Goal: Transaction & Acquisition: Book appointment/travel/reservation

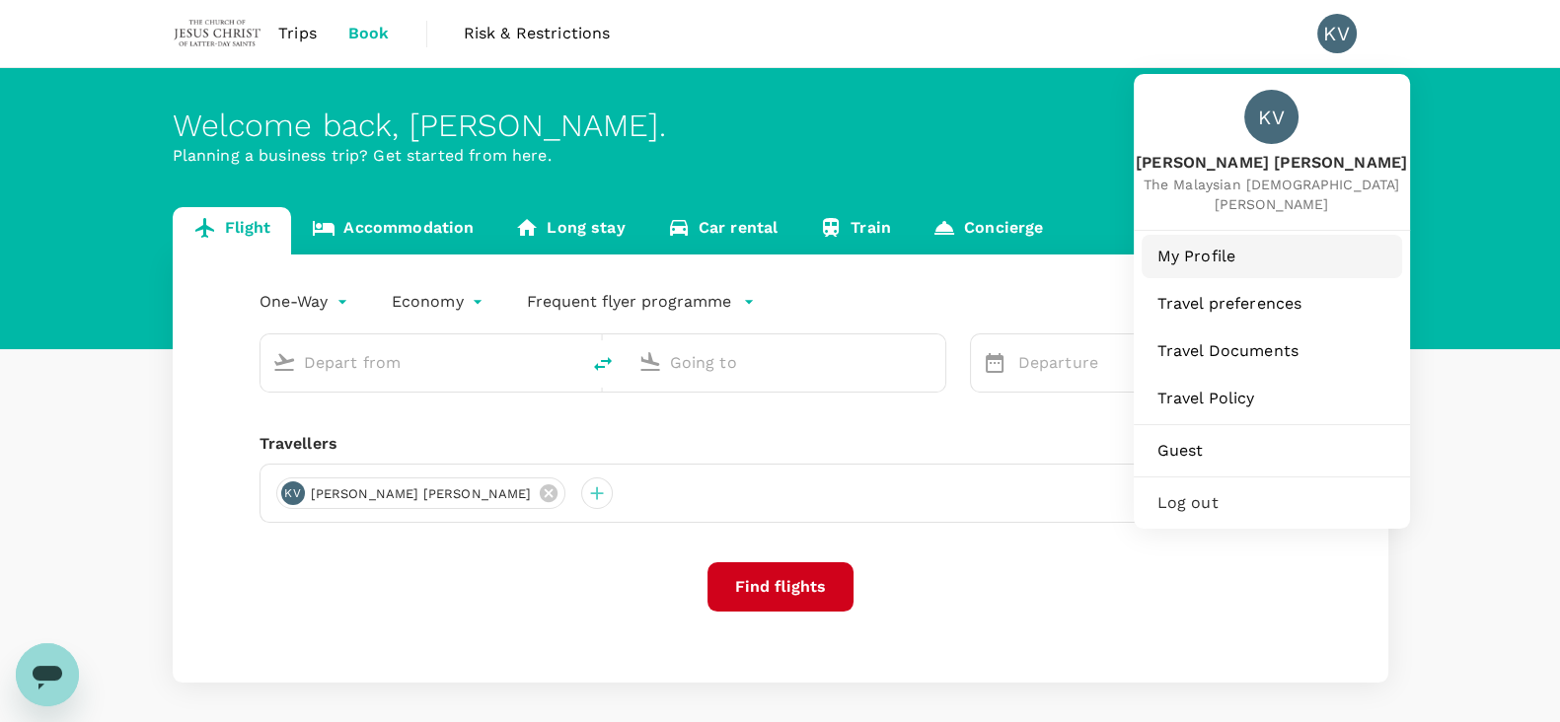
click at [1208, 249] on span "My Profile" at bounding box center [1271, 257] width 229 height 24
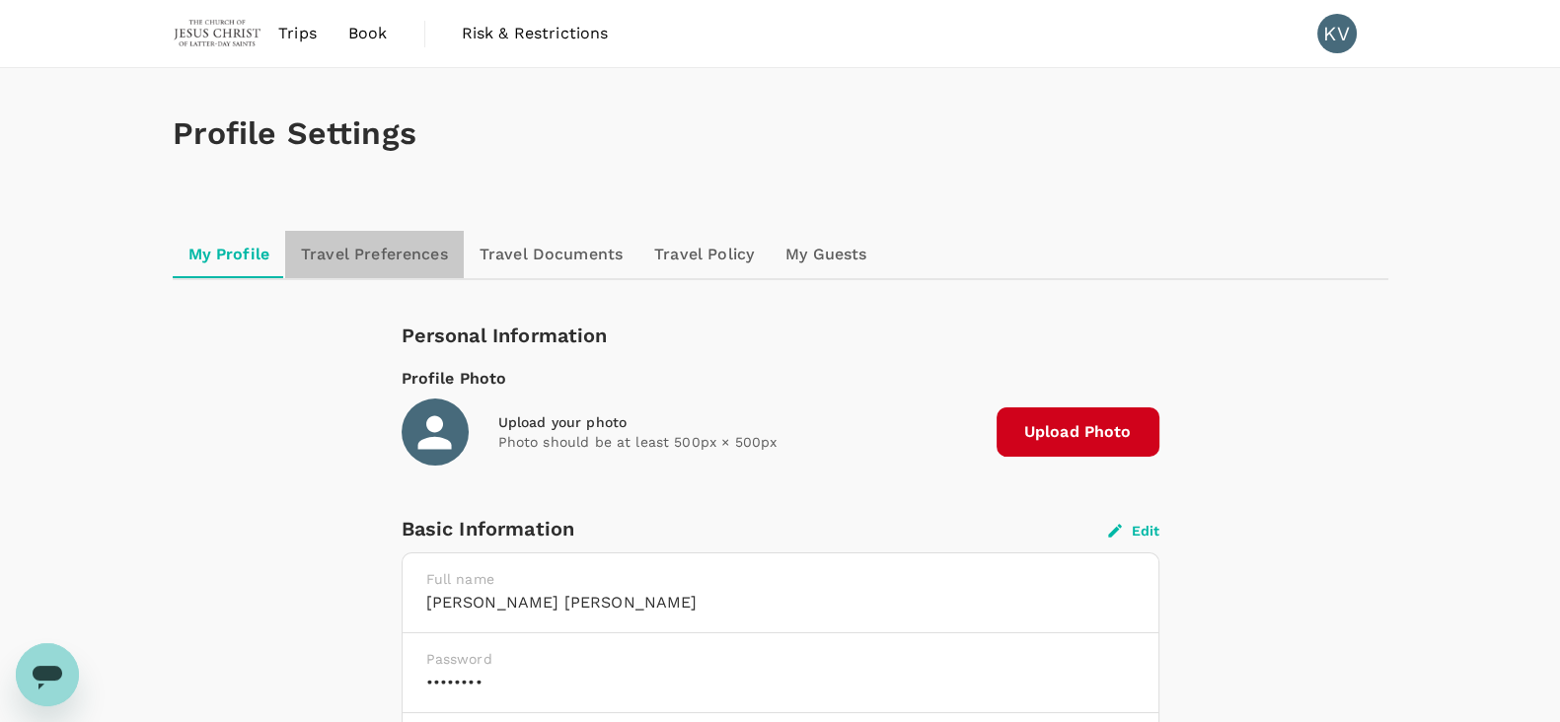
click at [405, 239] on link "Travel Preferences" at bounding box center [374, 254] width 179 height 47
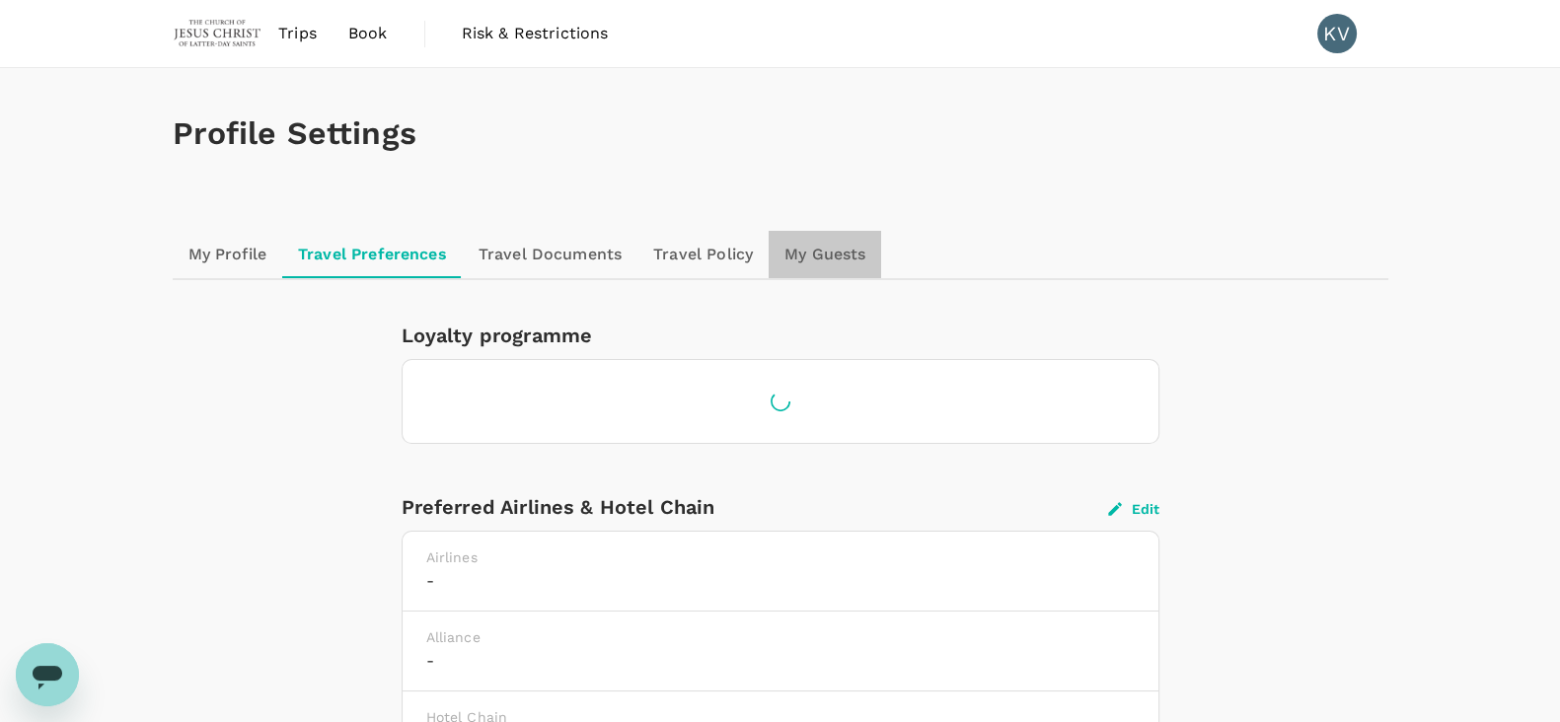
click at [824, 248] on link "My Guests" at bounding box center [825, 254] width 112 height 47
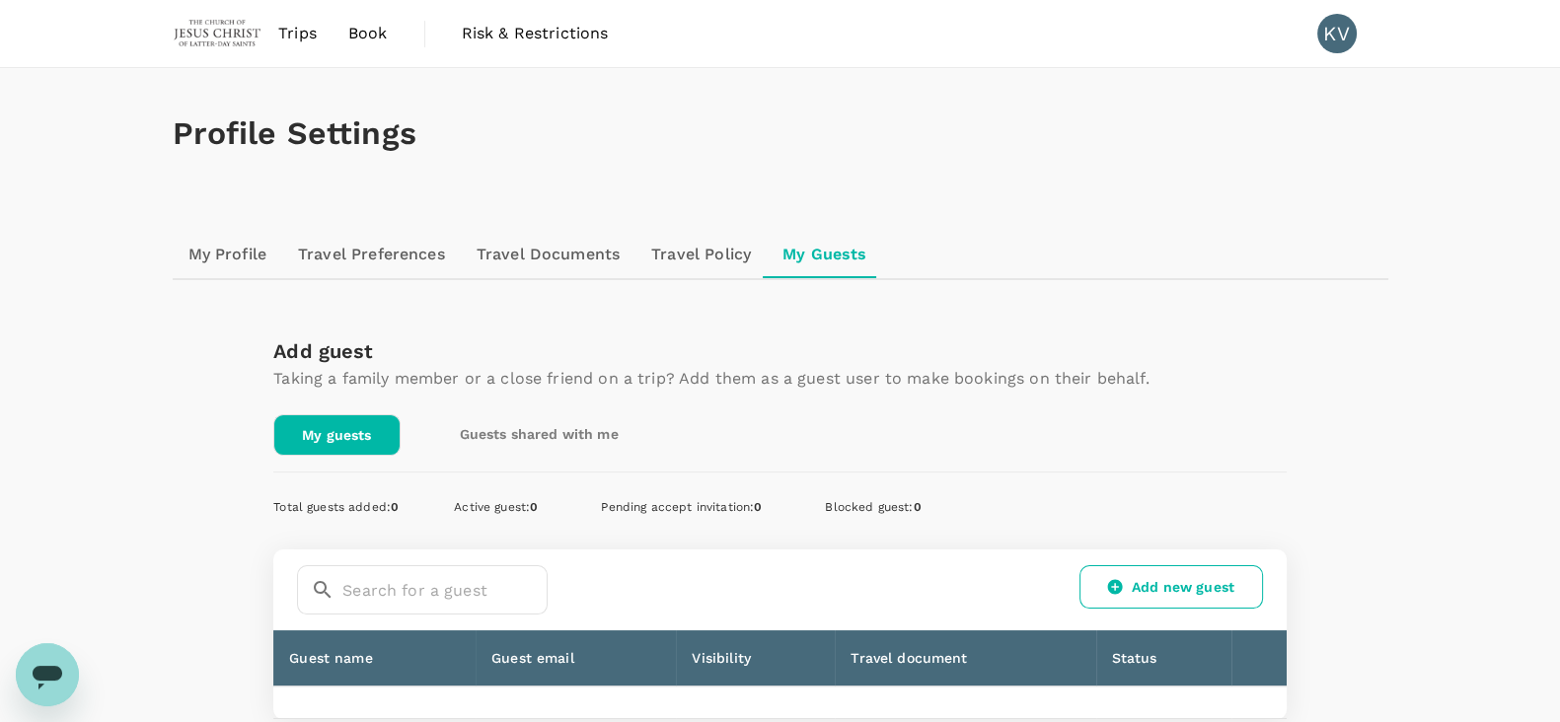
click at [705, 260] on link "Travel Policy" at bounding box center [700, 254] width 131 height 47
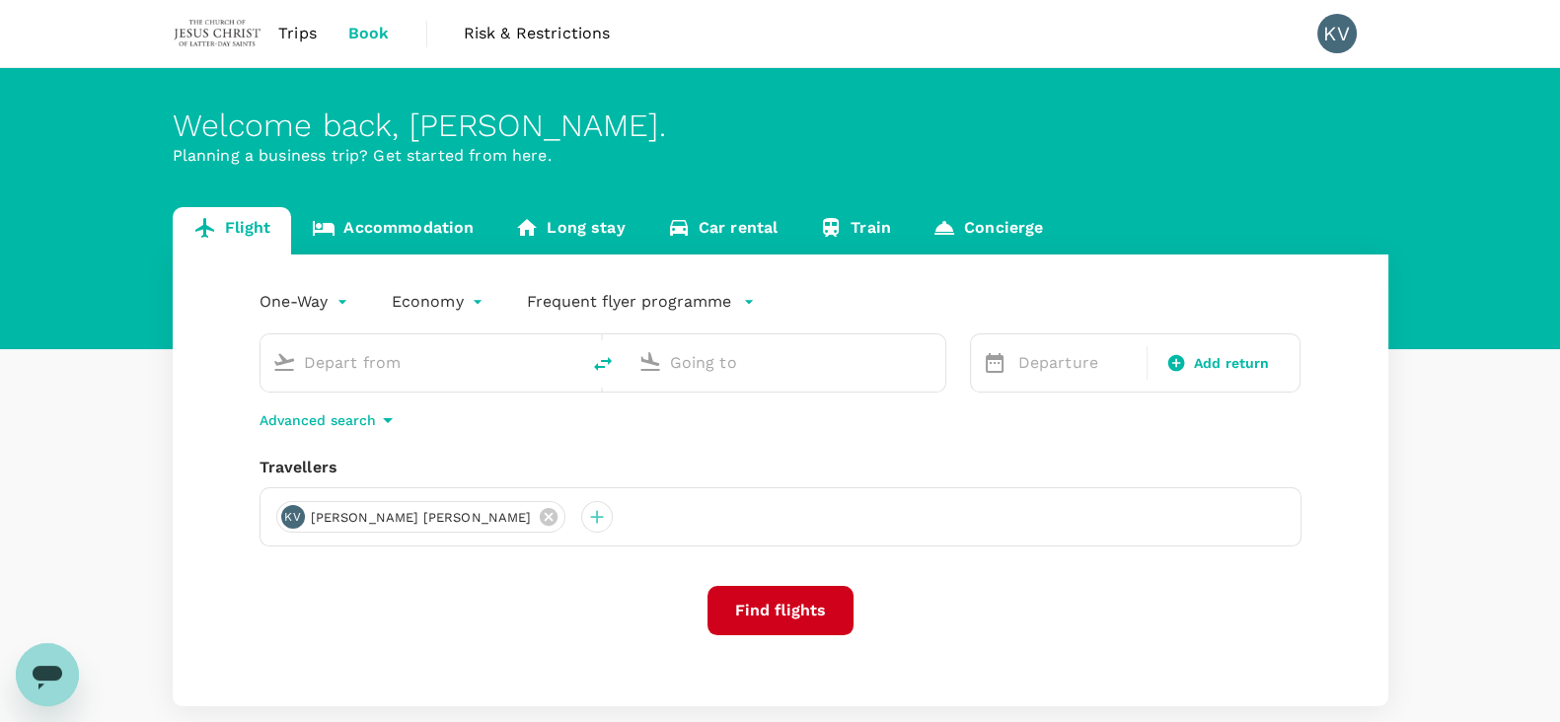
type input "Bandaranaike Intl (CMB)"
type input "Kuala Lumpur Intl ([GEOGRAPHIC_DATA])"
click at [523, 35] on span "Risk & Restrictions" at bounding box center [537, 34] width 147 height 24
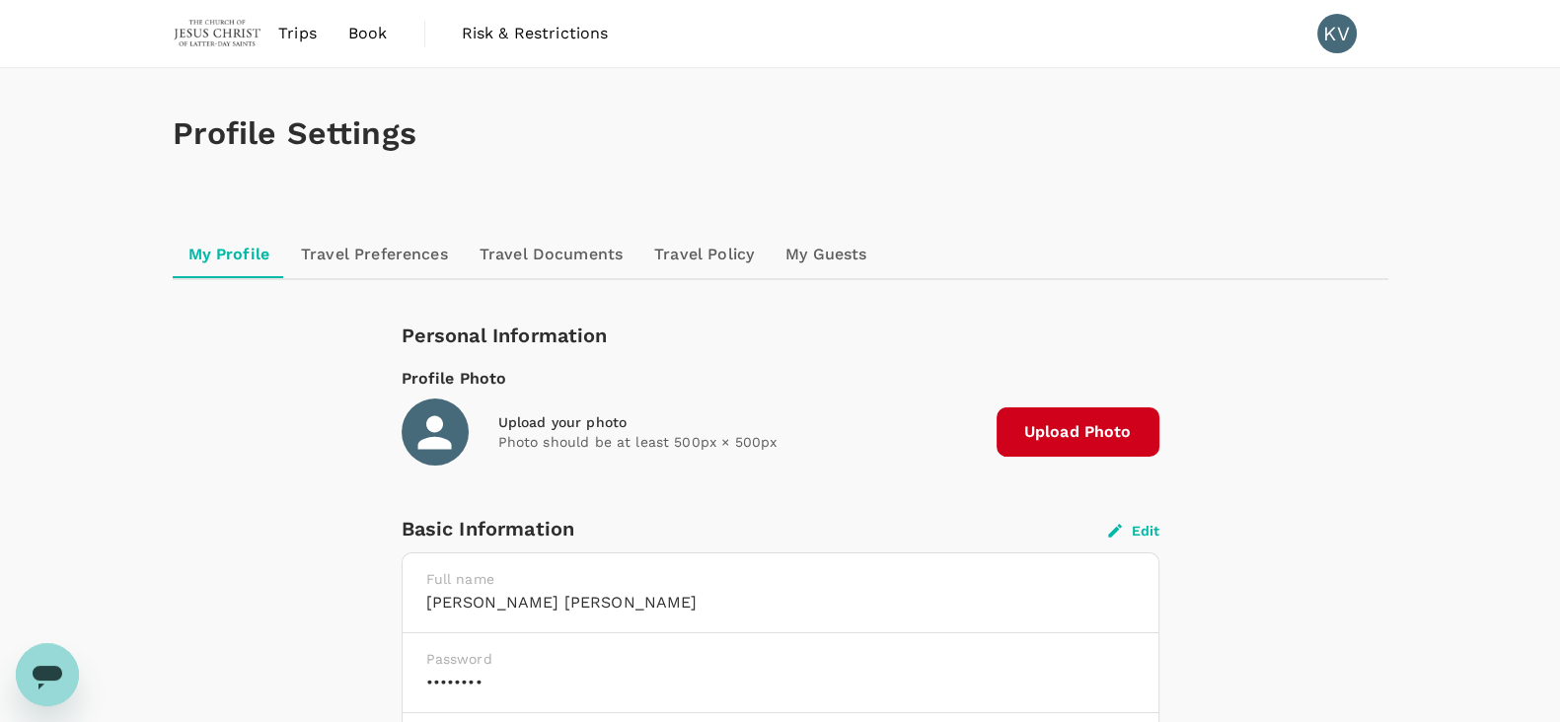
click at [858, 260] on link "My Guests" at bounding box center [826, 254] width 112 height 47
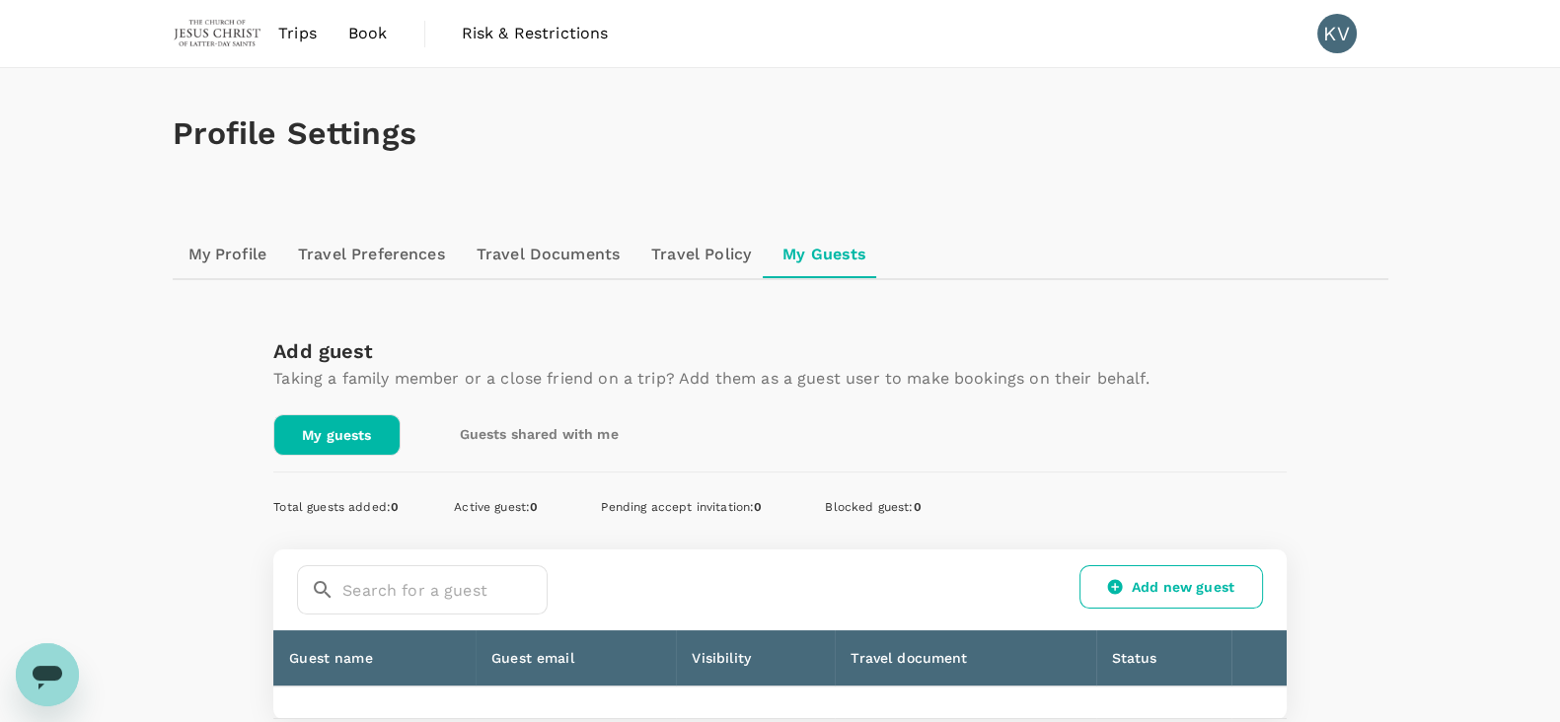
click at [682, 257] on link "Travel Policy" at bounding box center [700, 254] width 131 height 47
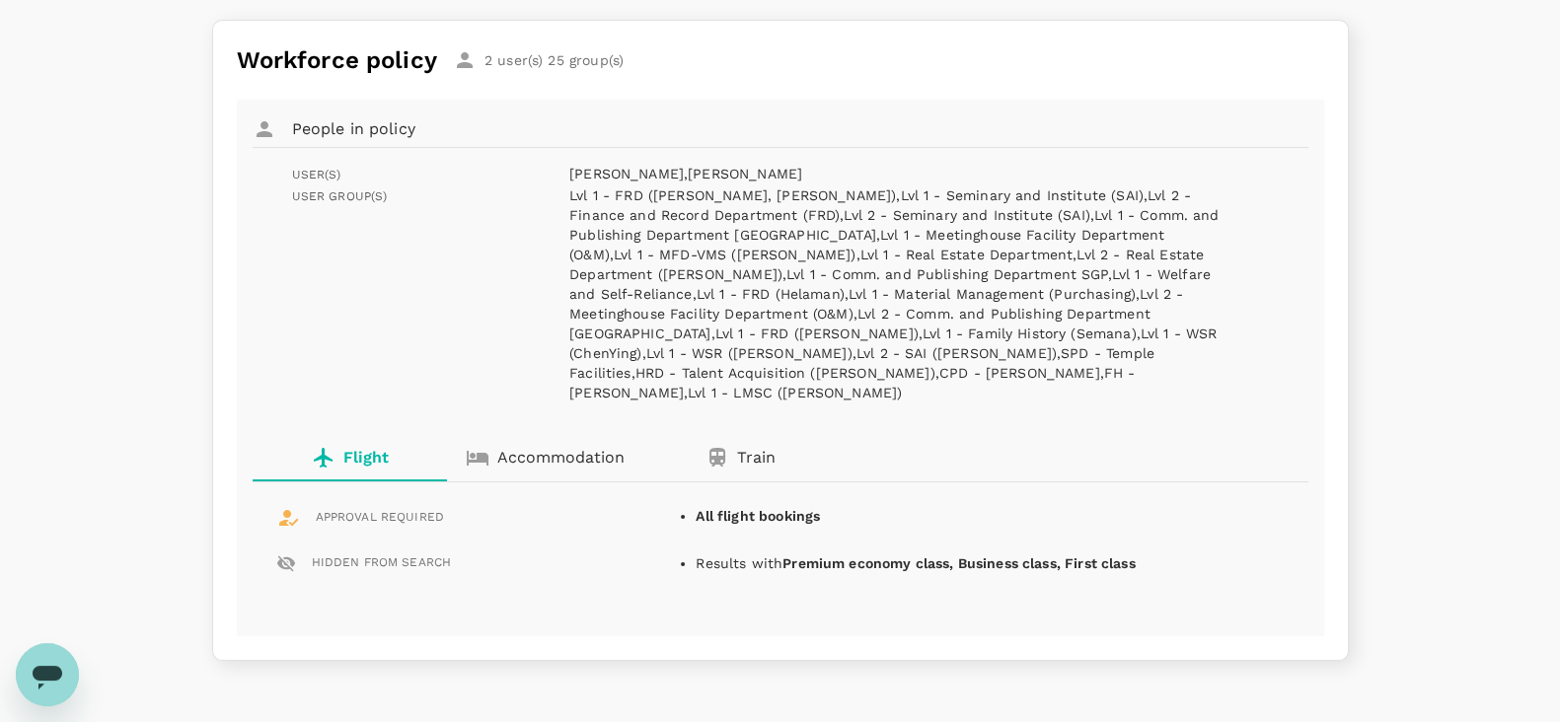
scroll to position [246, 0]
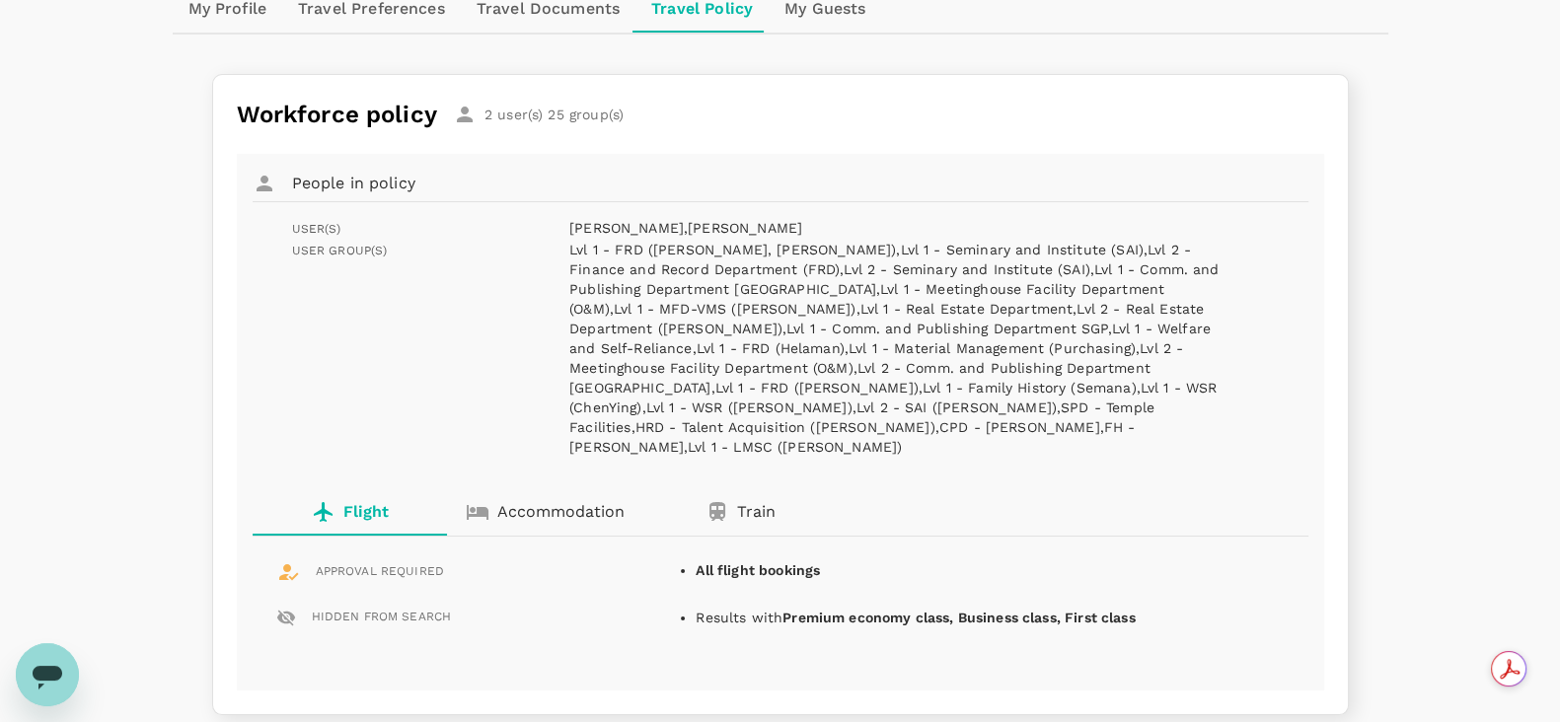
click at [538, 495] on div "Flight Accommodation Train APPROVAL REQUIRED All flight bookings HIDDEN FROM SE…" at bounding box center [780, 582] width 1087 height 218
click at [537, 488] on button "Accommodation" at bounding box center [545, 511] width 195 height 47
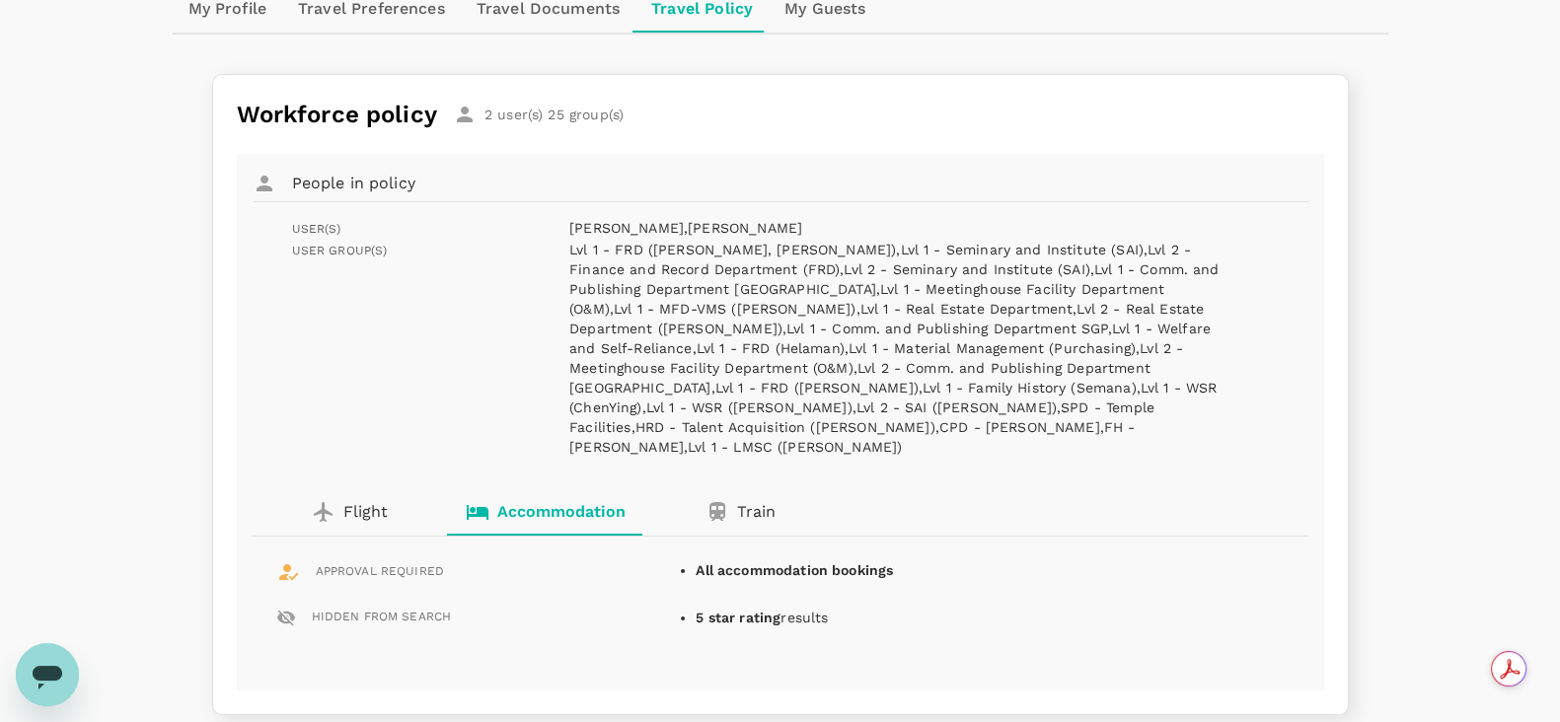
click at [742, 500] on p "Train" at bounding box center [756, 512] width 38 height 24
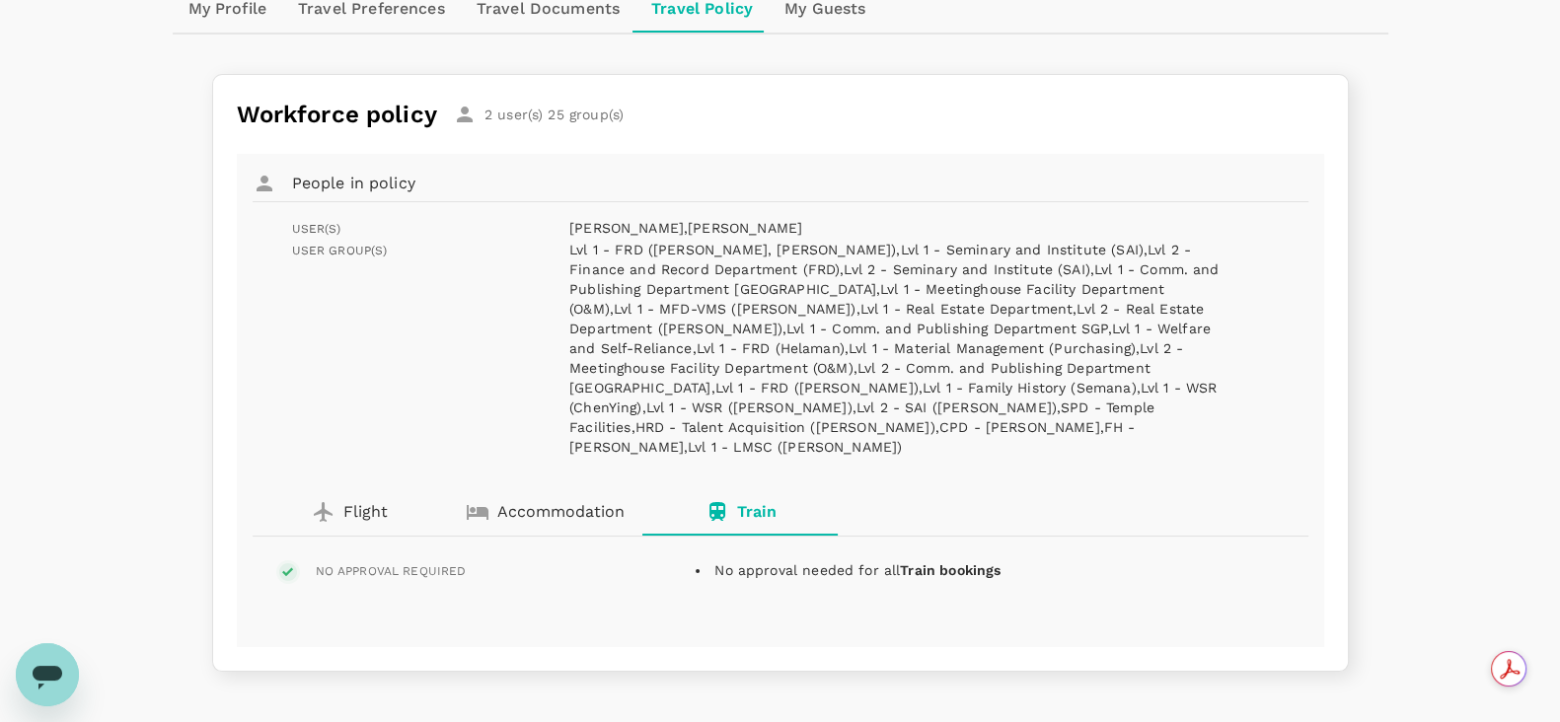
click at [589, 500] on p "Accommodation" at bounding box center [560, 512] width 127 height 24
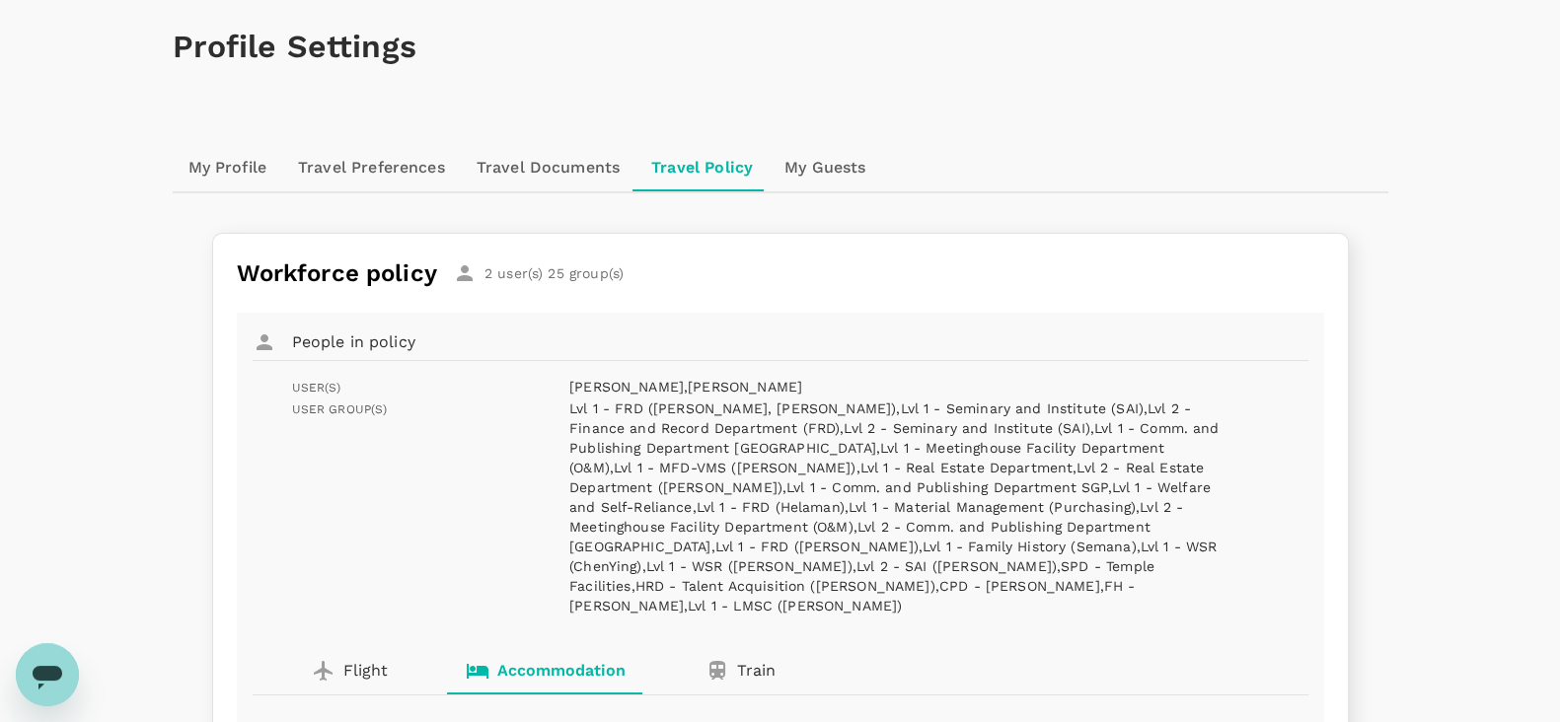
scroll to position [0, 0]
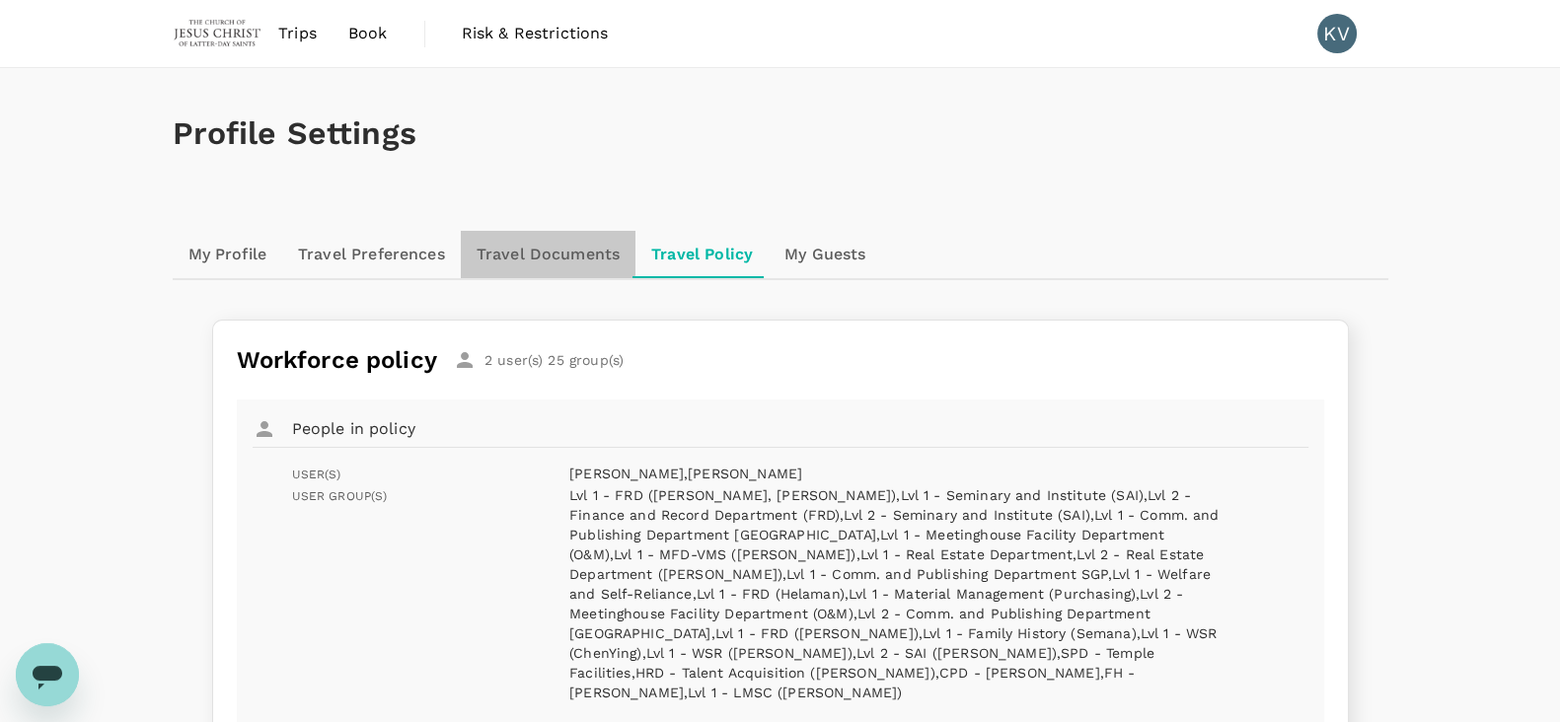
click at [507, 251] on link "Travel Documents" at bounding box center [548, 254] width 175 height 47
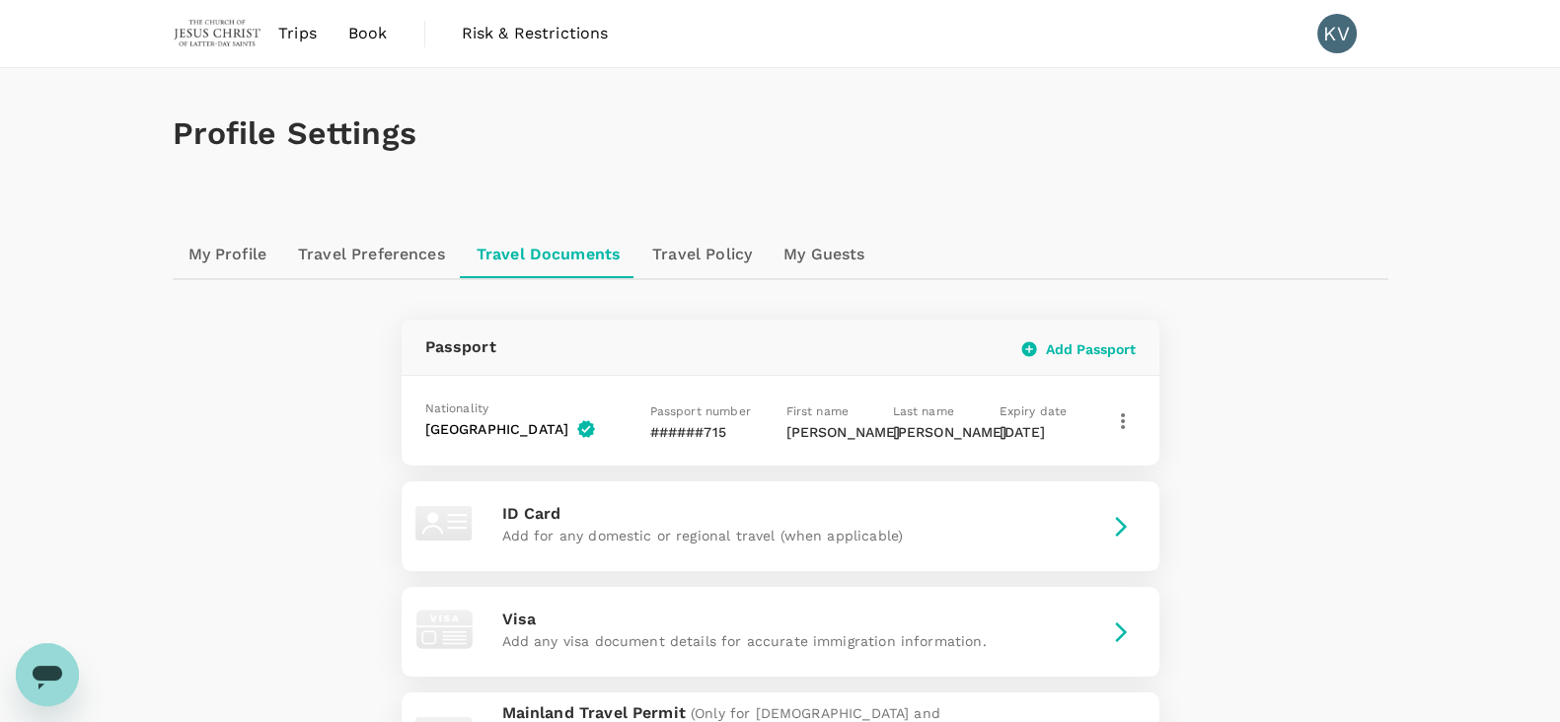
click at [379, 252] on link "Travel Preferences" at bounding box center [371, 254] width 179 height 47
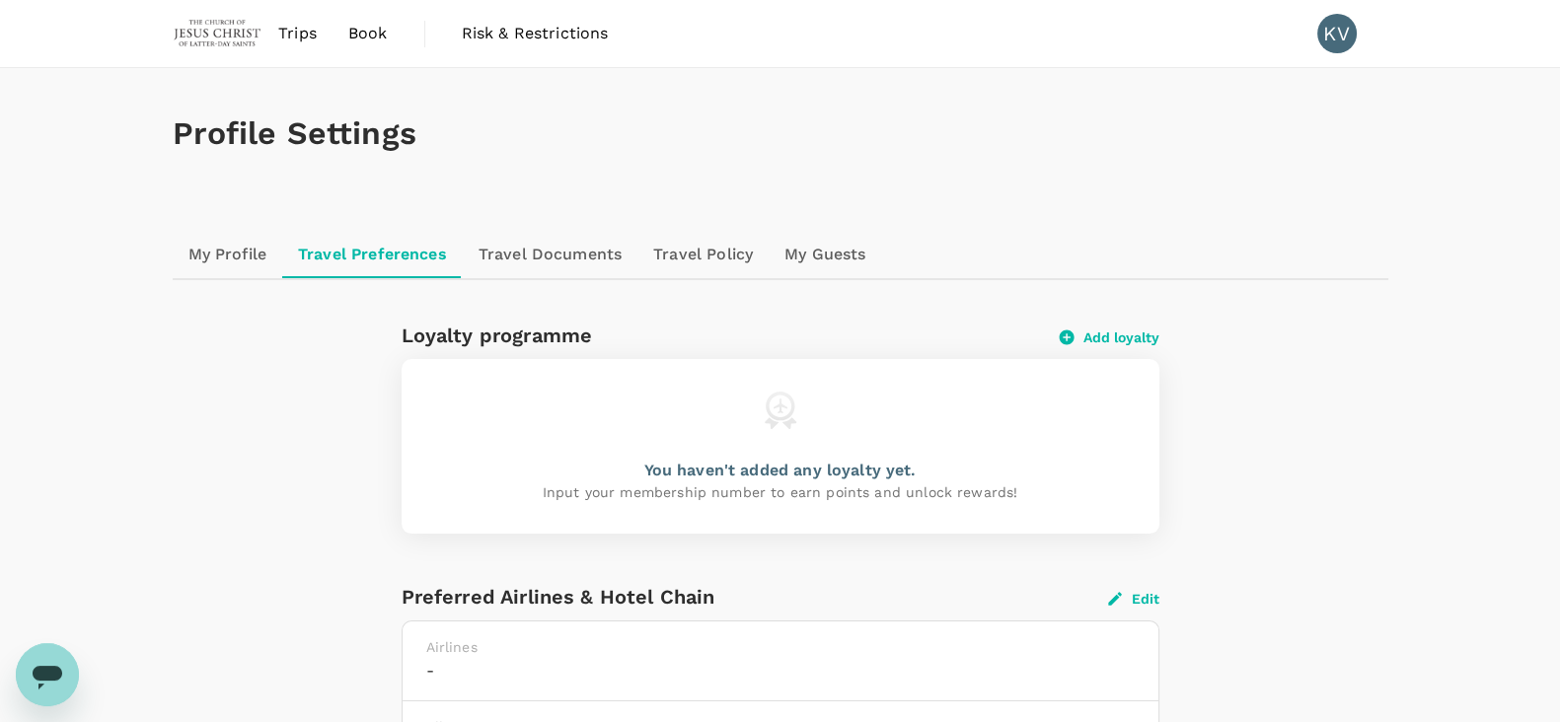
click at [251, 257] on link "My Profile" at bounding box center [228, 254] width 111 height 47
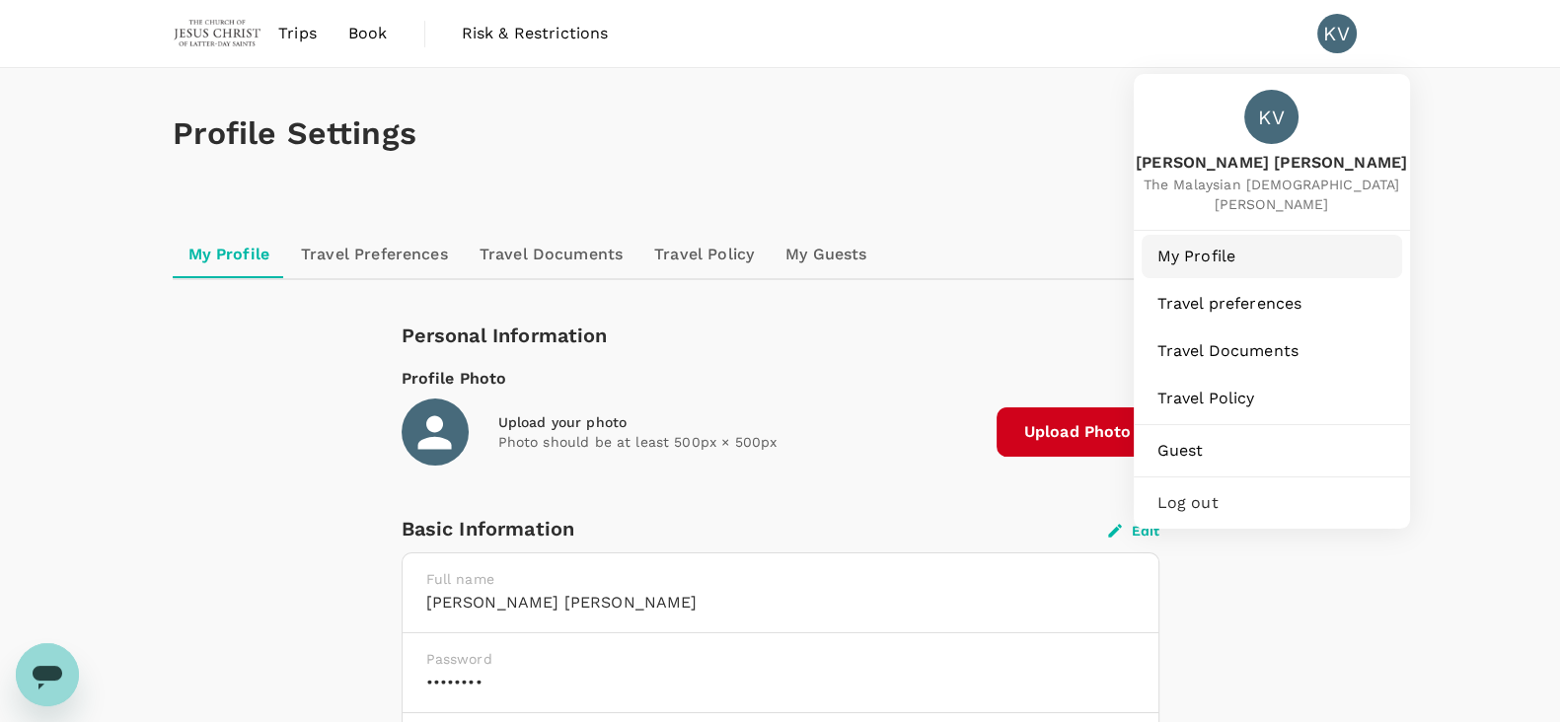
click at [1218, 250] on span "My Profile" at bounding box center [1271, 257] width 229 height 24
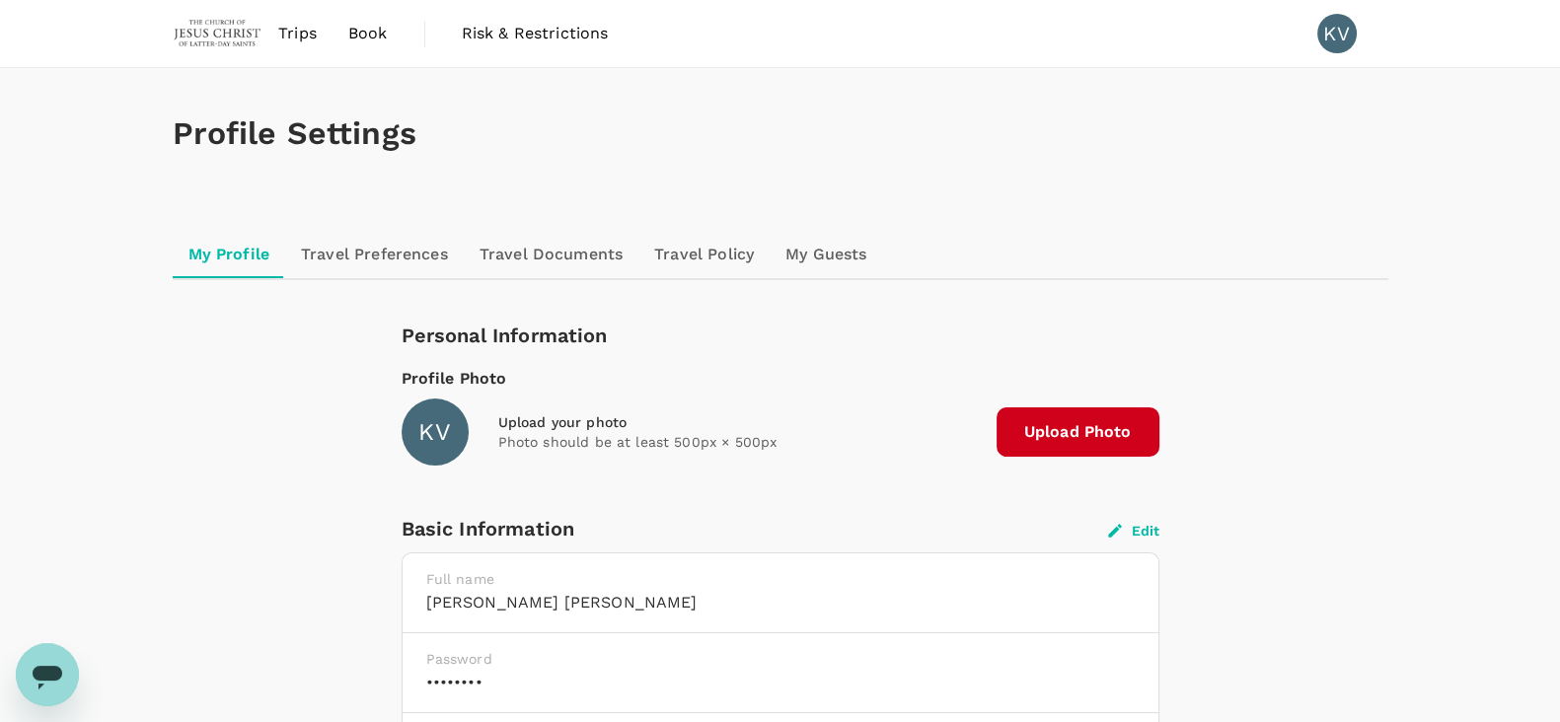
click at [296, 25] on span "Trips" at bounding box center [297, 34] width 38 height 24
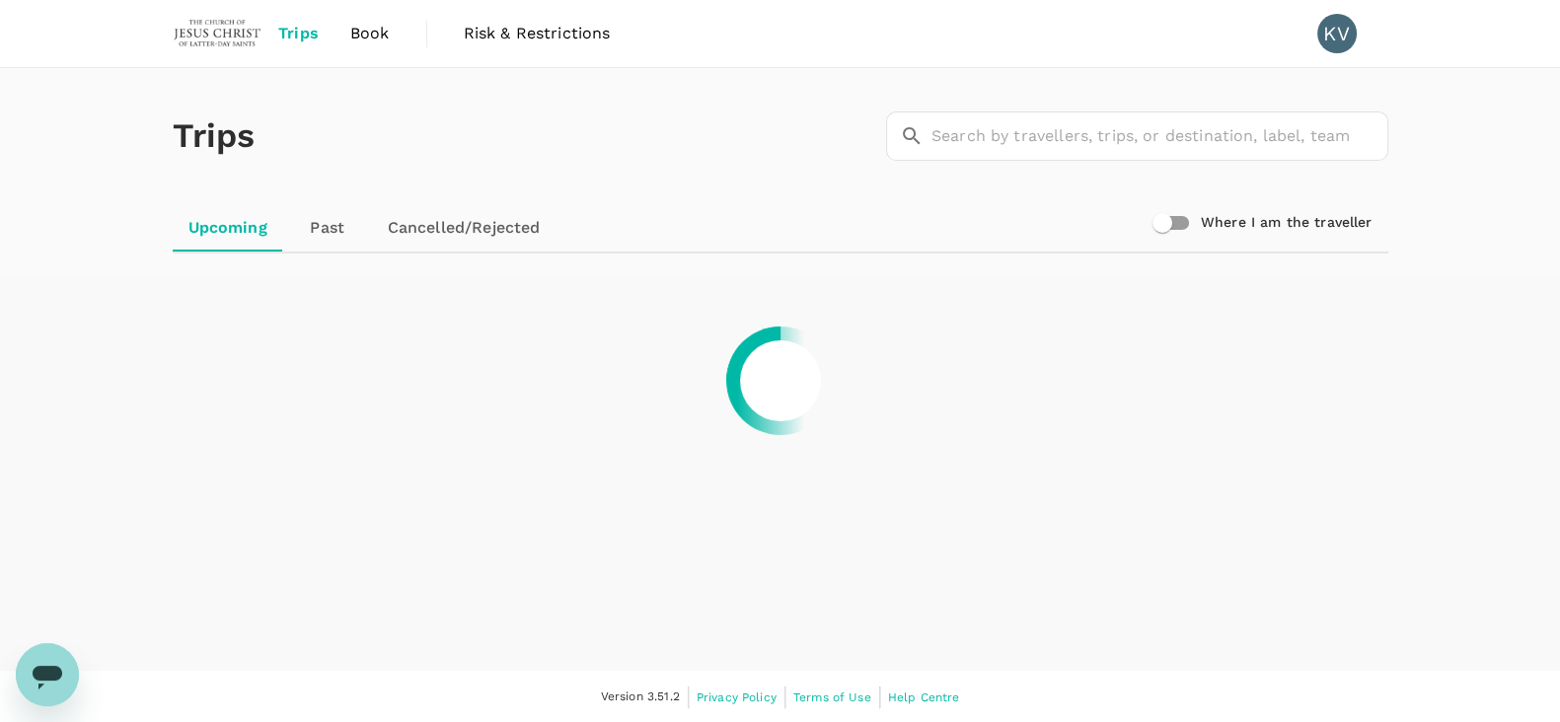
click at [354, 40] on span "Book" at bounding box center [369, 34] width 39 height 24
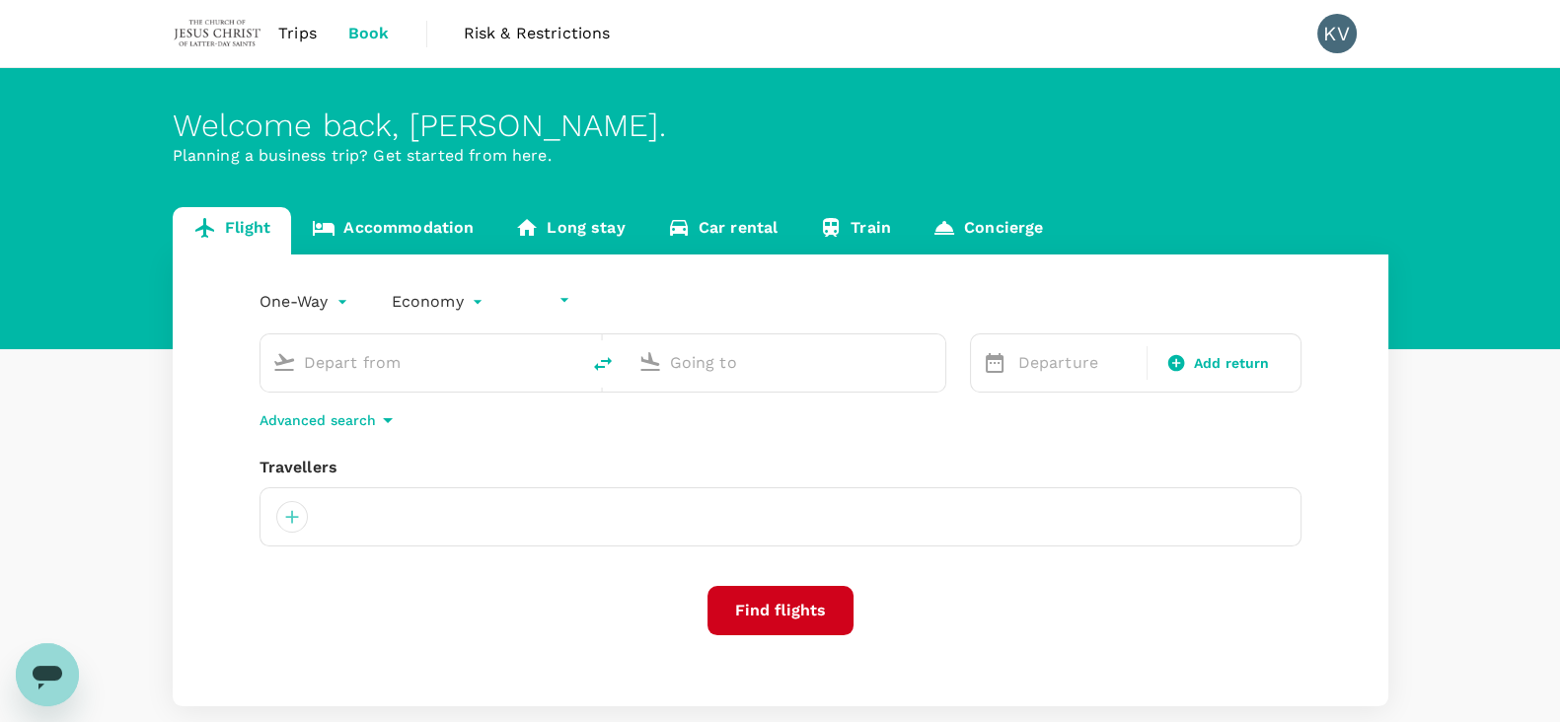
type input "undefined, undefined (any)"
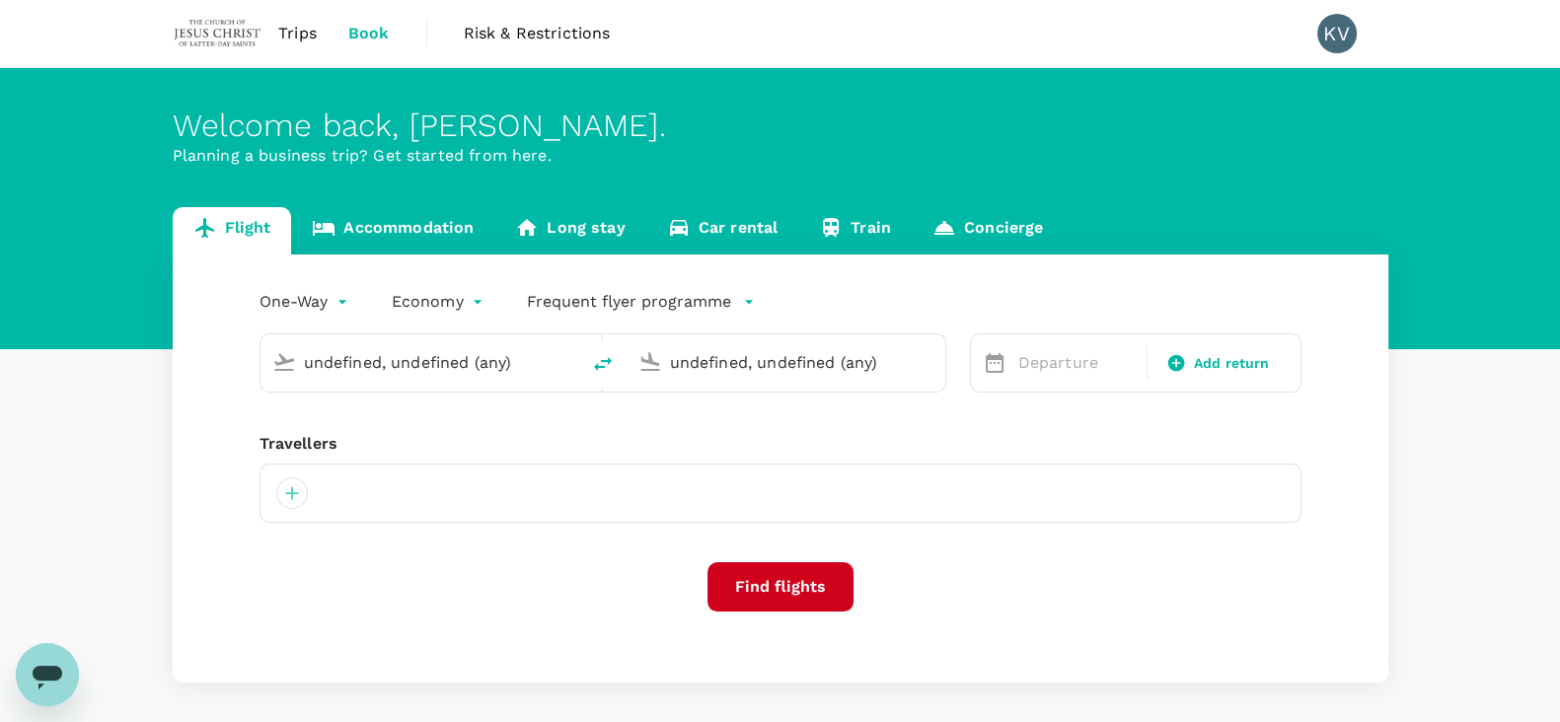
type input "Bandaranaike Intl (CMB)"
type input "Kuala Lumpur Intl (KUL)"
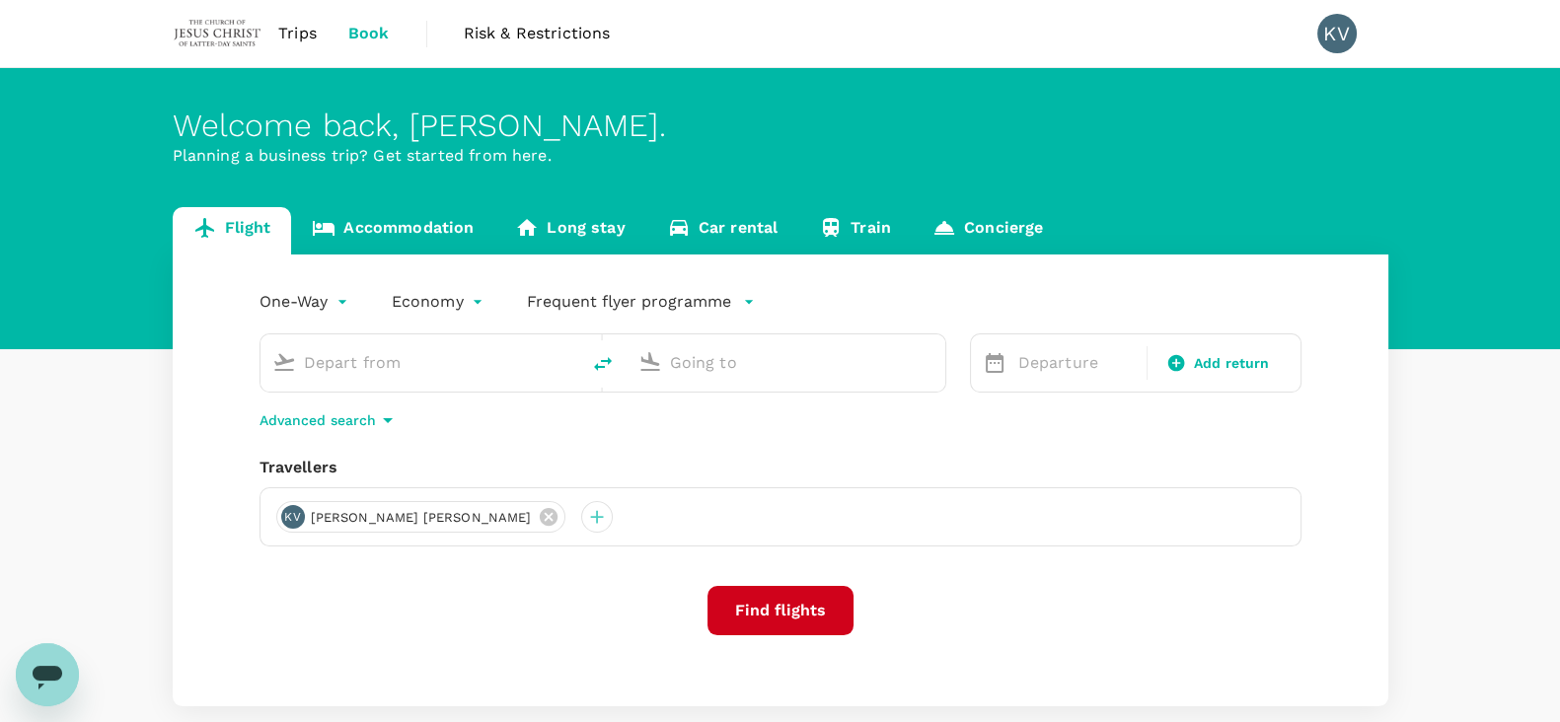
type input "Bandaranaike Intl (CMB)"
type input "Kuala Lumpur Intl (KUL)"
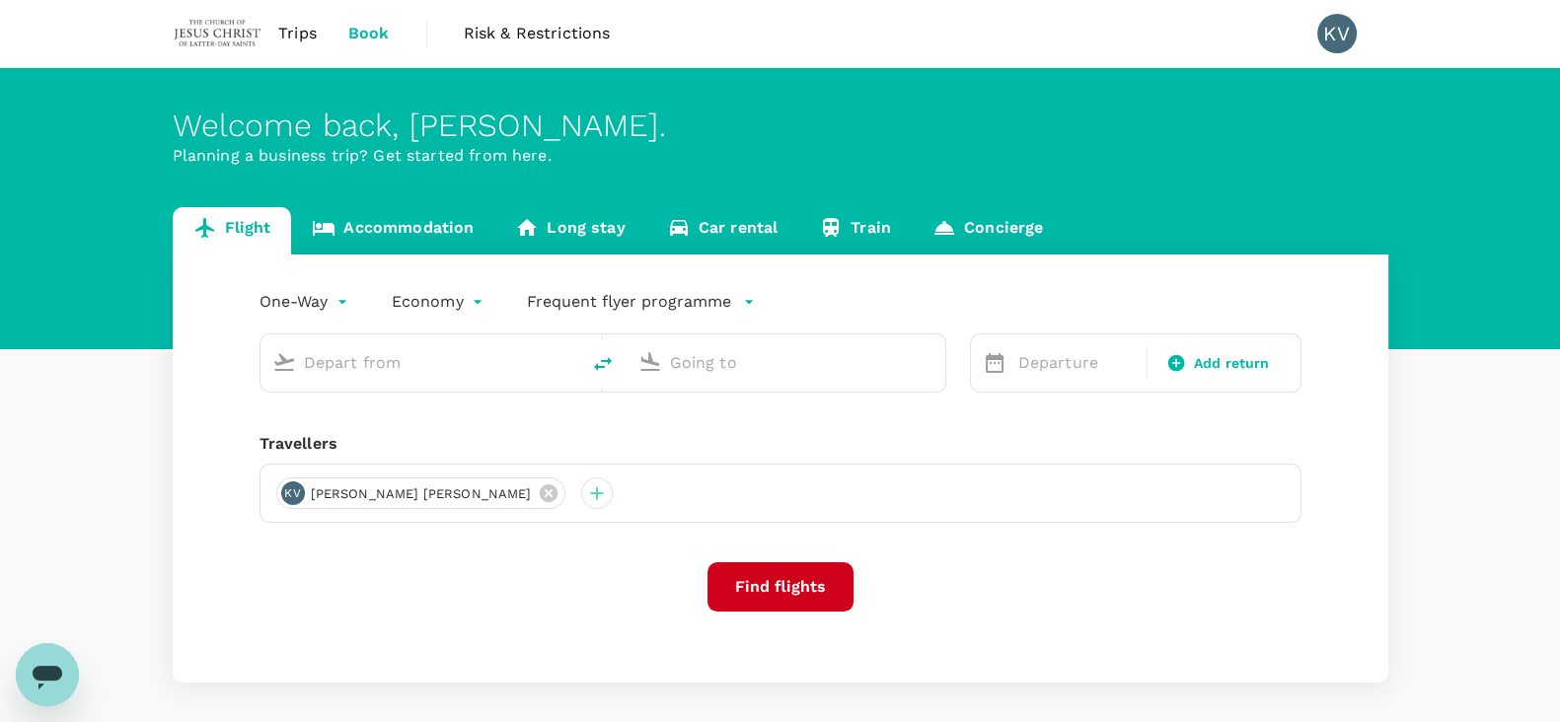
type input "Bandaranaike Intl (CMB)"
type input "Kuala Lumpur Intl (KUL)"
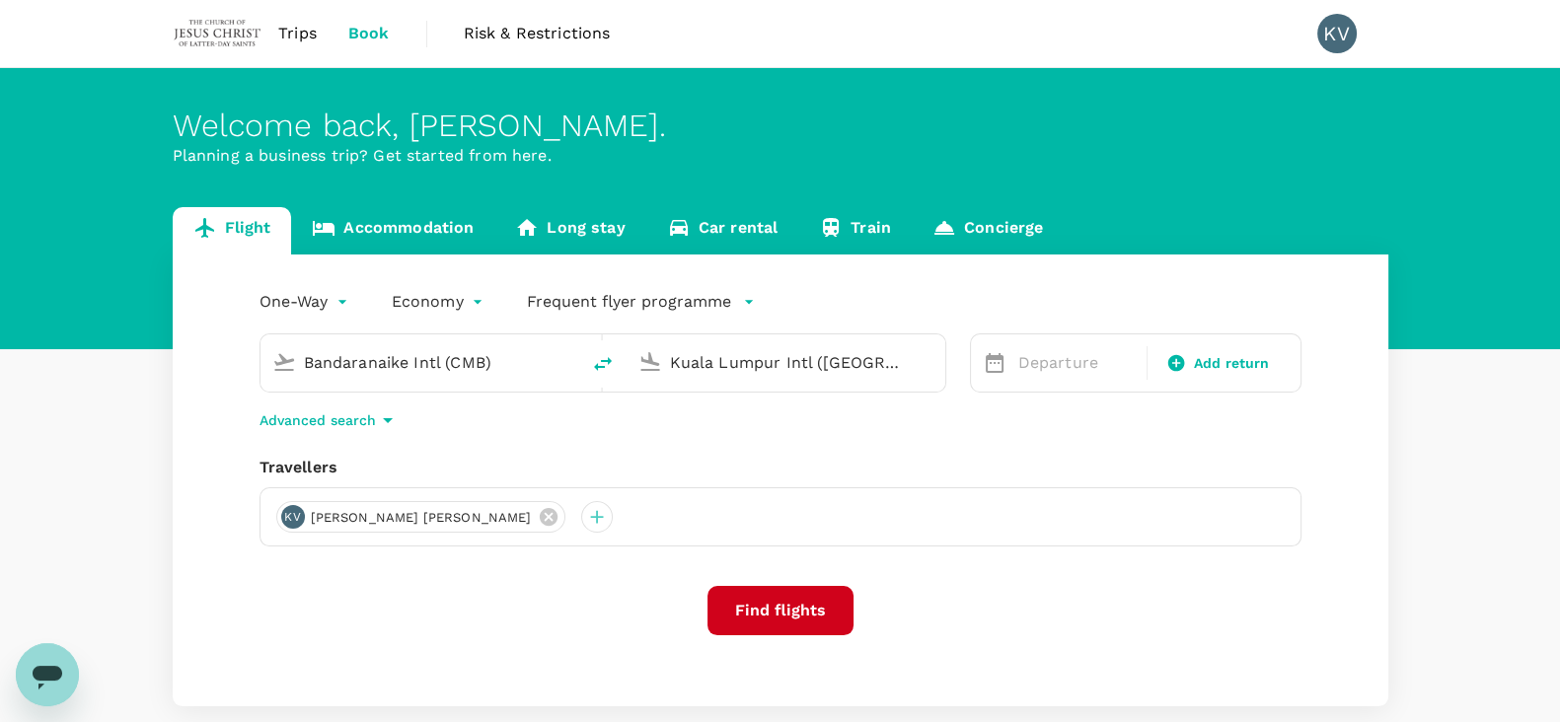
drag, startPoint x: 538, startPoint y: 365, endPoint x: 311, endPoint y: 366, distance: 226.9
click at [311, 366] on div "Bandaranaike Intl (CMB)" at bounding box center [435, 363] width 263 height 32
click at [424, 439] on p "Sultan Azlan Shah" at bounding box center [450, 440] width 350 height 20
type input "Sultan Azlan Shah (IPH)"
drag, startPoint x: 877, startPoint y: 362, endPoint x: 640, endPoint y: 372, distance: 237.0
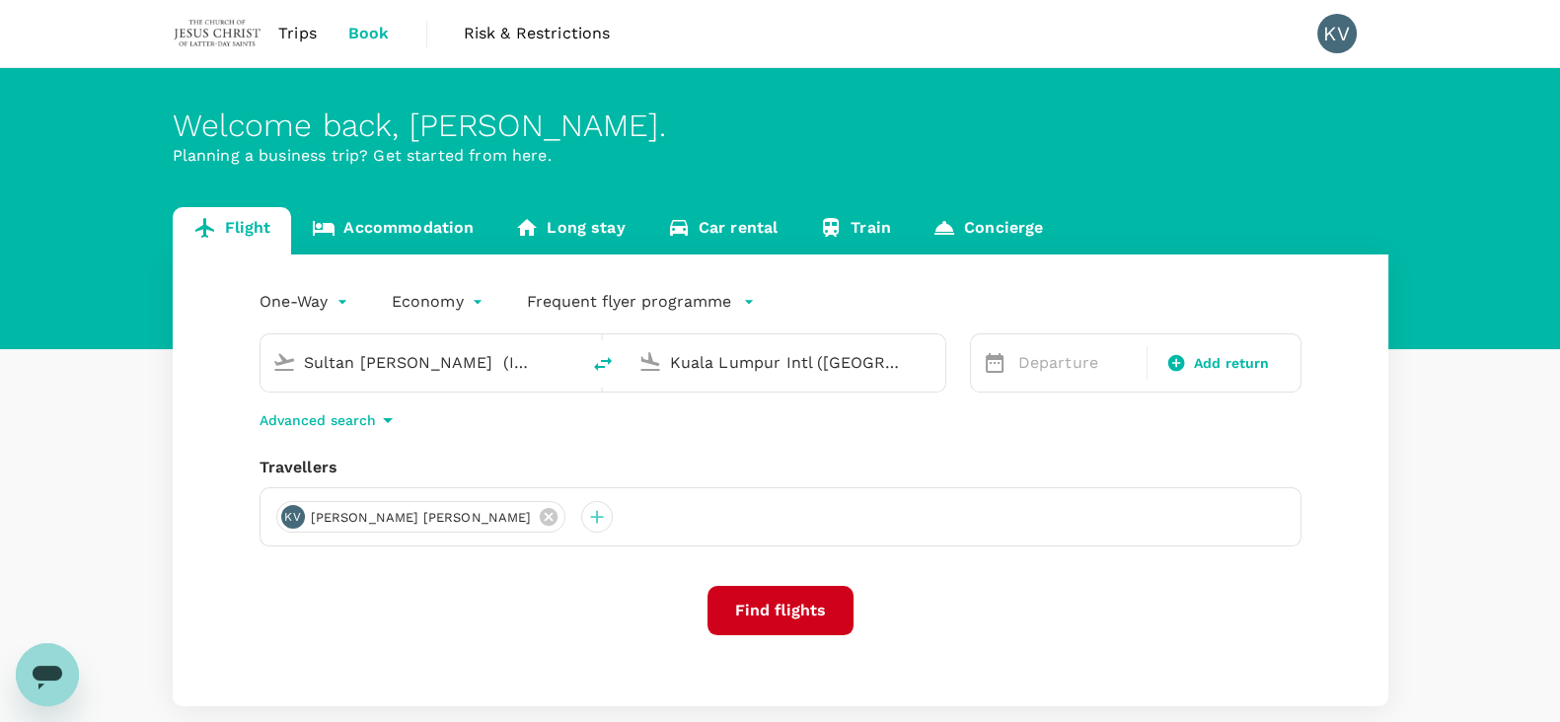
click at [640, 372] on div "Kuala Lumpur Intl (KUL)" at bounding box center [782, 358] width 303 height 43
click at [734, 451] on div "Singapore Changi SIN" at bounding box center [801, 439] width 422 height 31
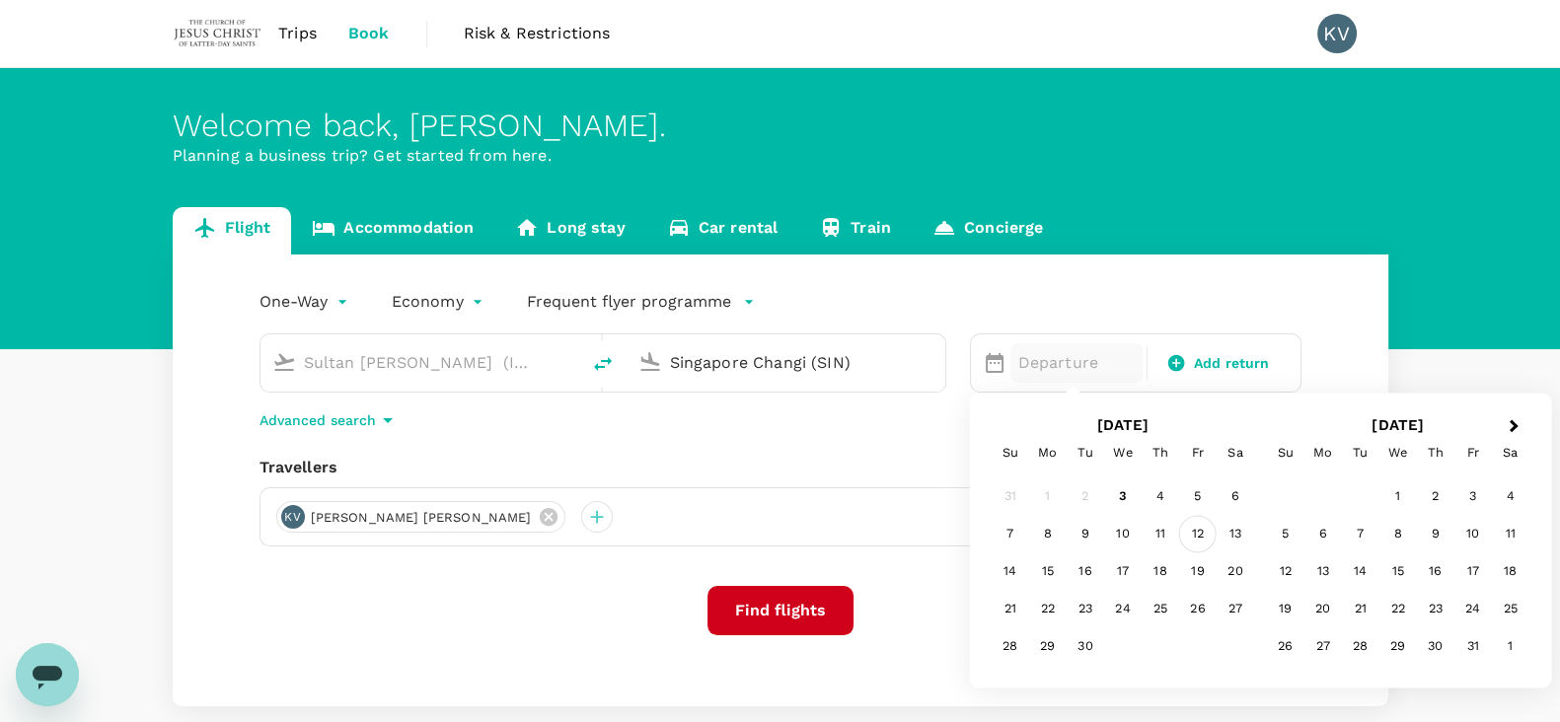
type input "Singapore Changi (SIN)"
click at [1205, 538] on div "12" at bounding box center [1197, 534] width 37 height 37
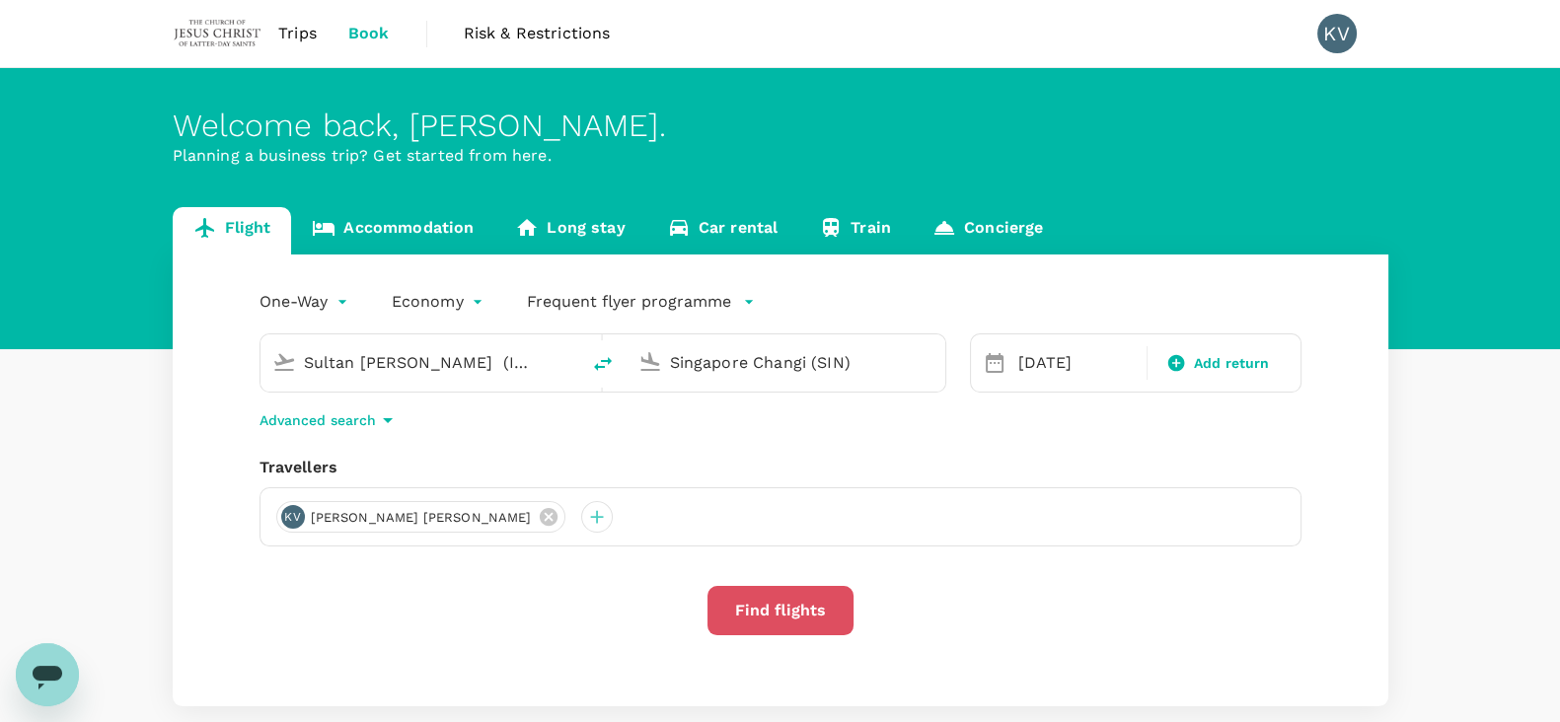
click at [793, 609] on button "Find flights" at bounding box center [780, 610] width 146 height 49
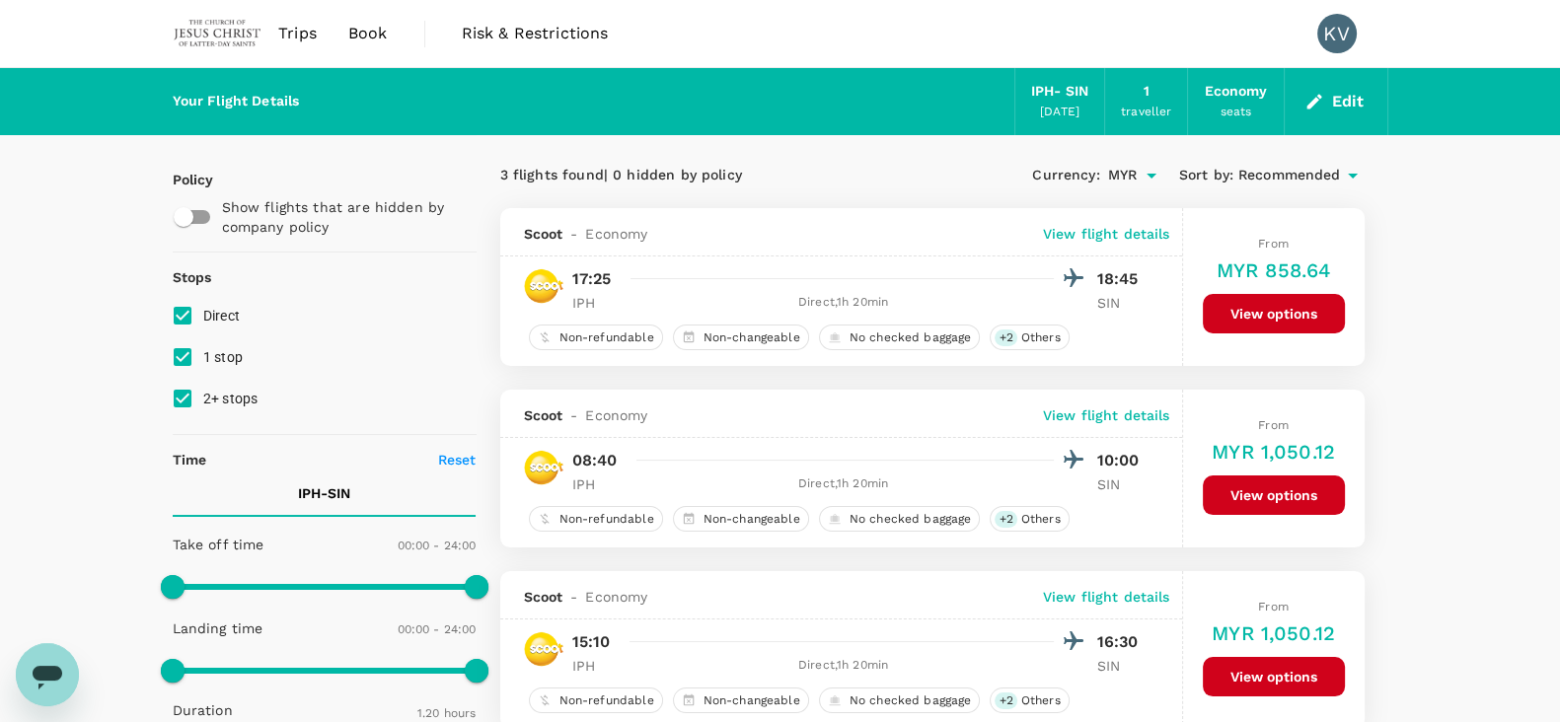
drag, startPoint x: 355, startPoint y: 37, endPoint x: 376, endPoint y: 56, distance: 28.6
click at [355, 36] on span "Book" at bounding box center [367, 34] width 39 height 24
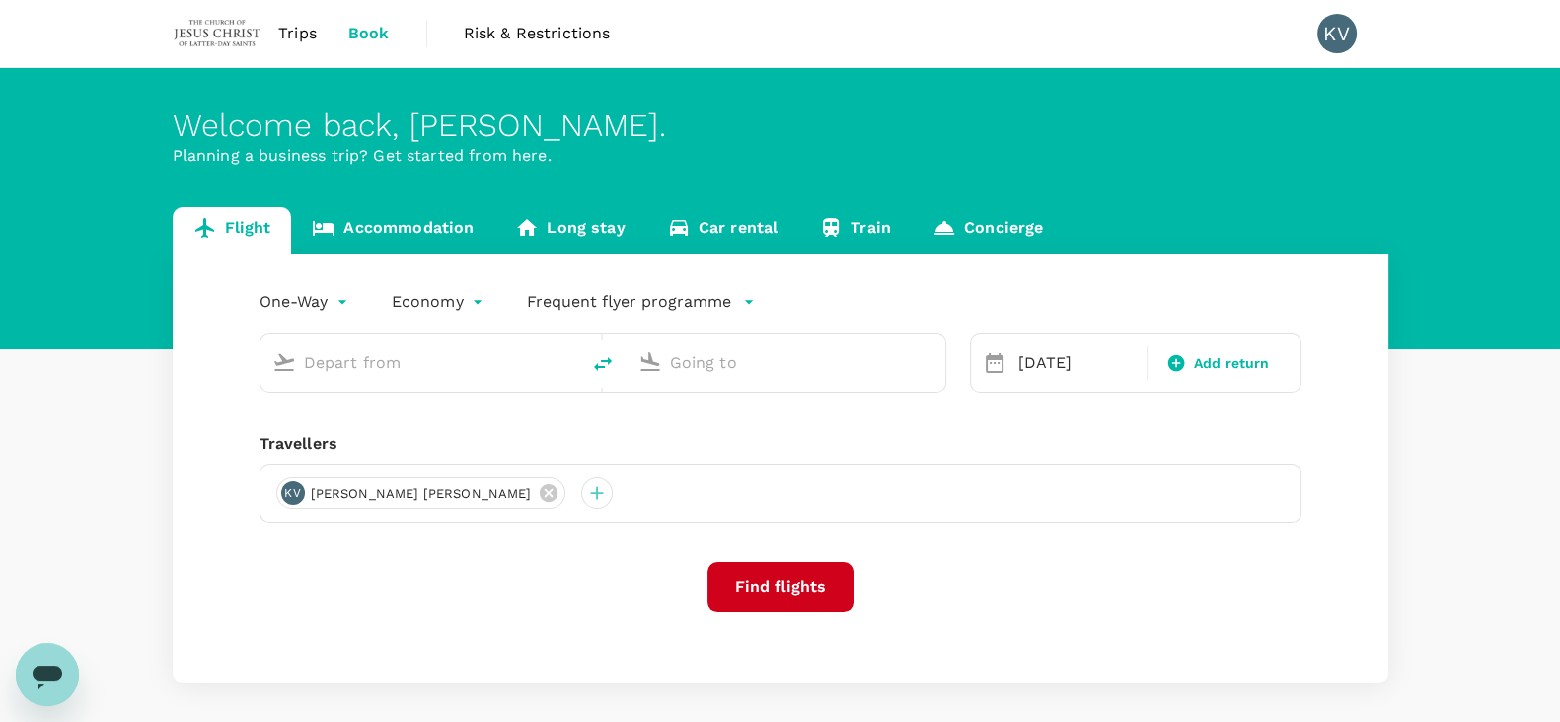
type input "Sultan Azlan Shah (IPH)"
type input "Singapore Changi (SIN)"
click at [420, 215] on link "Accommodation" at bounding box center [392, 230] width 203 height 47
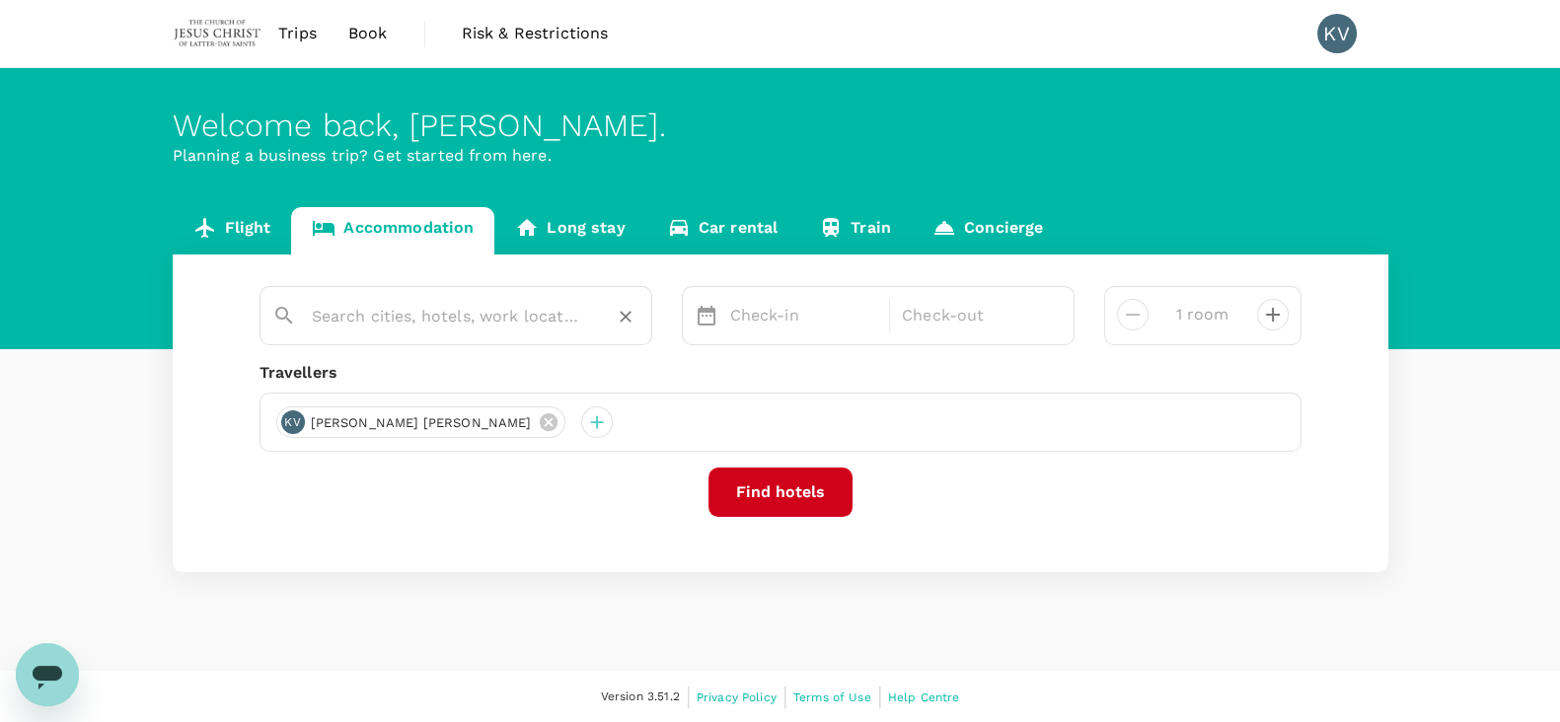
click at [563, 313] on input "text" at bounding box center [448, 316] width 272 height 31
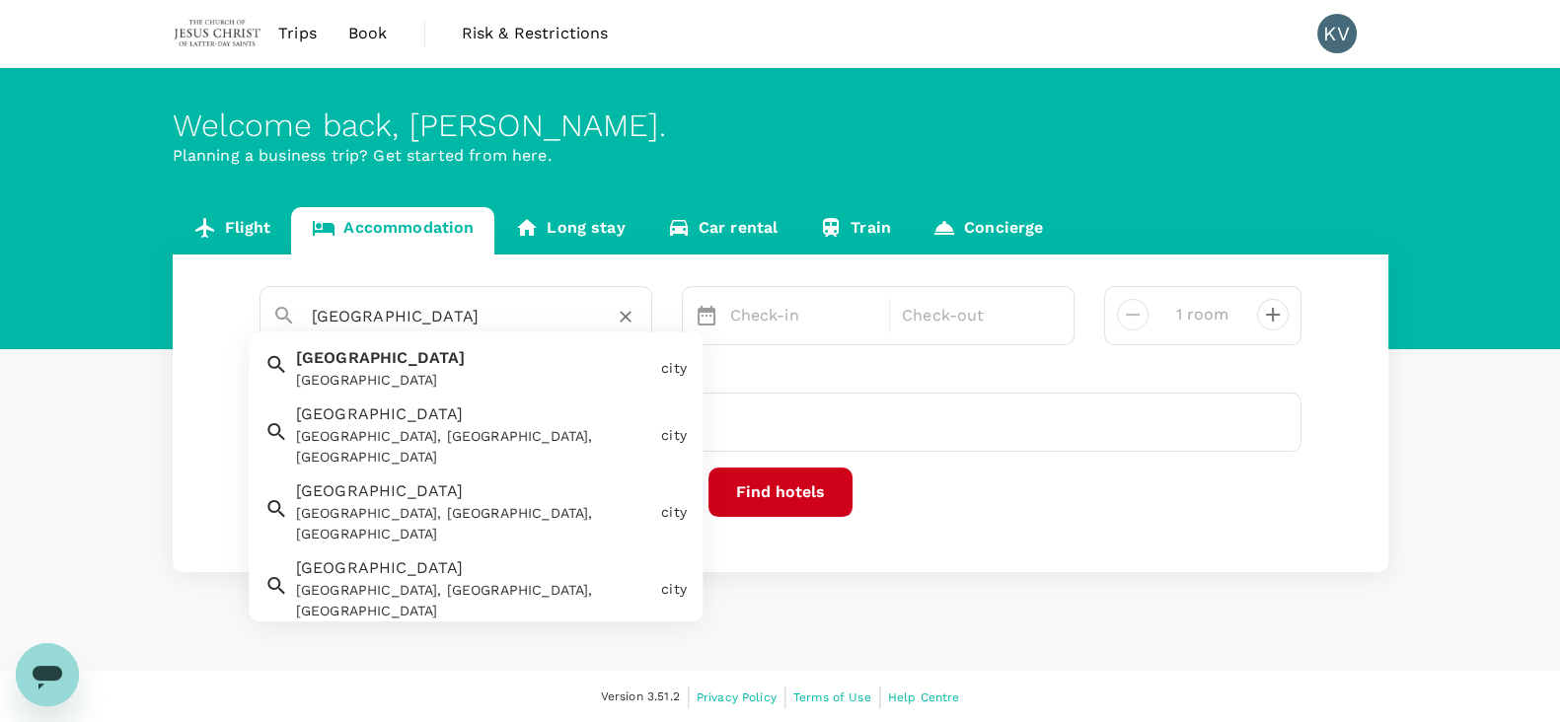
click at [439, 358] on div "Singapore Singapore" at bounding box center [470, 364] width 365 height 52
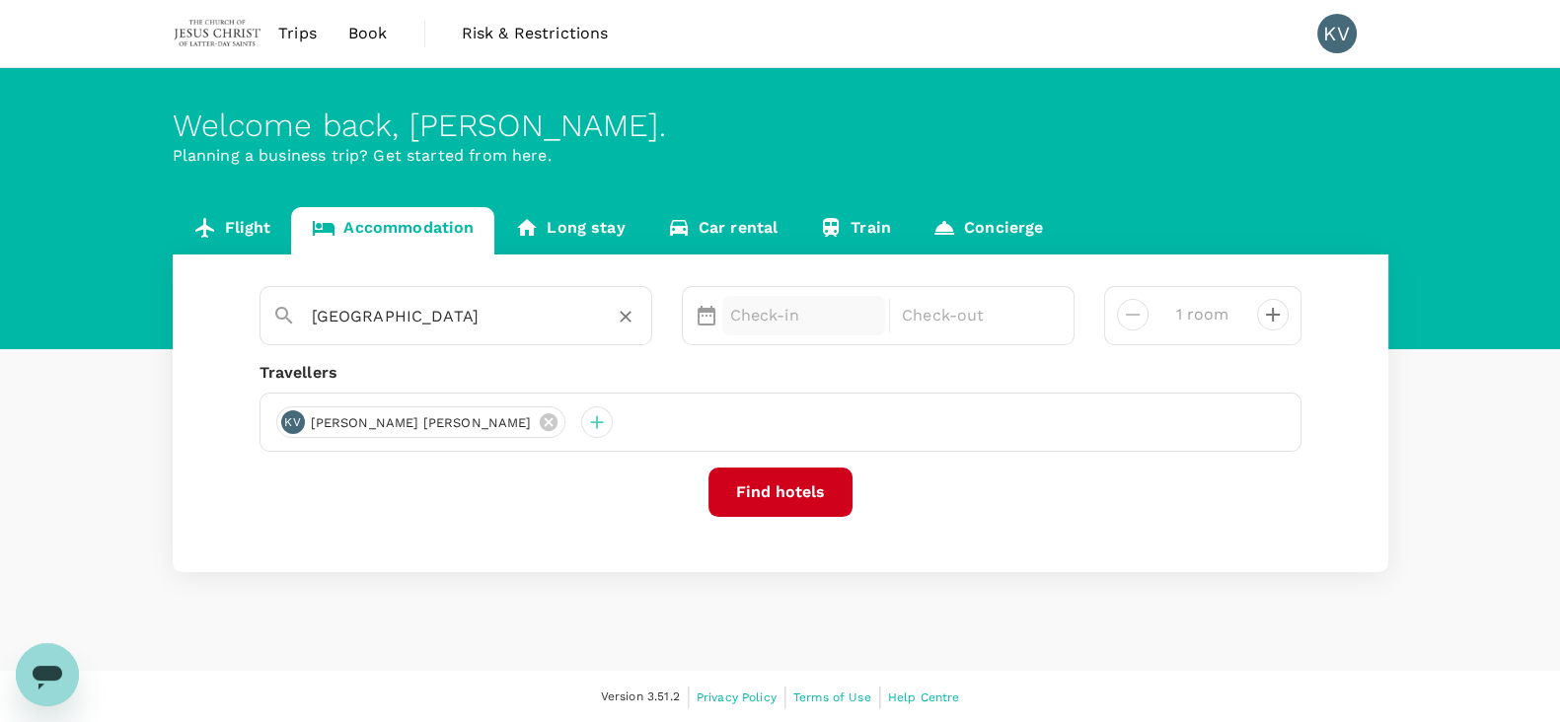
type input "Singapore"
click at [753, 327] on p "Check-in" at bounding box center [804, 316] width 148 height 24
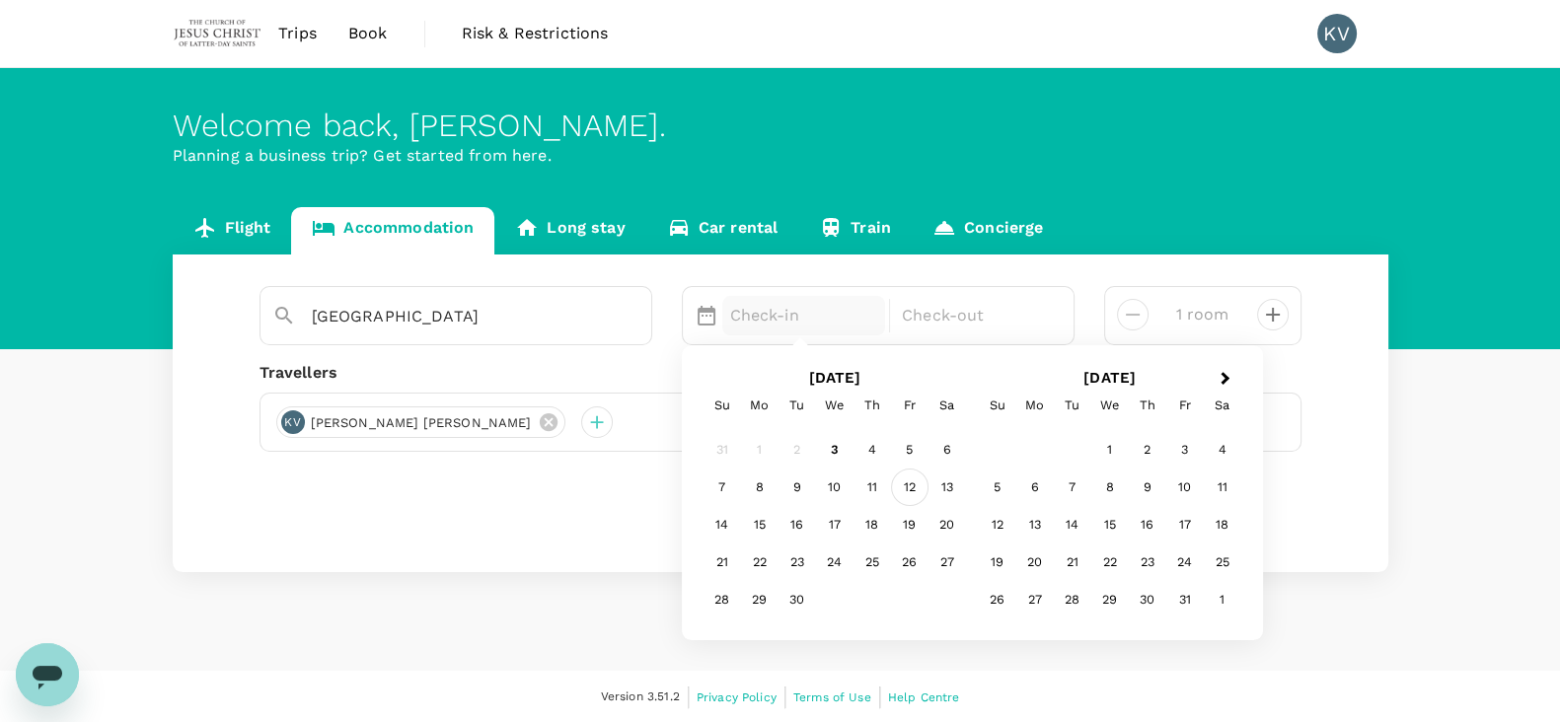
click at [913, 485] on div "12" at bounding box center [909, 487] width 37 height 37
click at [943, 323] on p "Check-out" at bounding box center [976, 316] width 148 height 24
click at [933, 490] on div "13" at bounding box center [947, 487] width 37 height 37
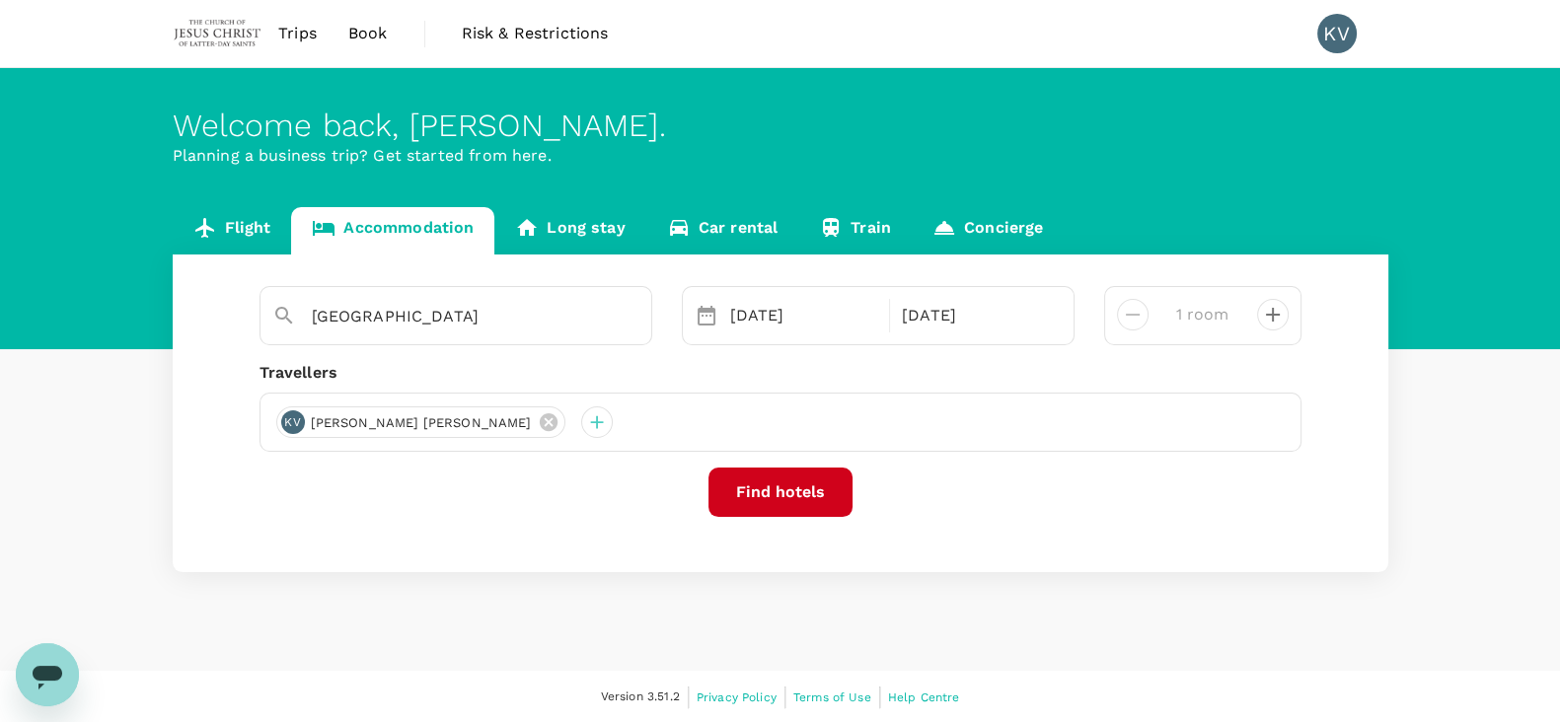
click at [769, 496] on button "Find hotels" at bounding box center [780, 492] width 144 height 49
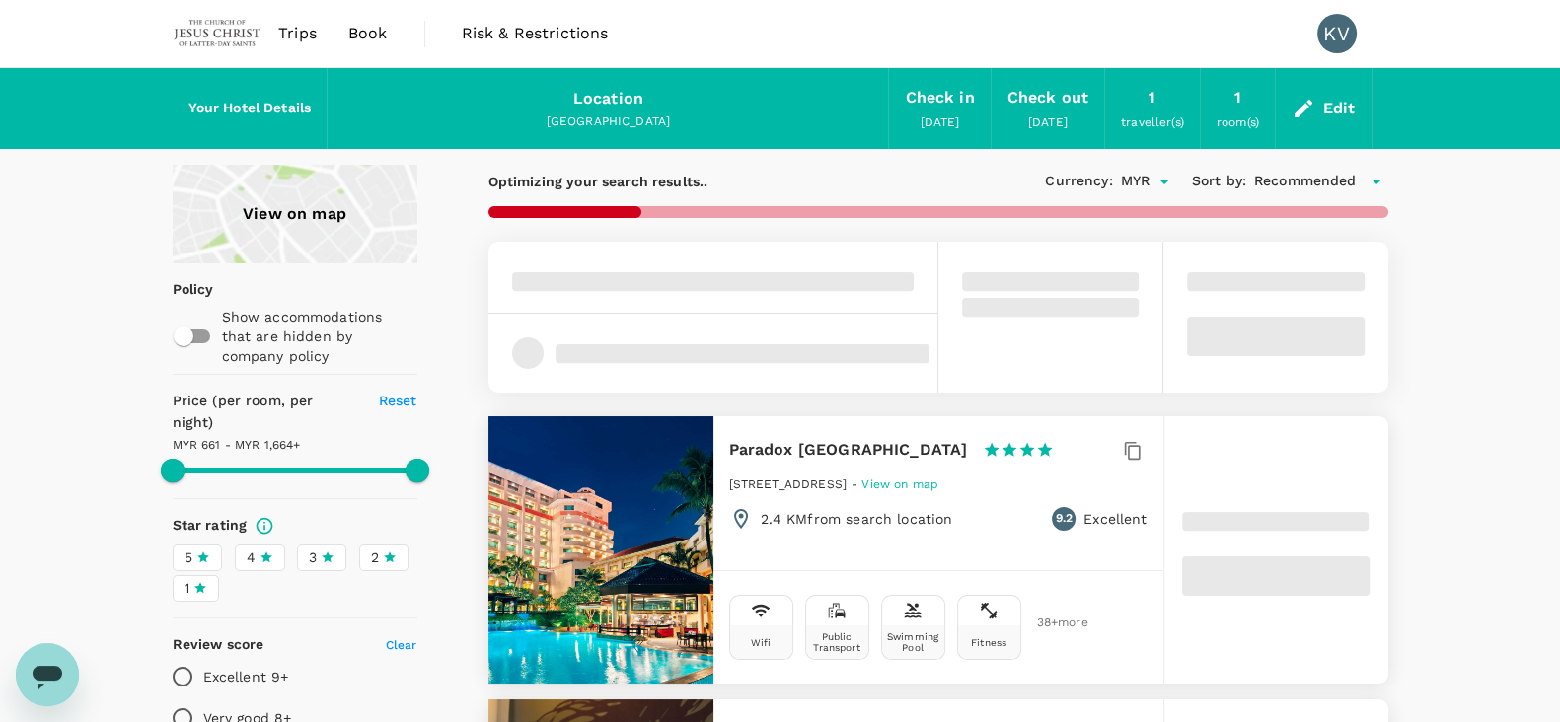
type input "1663.43"
type input "161.43"
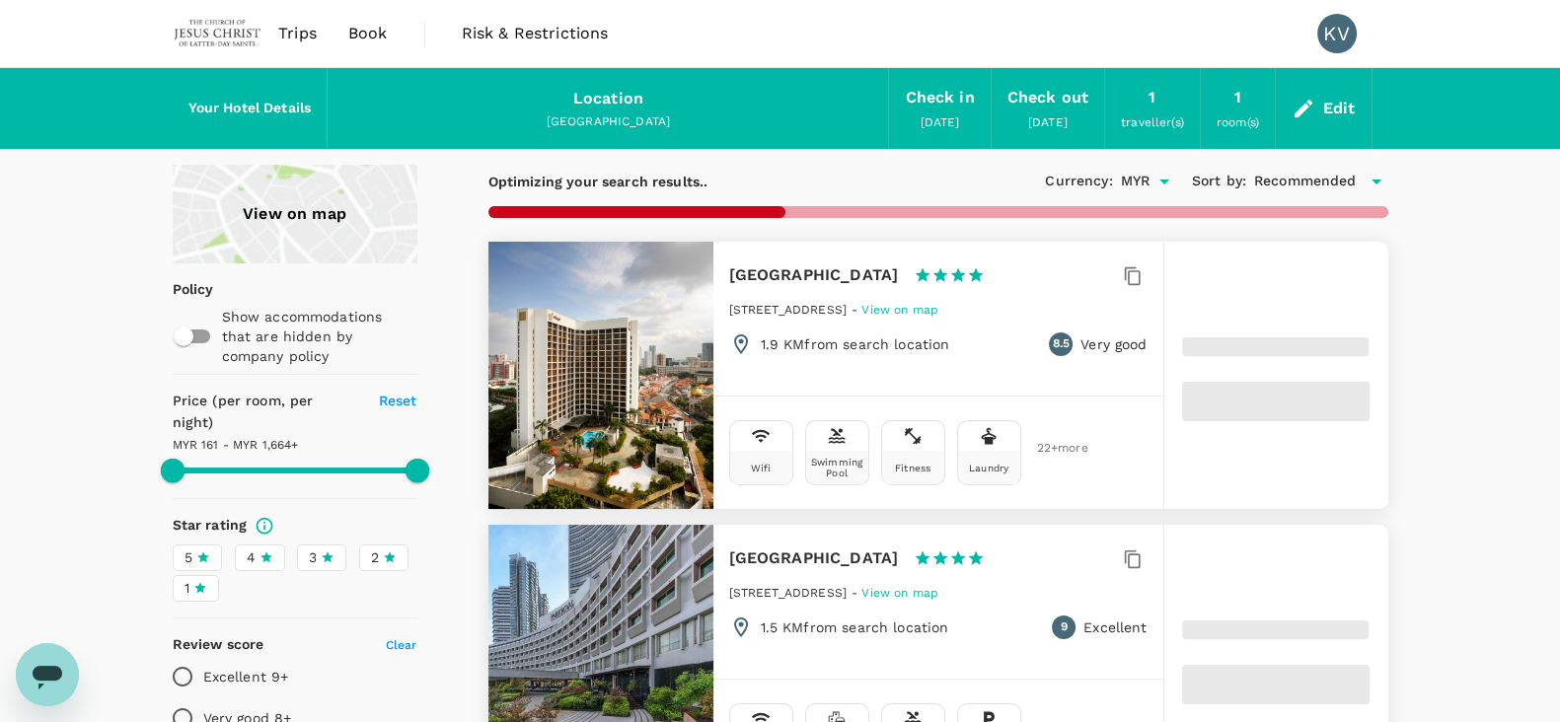
type input "1663.43"
type input "137.43"
type input "1663.53"
type input "127.53"
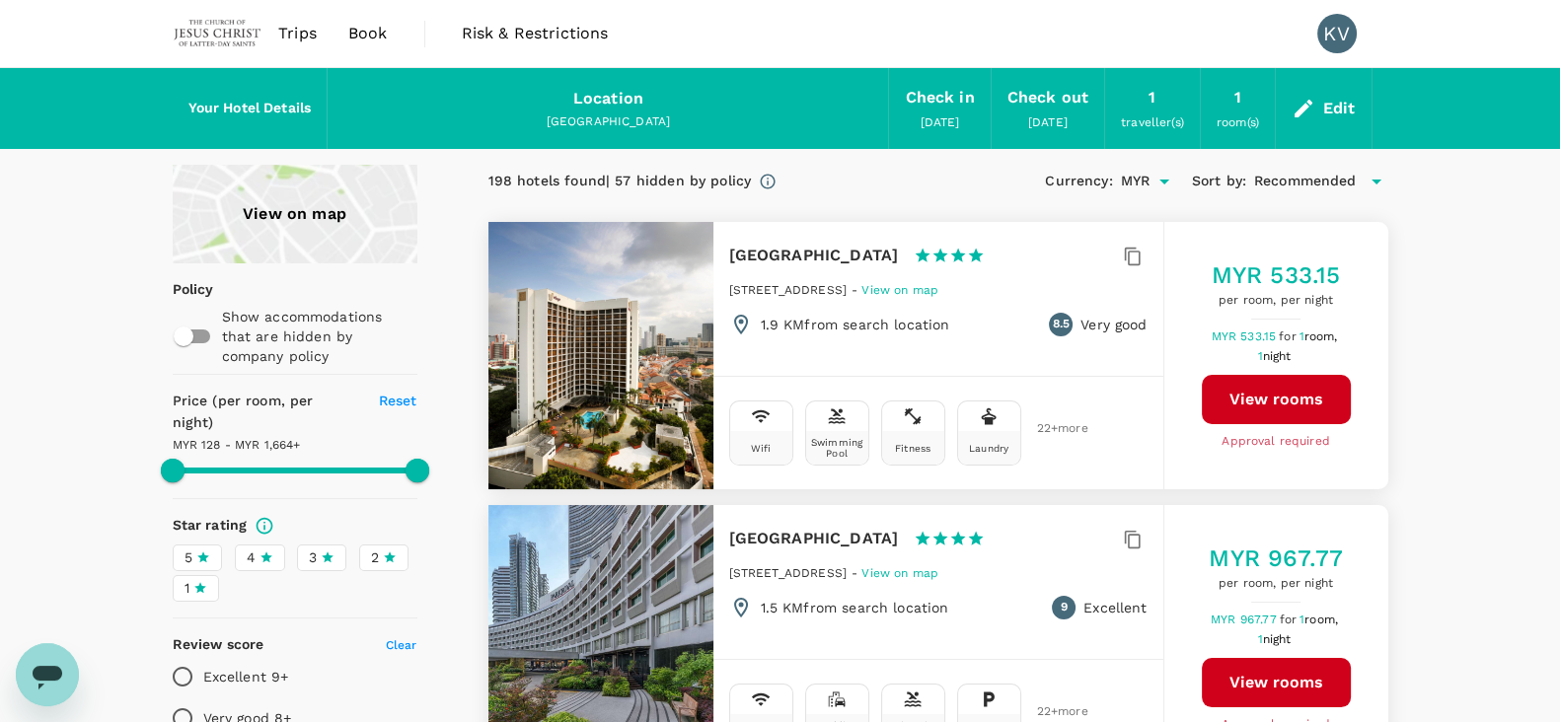
drag, startPoint x: 728, startPoint y: 250, endPoint x: 873, endPoint y: 251, distance: 145.1
click at [873, 251] on div "Village Hotel Bugis 1 Star 2 Stars 3 Stars 4 Stars 5 Stars 390 Victoria Street,…" at bounding box center [938, 289] width 450 height 134
copy h6 "Village Hotel Bugis"
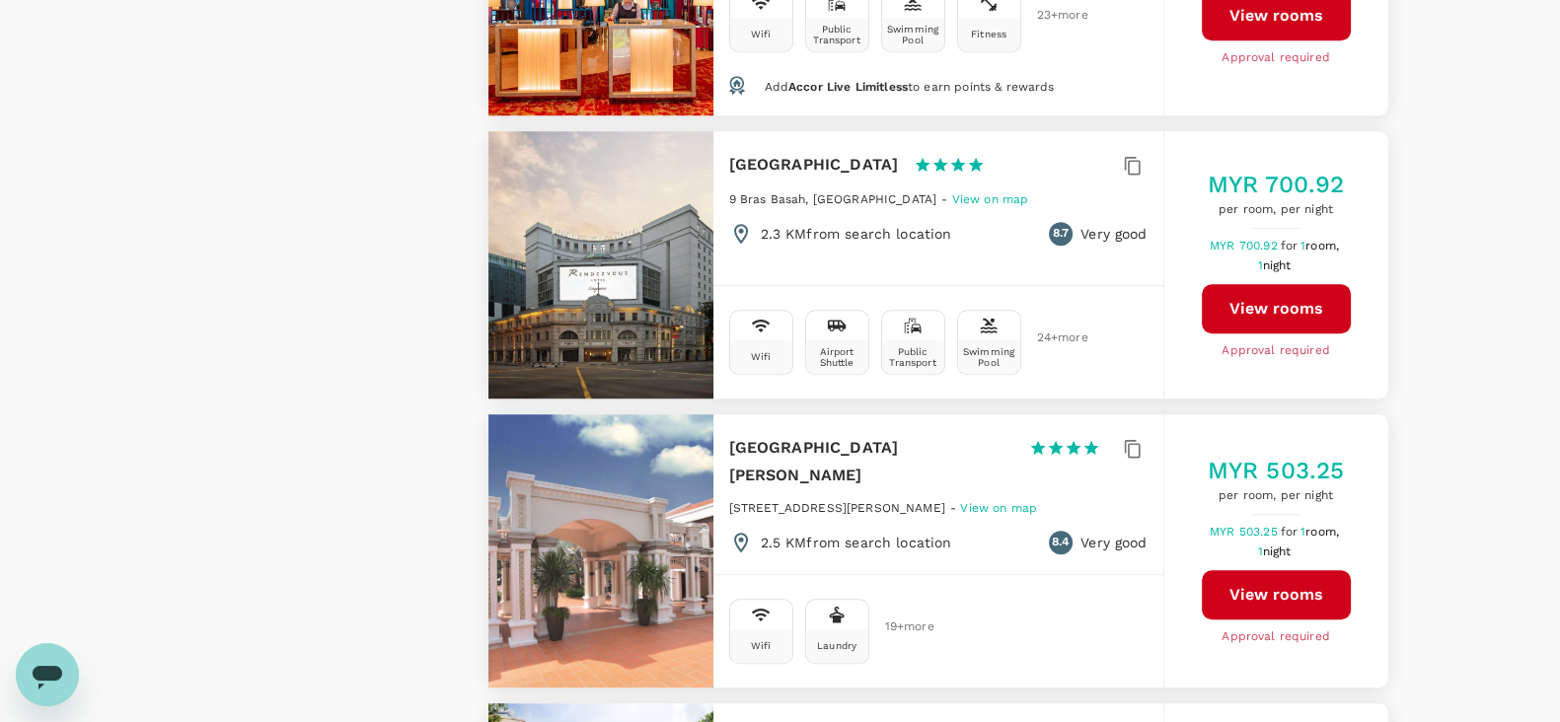
scroll to position [2220, 0]
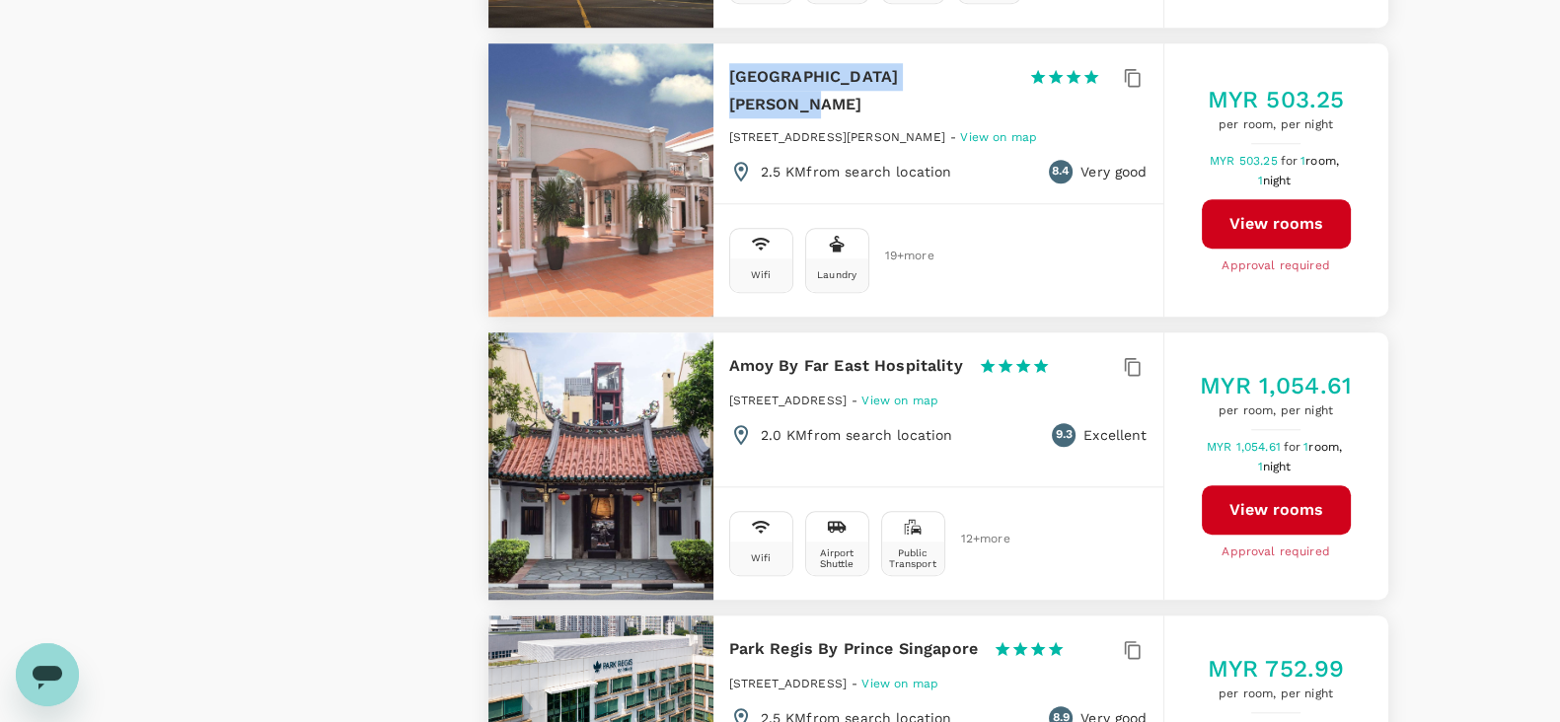
drag, startPoint x: 722, startPoint y: 68, endPoint x: 934, endPoint y: 67, distance: 212.1
click at [934, 67] on div "Village Hotel Albert Court 1 Star 2 Stars 3 Stars 4 Stars 5 Stars 180 Albert St…" at bounding box center [938, 123] width 450 height 160
copy h6 "Village Hotel Albert Court"
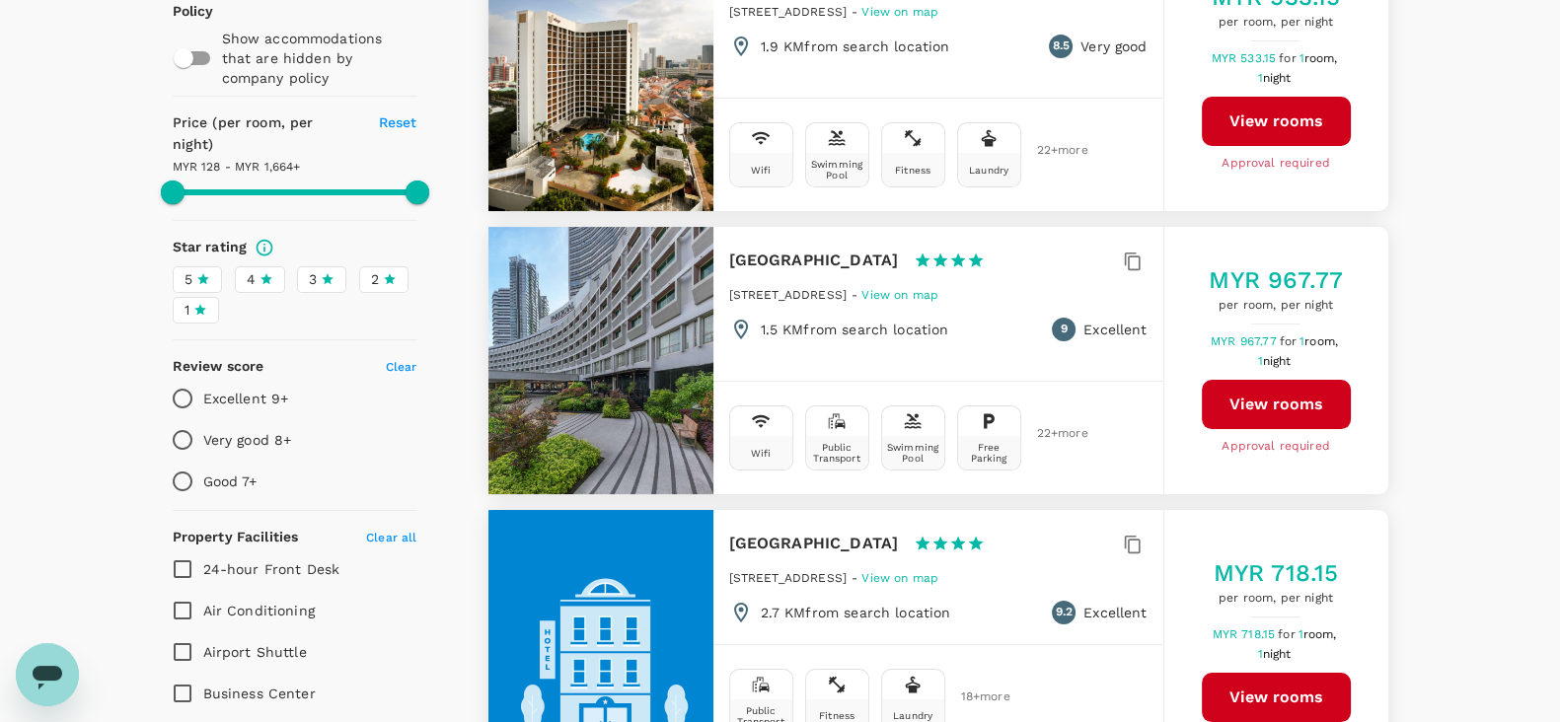
scroll to position [122, 0]
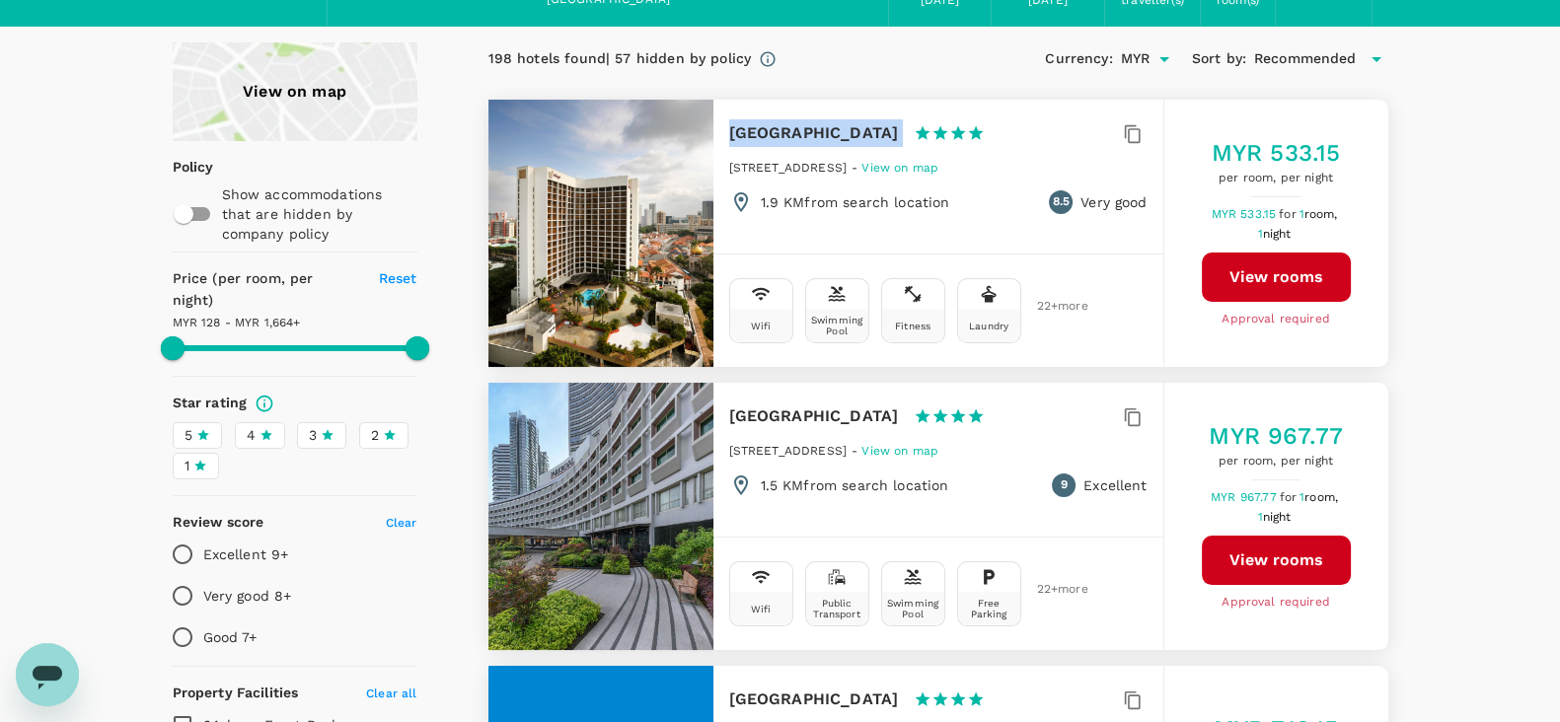
drag, startPoint x: 727, startPoint y: 124, endPoint x: 888, endPoint y: 128, distance: 160.9
click at [888, 128] on div "Village Hotel Bugis 1 Star 2 Stars 3 Stars 4 Stars 5 Stars" at bounding box center [866, 133] width 274 height 28
copy div "Village Hotel Bugis"
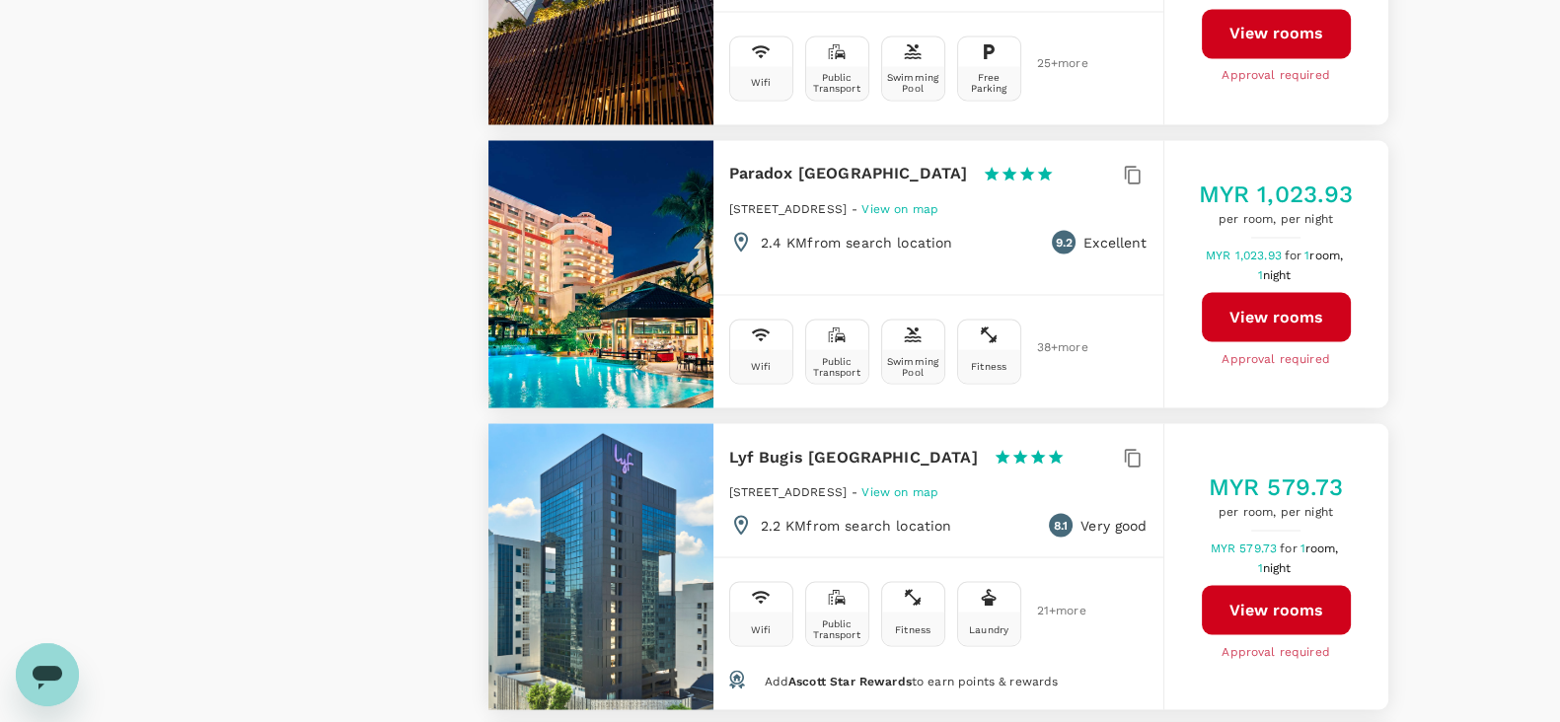
scroll to position [4564, 0]
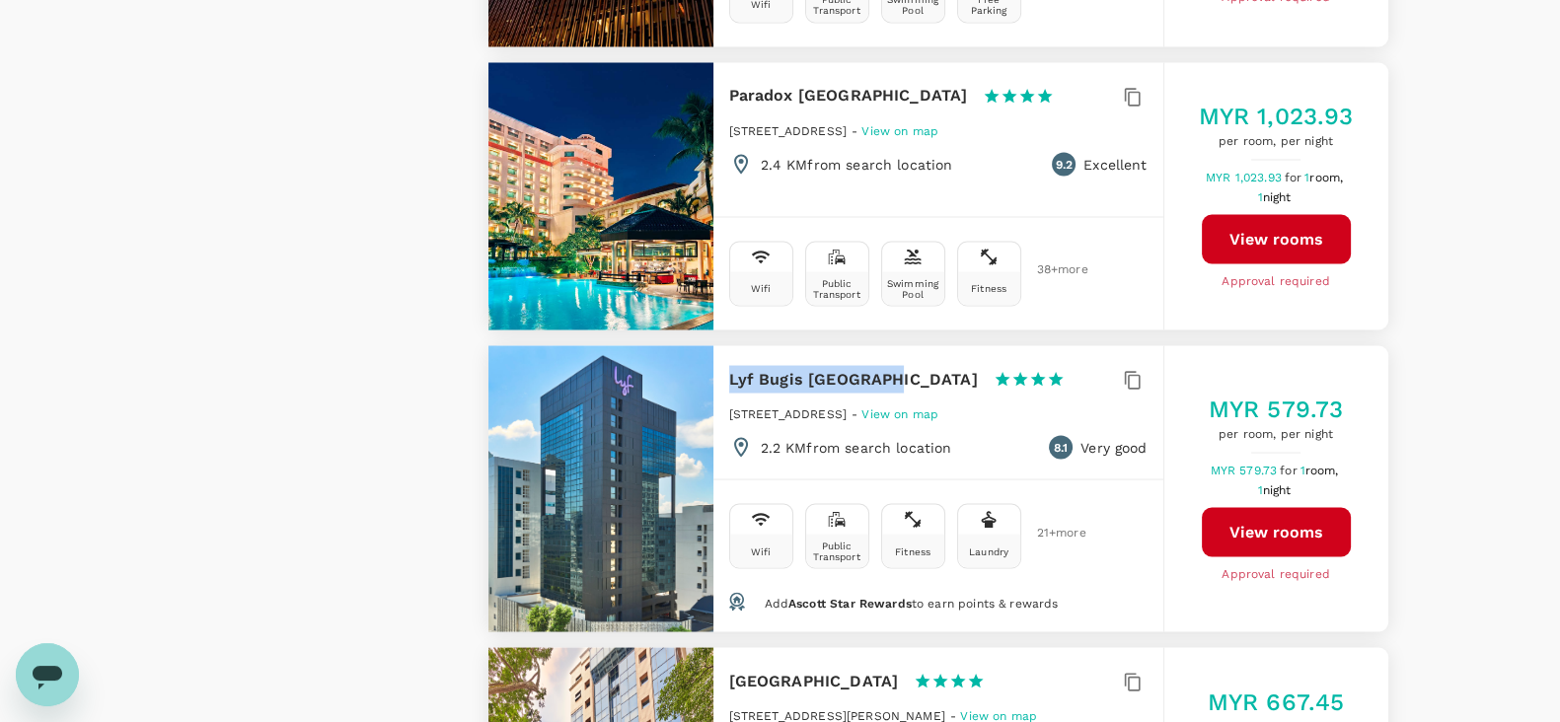
drag, startPoint x: 728, startPoint y: 341, endPoint x: 883, endPoint y: 353, distance: 155.4
click at [883, 353] on div "Lyf Bugis Singapore 1 Star 2 Stars 3 Stars 4 Stars 5 Stars 200 Middle Road, Sin…" at bounding box center [938, 412] width 450 height 134
copy h6 "Lyf Bugis Singapore"
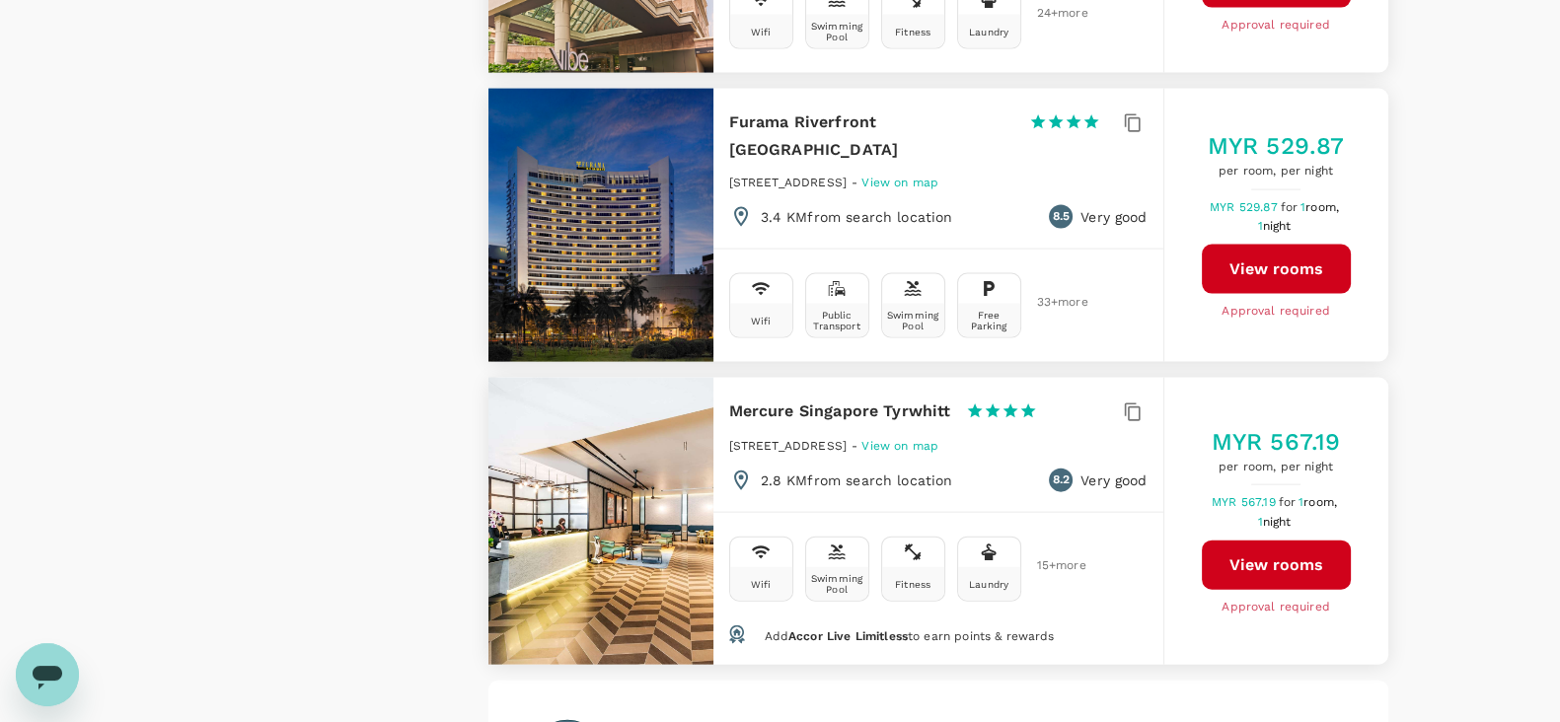
scroll to position [5427, 0]
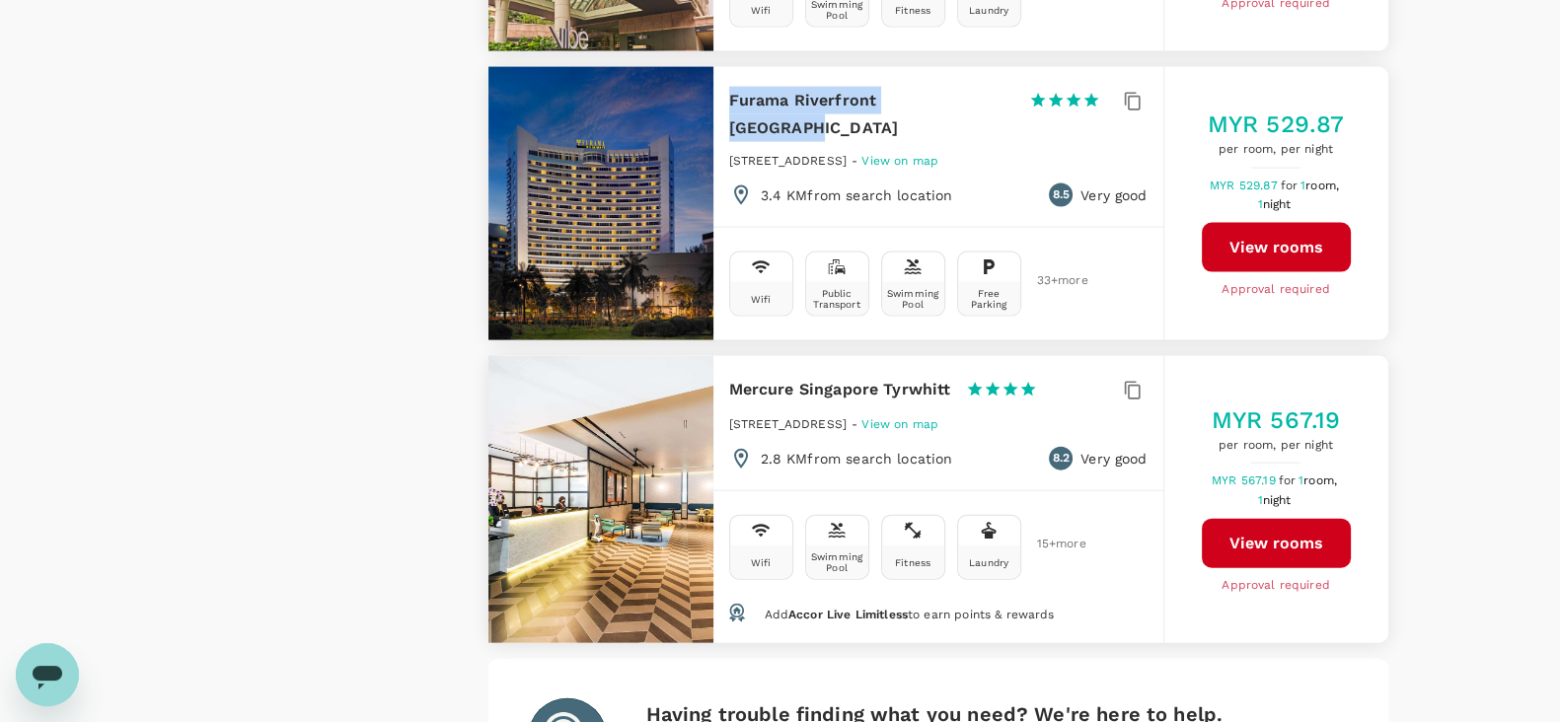
drag, startPoint x: 728, startPoint y: 60, endPoint x: 954, endPoint y: 61, distance: 226.0
click at [954, 87] on h6 "Furama Riverfront Singapore" at bounding box center [871, 114] width 284 height 55
copy h6 "Furama Riverfront Singapore"
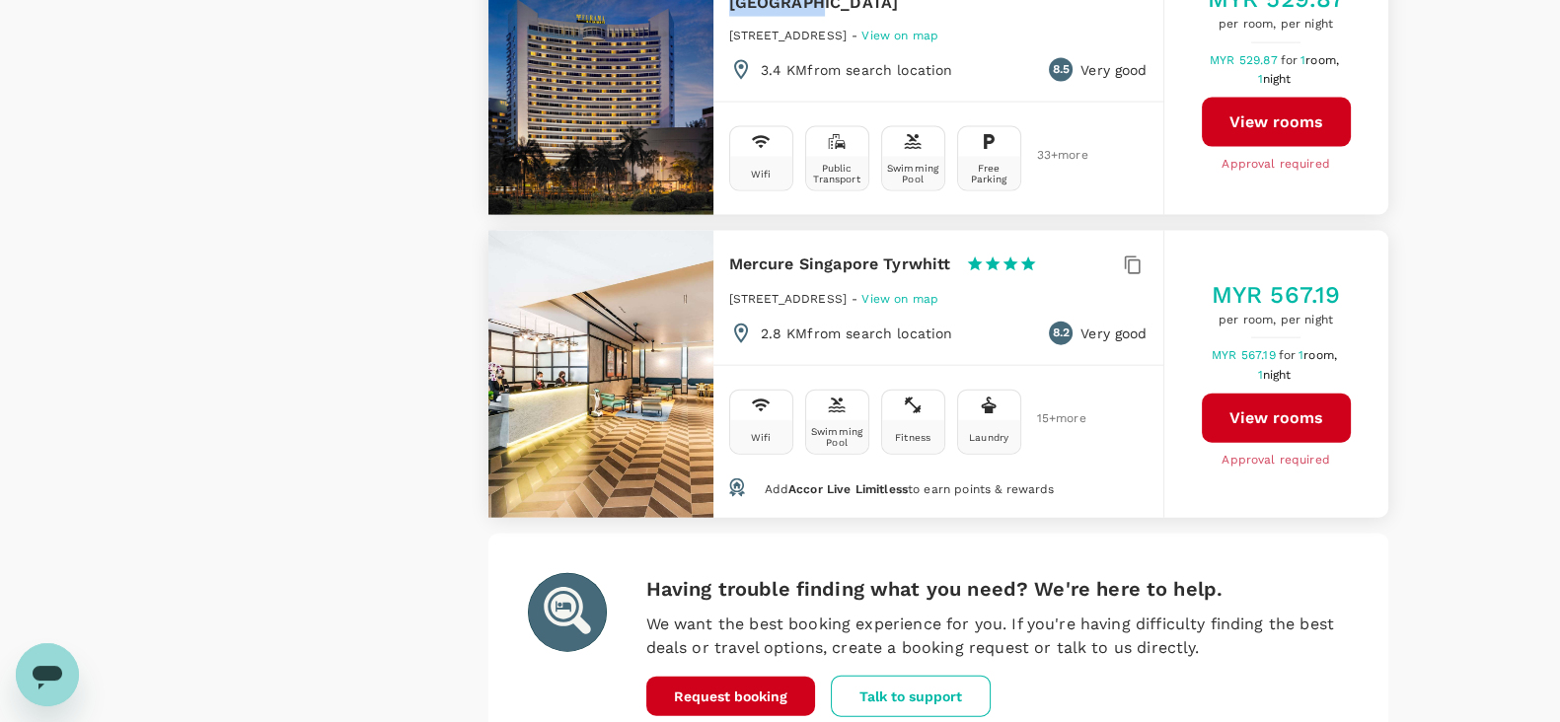
scroll to position [5674, 0]
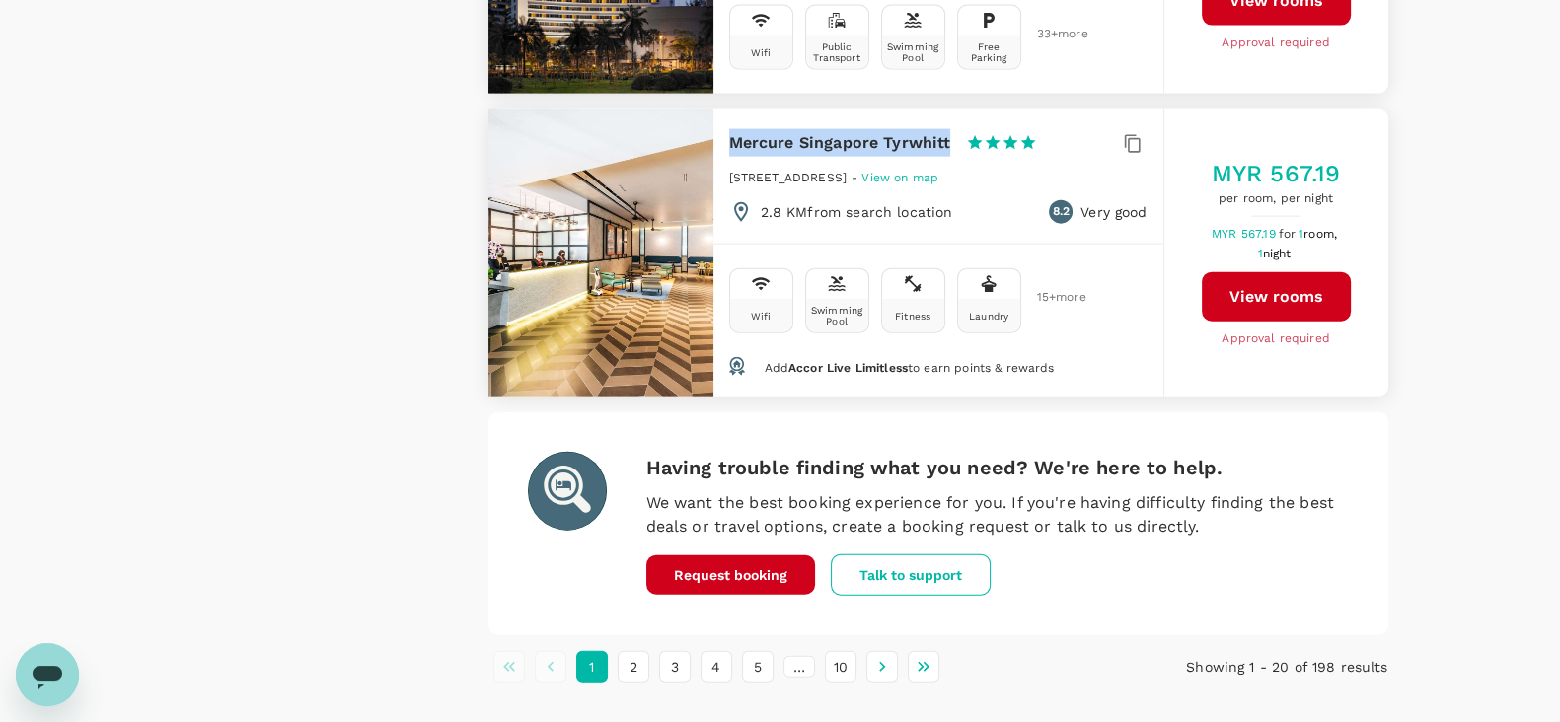
drag, startPoint x: 735, startPoint y: 101, endPoint x: 946, endPoint y: 99, distance: 211.2
click at [946, 129] on h6 "Mercure Singapore Tyrwhitt" at bounding box center [840, 143] width 222 height 28
copy h6 "Mercure Singapore Tyrwhitt"
click at [618, 651] on button "2" at bounding box center [634, 667] width 32 height 32
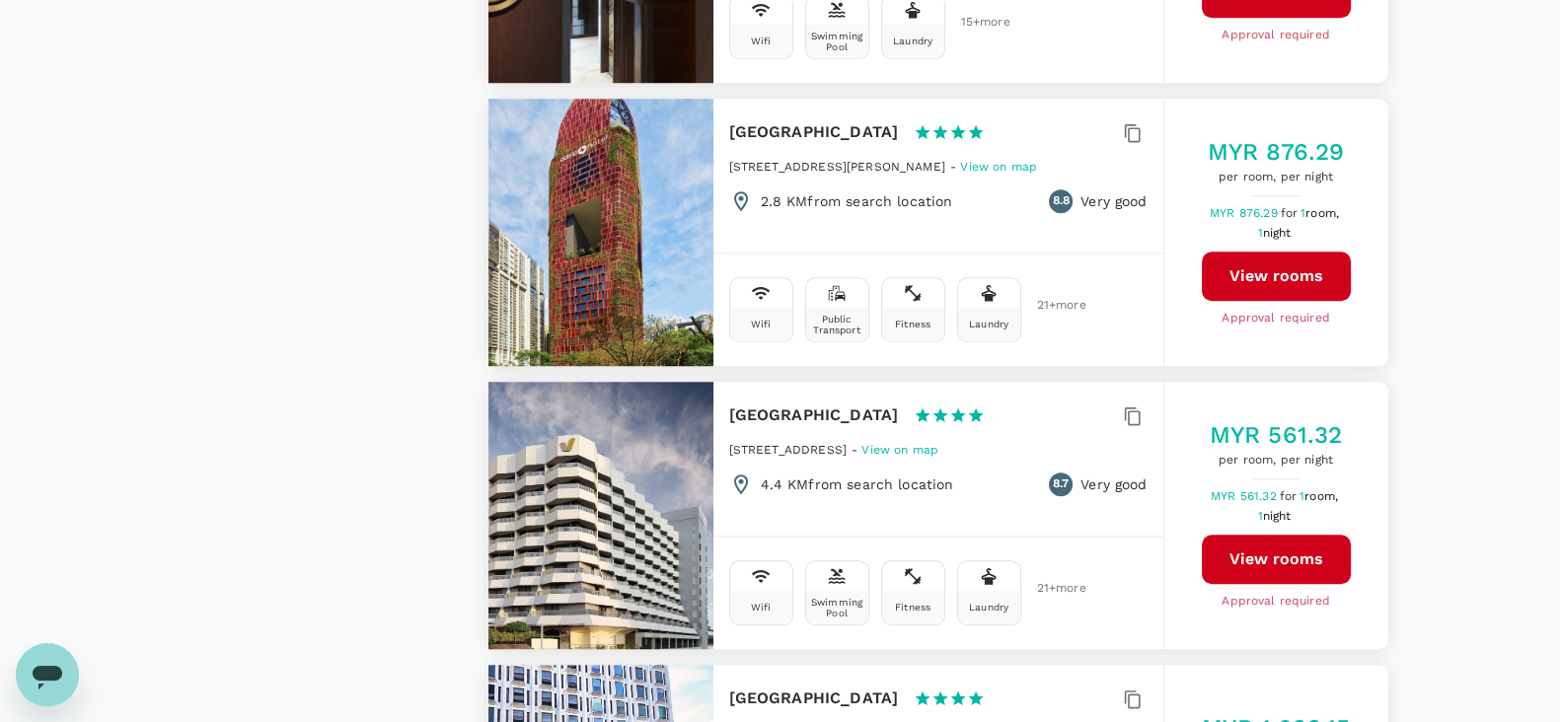
scroll to position [2220, 0]
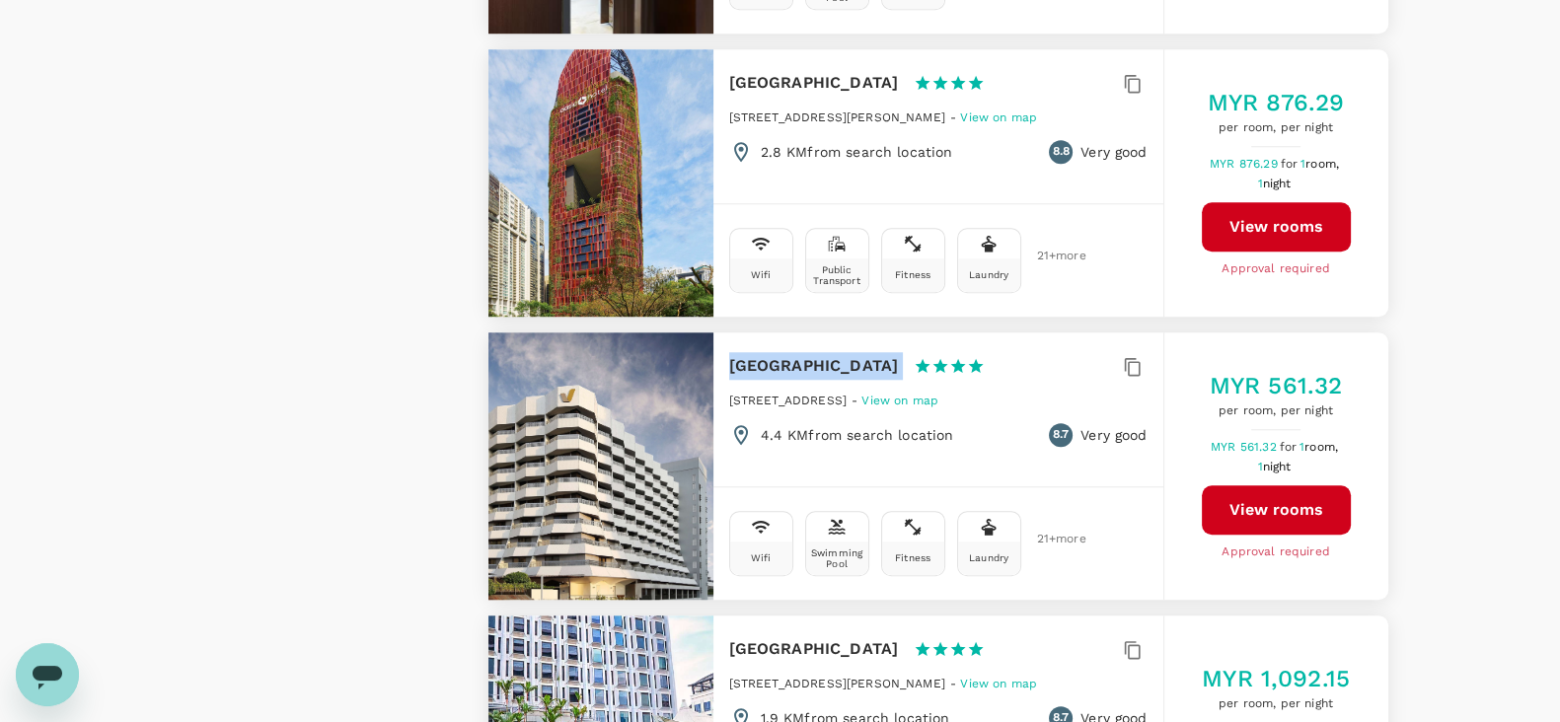
drag, startPoint x: 729, startPoint y: 337, endPoint x: 898, endPoint y: 331, distance: 168.9
click at [898, 352] on div "Village Hotel Katong 1 Star 2 Stars 3 Stars 4 Stars 5 Stars" at bounding box center [866, 366] width 274 height 28
copy div "Village Hotel Katong"
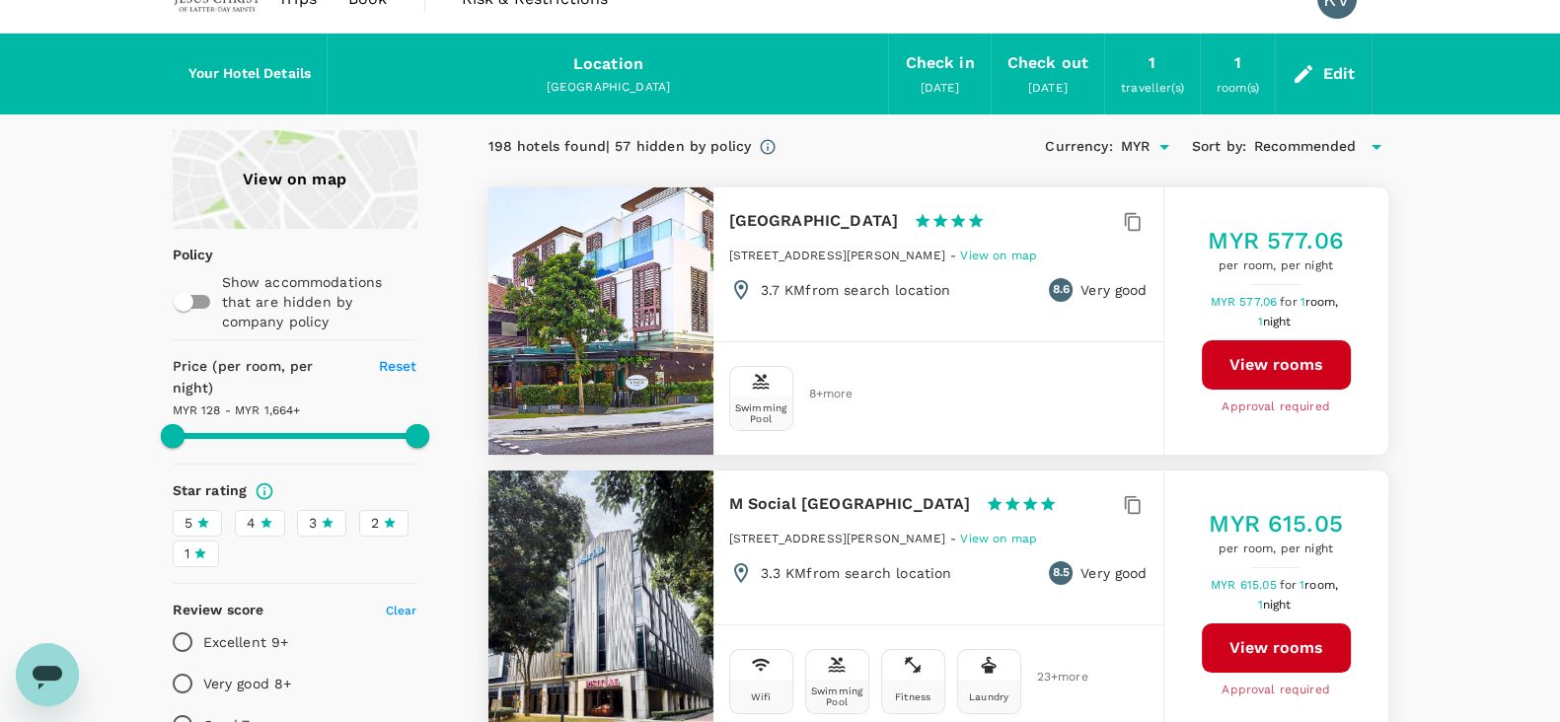
scroll to position [0, 0]
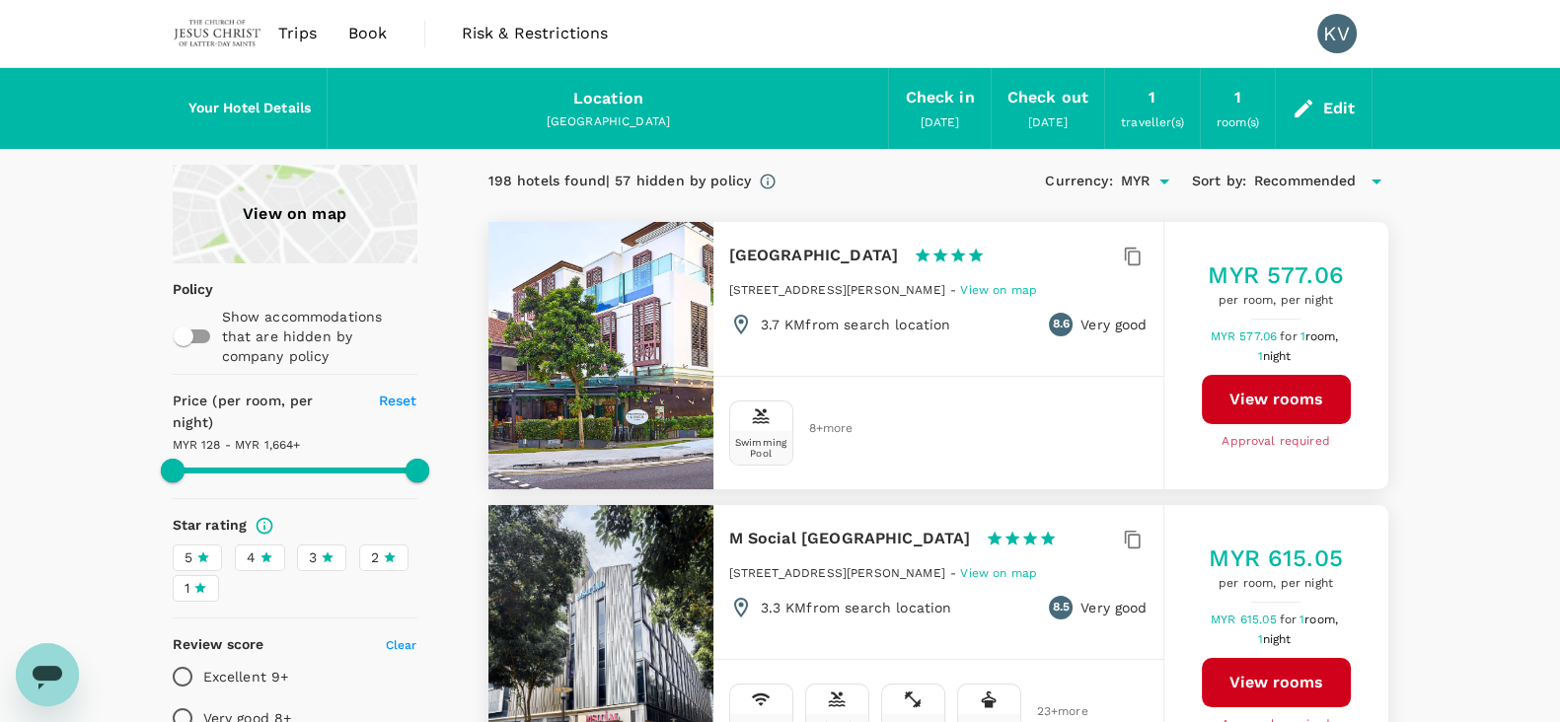
click at [296, 204] on div "View on map" at bounding box center [295, 214] width 245 height 99
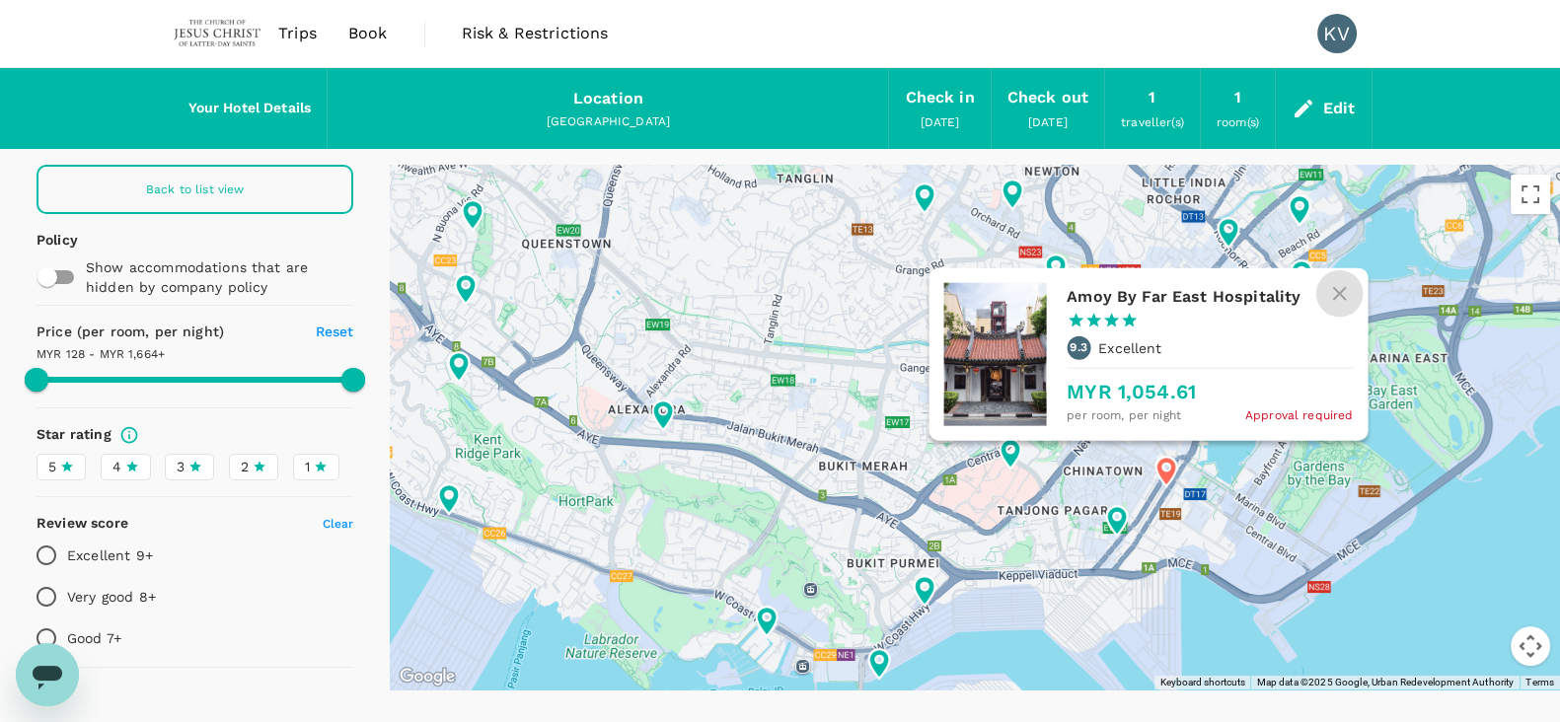
click at [1342, 281] on icon "button" at bounding box center [1340, 293] width 24 height 24
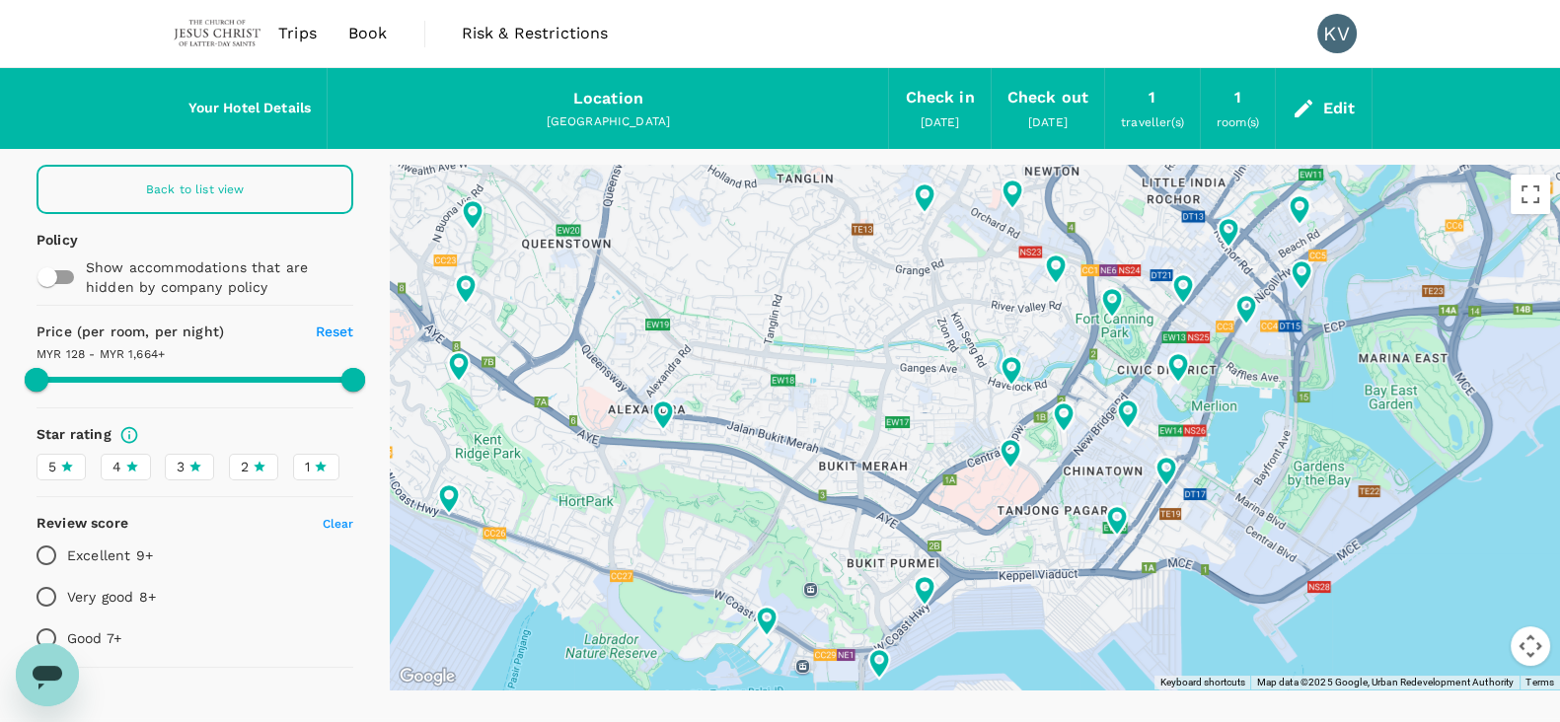
click at [1528, 643] on button "Map camera controls" at bounding box center [1530, 646] width 39 height 39
click at [1485, 559] on button "Zoom in" at bounding box center [1480, 547] width 39 height 39
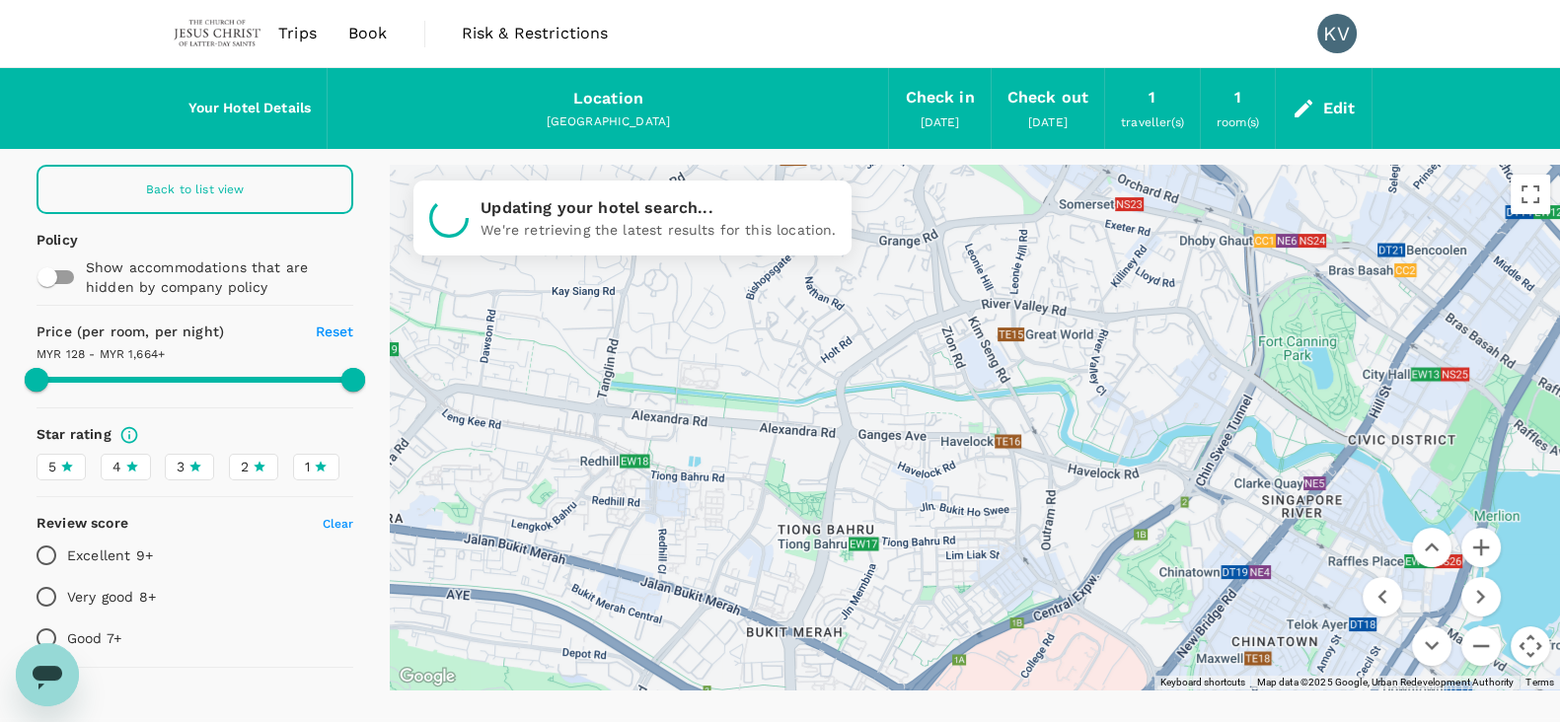
drag, startPoint x: 1283, startPoint y: 307, endPoint x: 1327, endPoint y: 442, distance: 142.3
click at [1327, 442] on div at bounding box center [975, 427] width 1170 height 525
click at [1481, 553] on button "Zoom in" at bounding box center [1480, 547] width 39 height 39
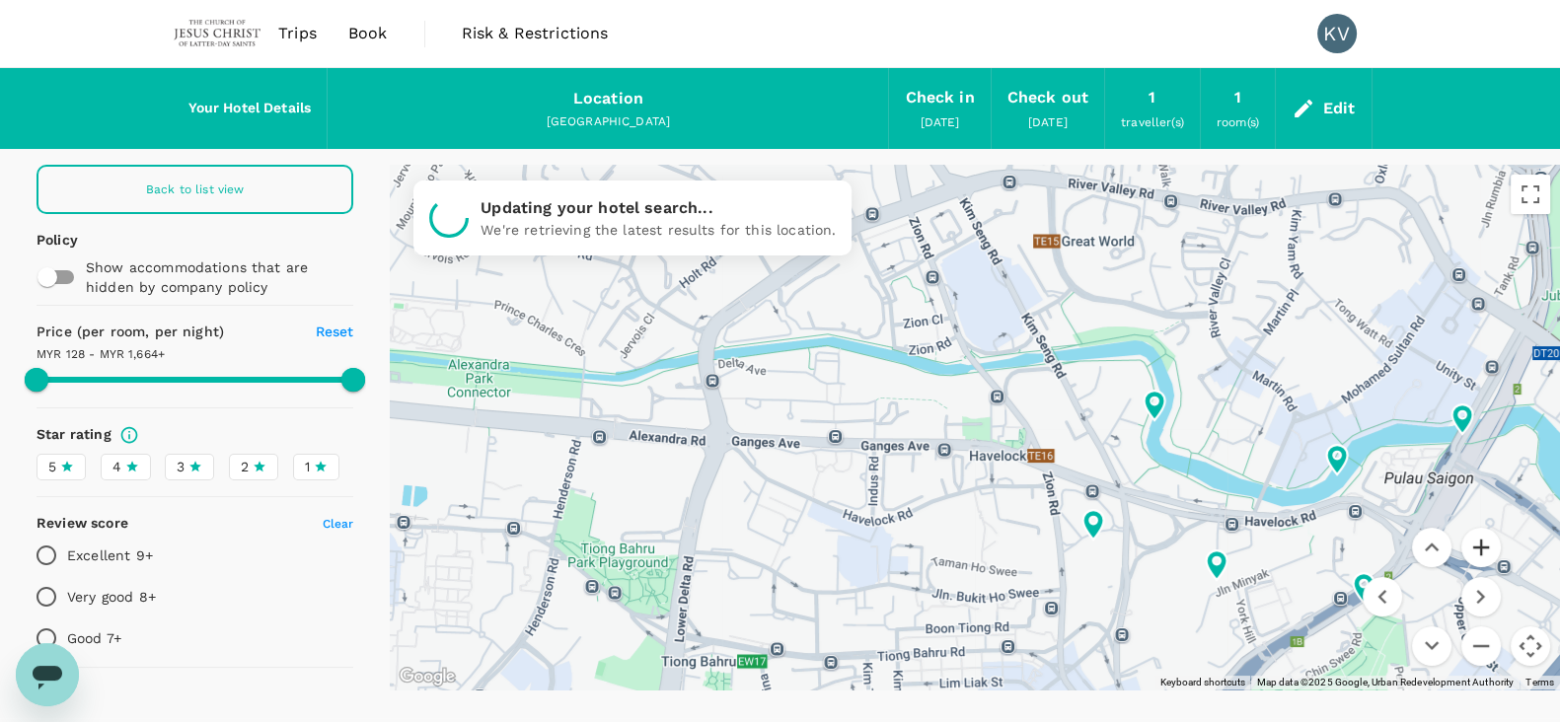
click at [1481, 553] on button "Zoom in" at bounding box center [1480, 547] width 39 height 39
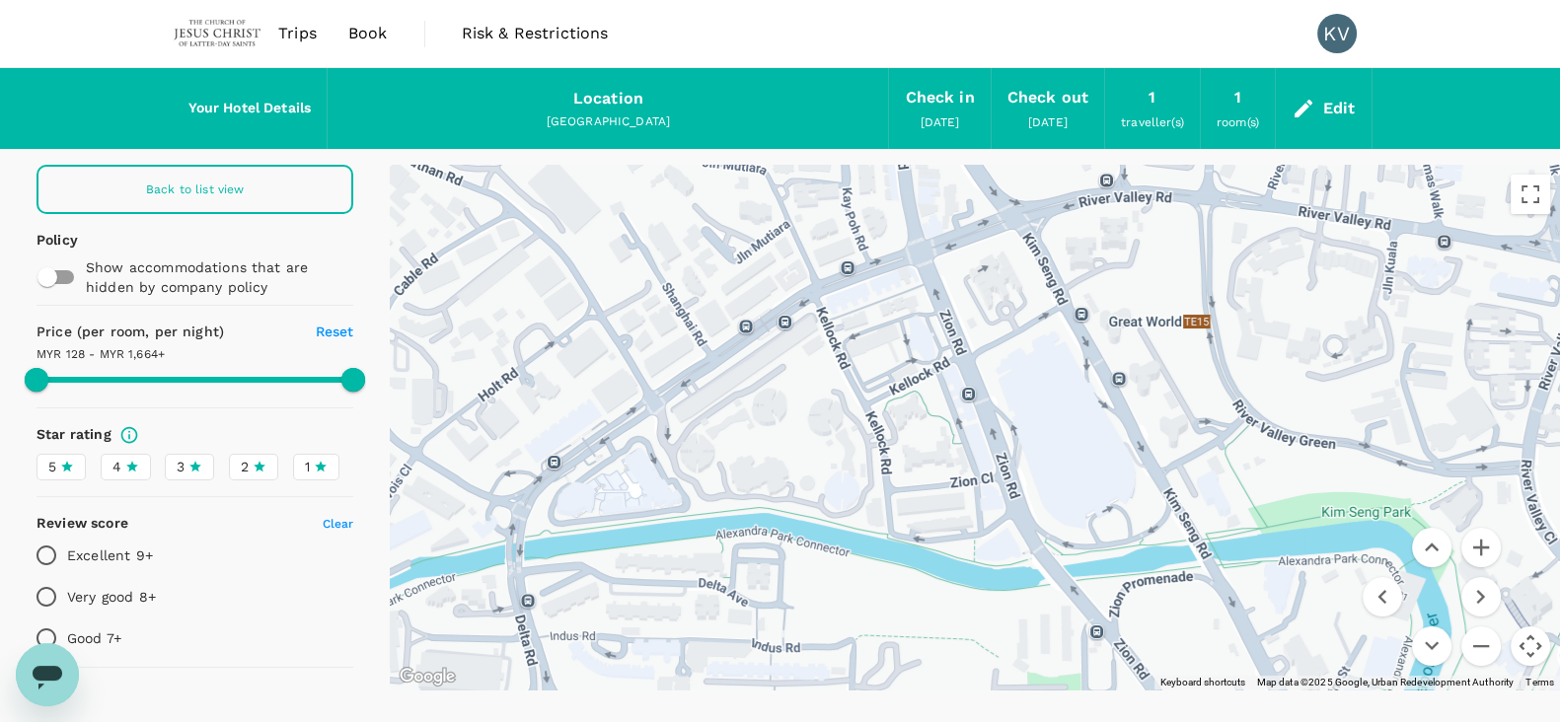
drag, startPoint x: 1127, startPoint y: 357, endPoint x: 1204, endPoint y: 628, distance: 281.1
click at [1204, 628] on div at bounding box center [975, 427] width 1170 height 525
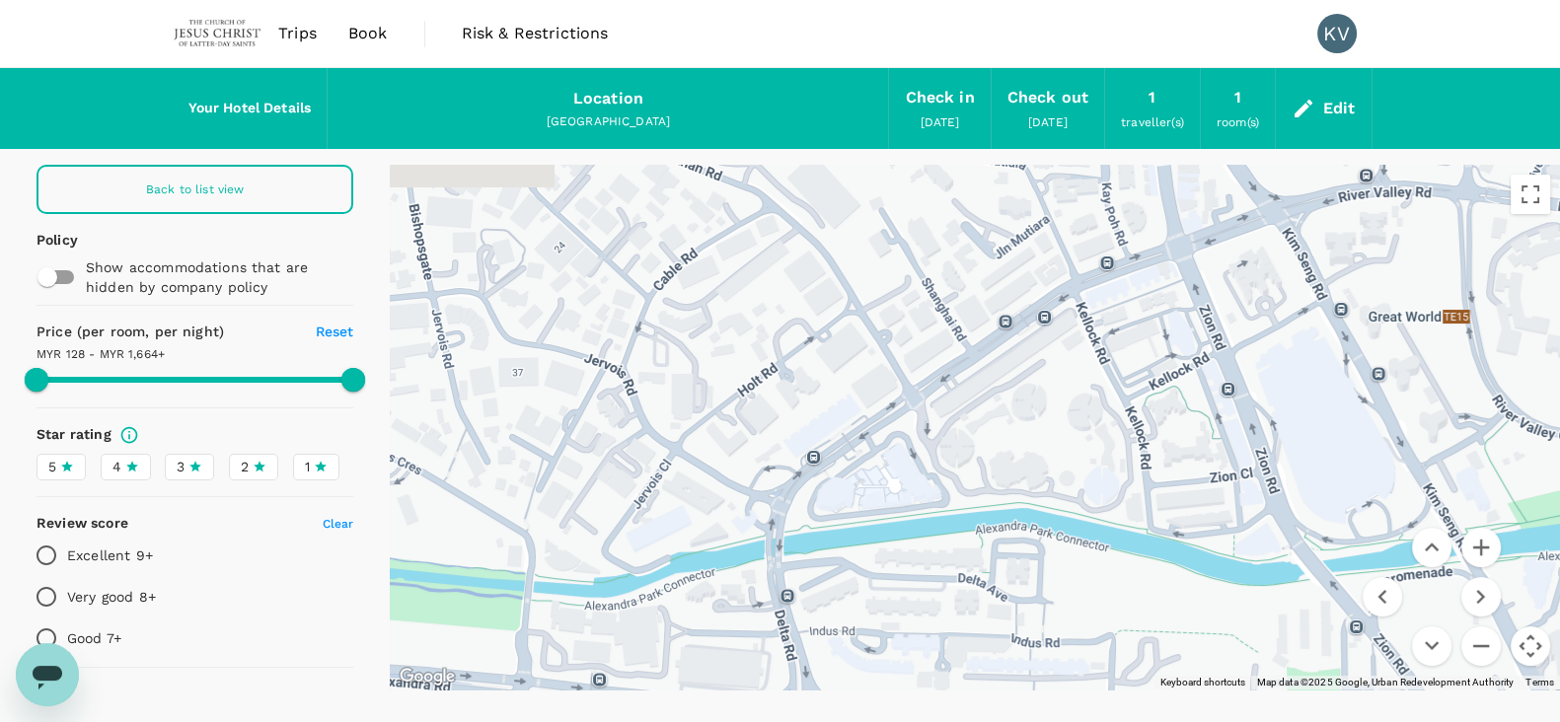
drag, startPoint x: 867, startPoint y: 409, endPoint x: 1044, endPoint y: 584, distance: 249.1
click at [1044, 584] on div at bounding box center [975, 427] width 1170 height 525
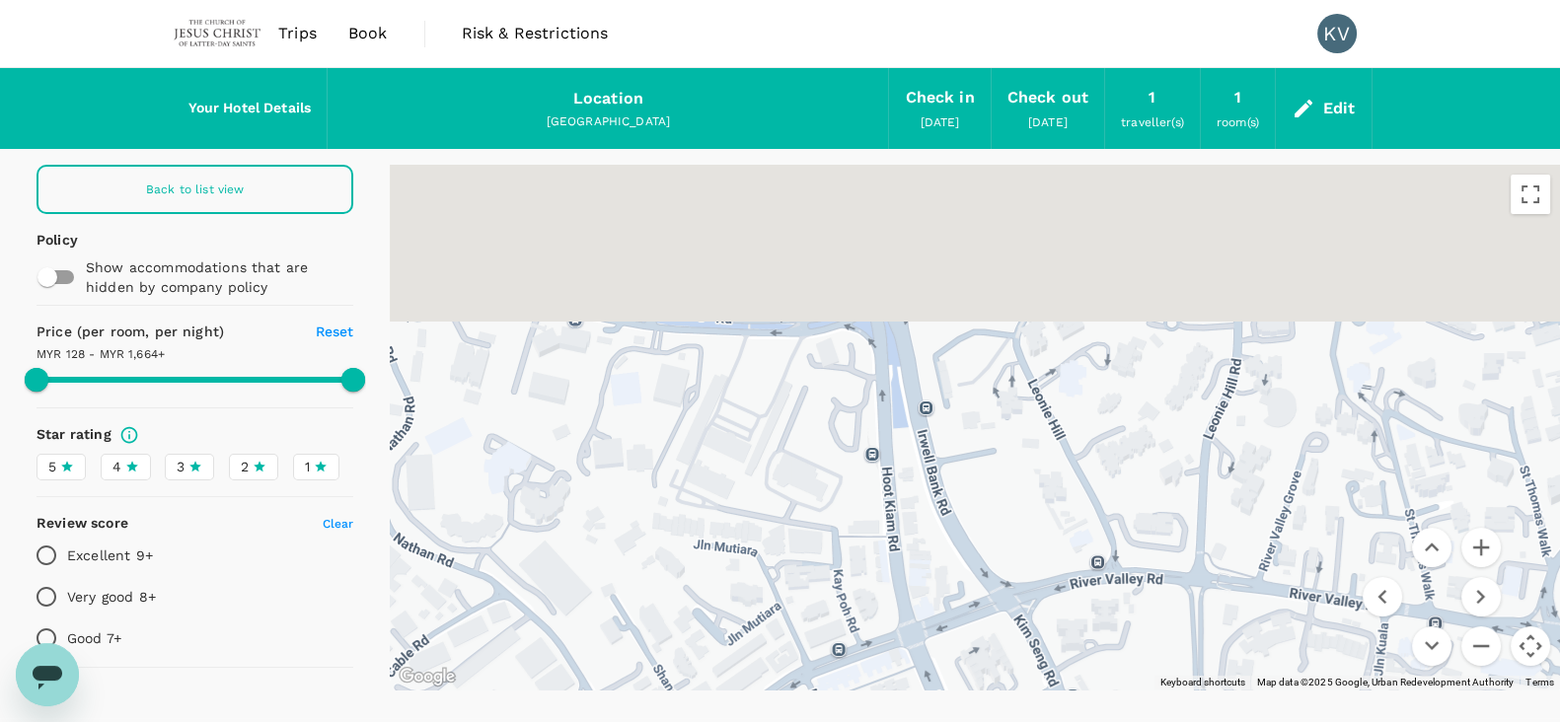
drag, startPoint x: 1105, startPoint y: 323, endPoint x: 916, endPoint y: 540, distance: 288.1
click at [916, 540] on div at bounding box center [975, 427] width 1170 height 525
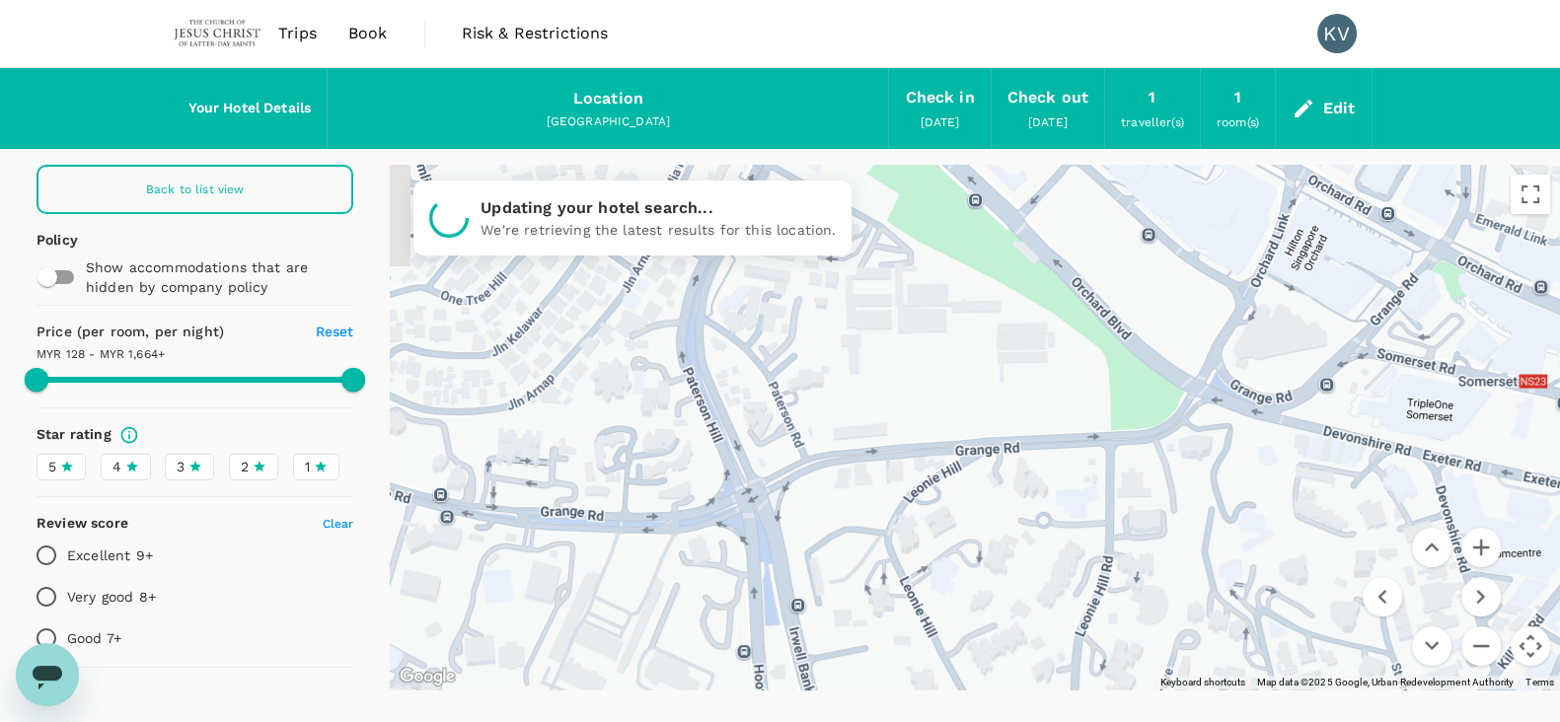
drag, startPoint x: 1122, startPoint y: 421, endPoint x: 1008, endPoint y: 609, distance: 219.1
click at [1008, 609] on div at bounding box center [975, 427] width 1170 height 525
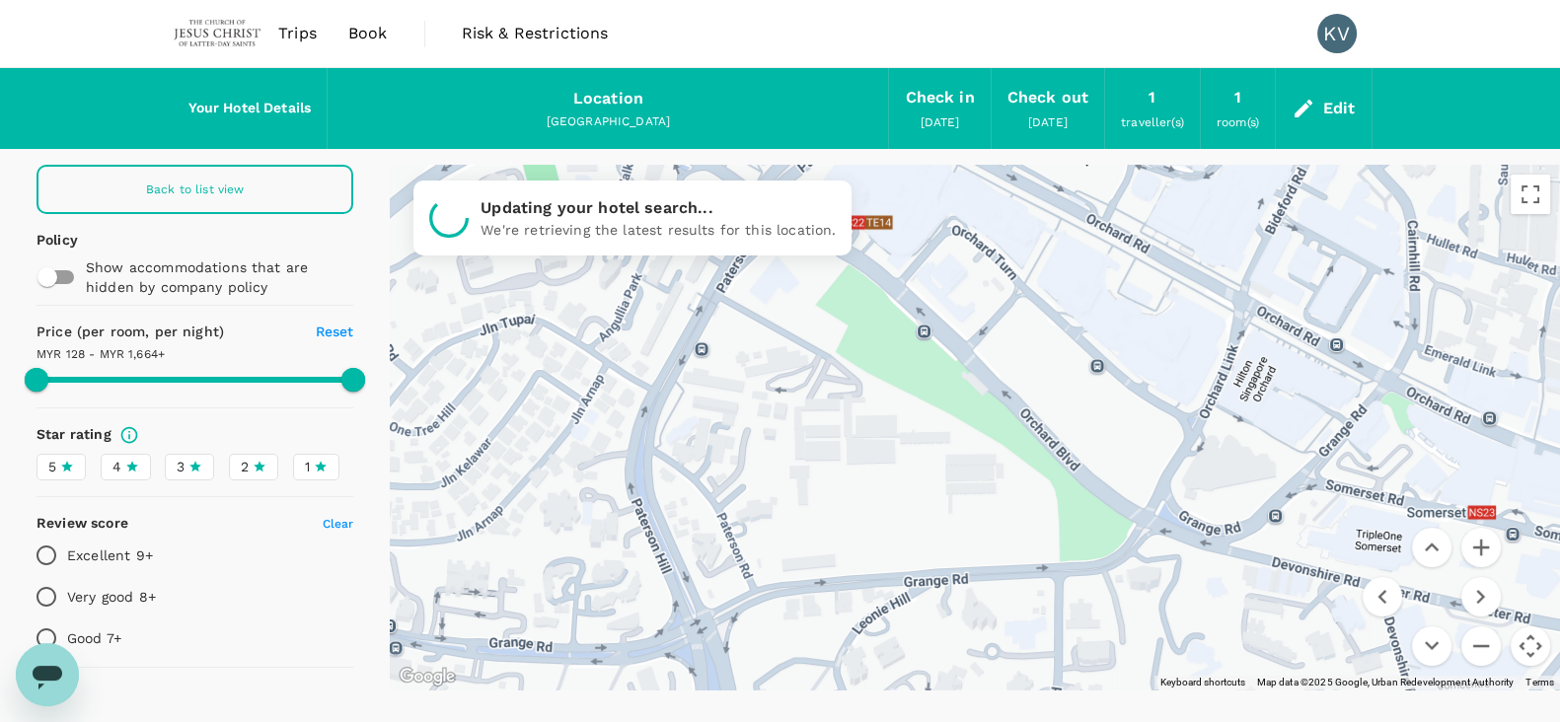
drag, startPoint x: 1112, startPoint y: 481, endPoint x: 1085, endPoint y: 549, distance: 73.1
click at [1085, 549] on div at bounding box center [975, 427] width 1170 height 525
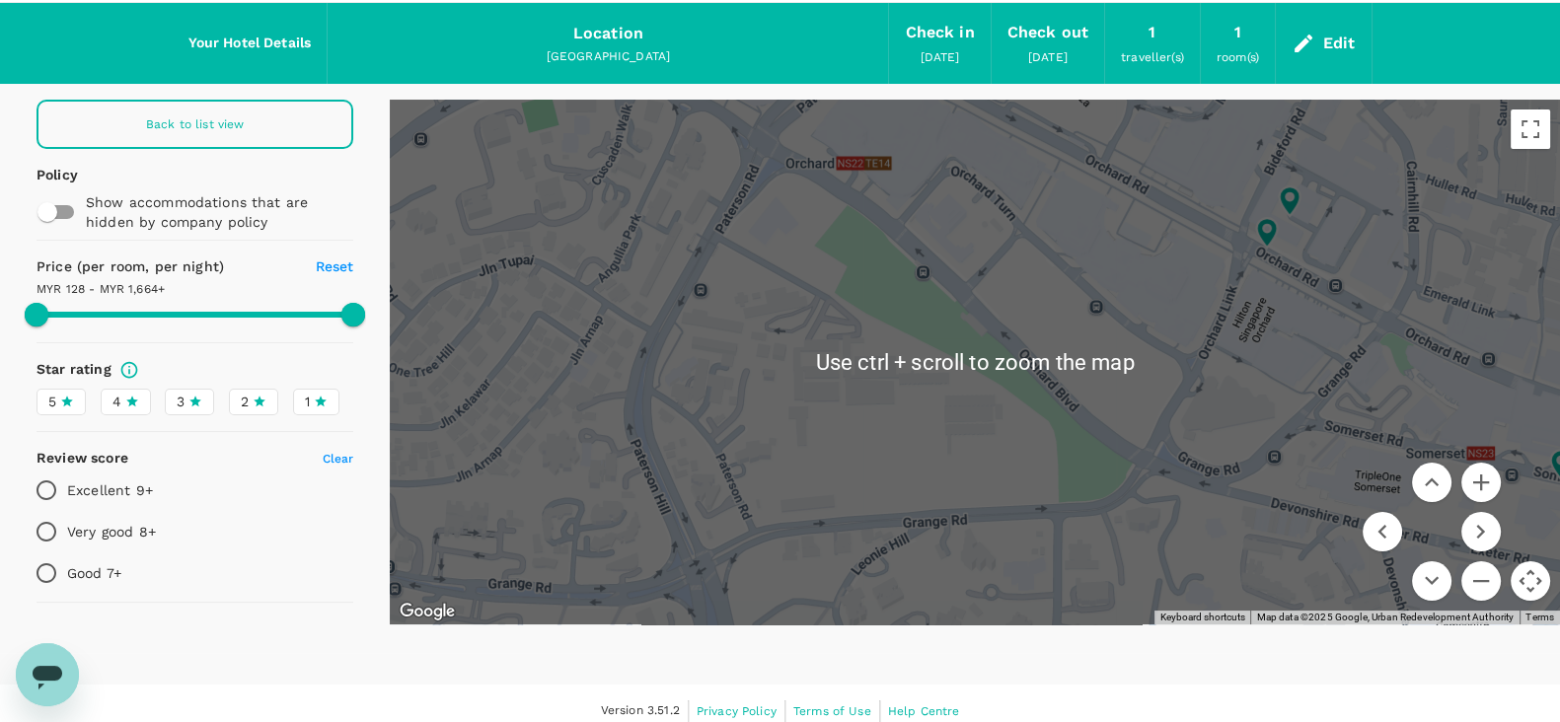
scroll to position [80, 0]
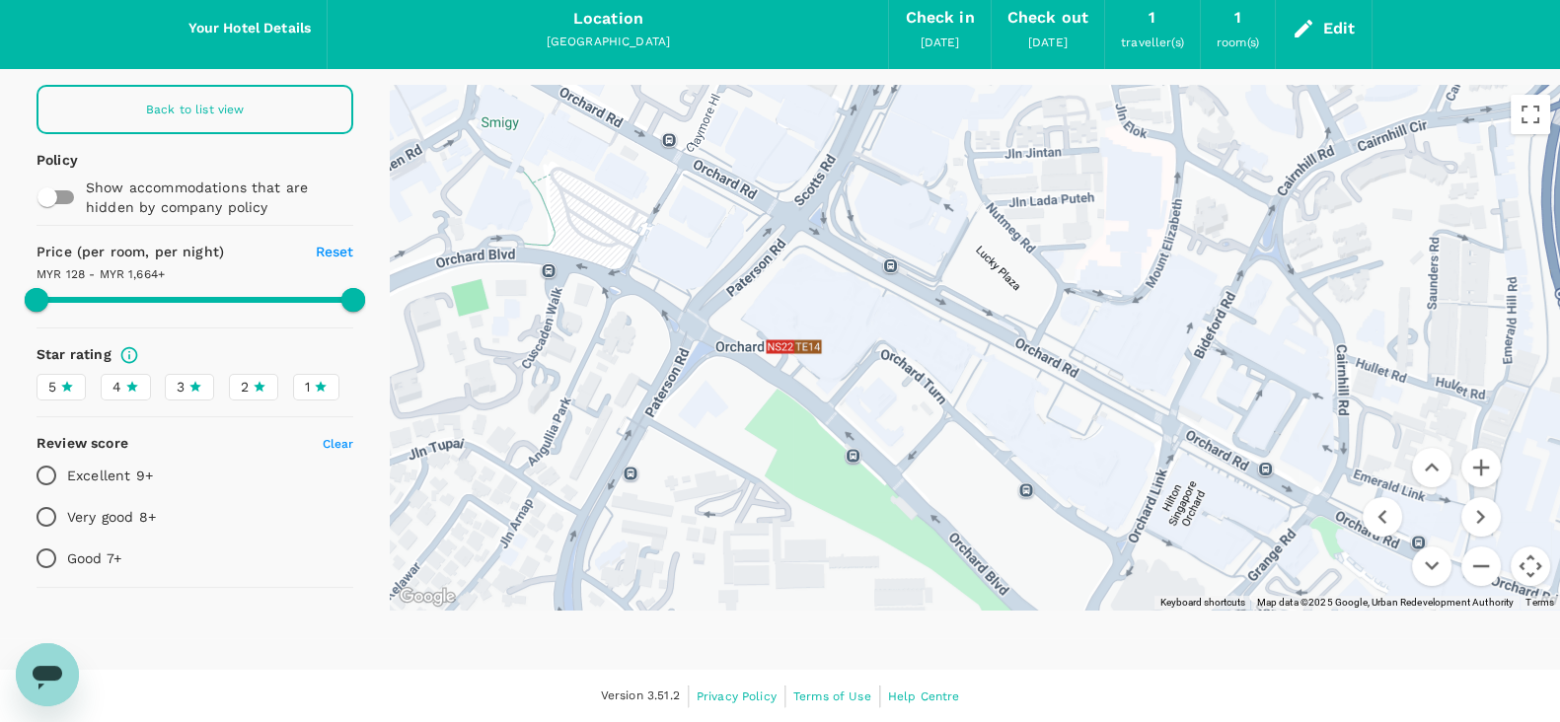
drag, startPoint x: 1265, startPoint y: 306, endPoint x: 1152, endPoint y: 450, distance: 182.8
click at [1189, 512] on div at bounding box center [975, 347] width 1170 height 525
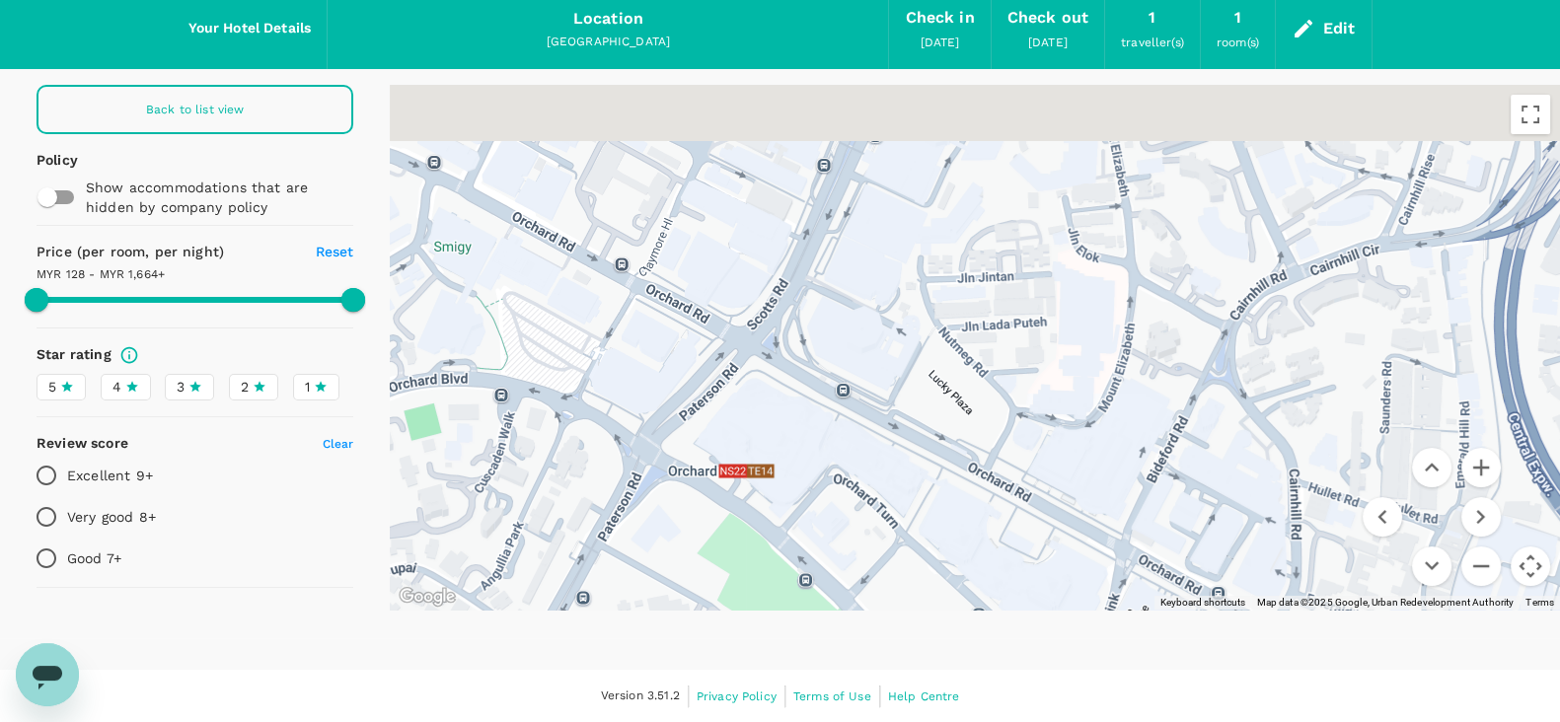
drag, startPoint x: 1024, startPoint y: 274, endPoint x: 933, endPoint y: 485, distance: 229.8
click at [942, 495] on div at bounding box center [975, 347] width 1170 height 525
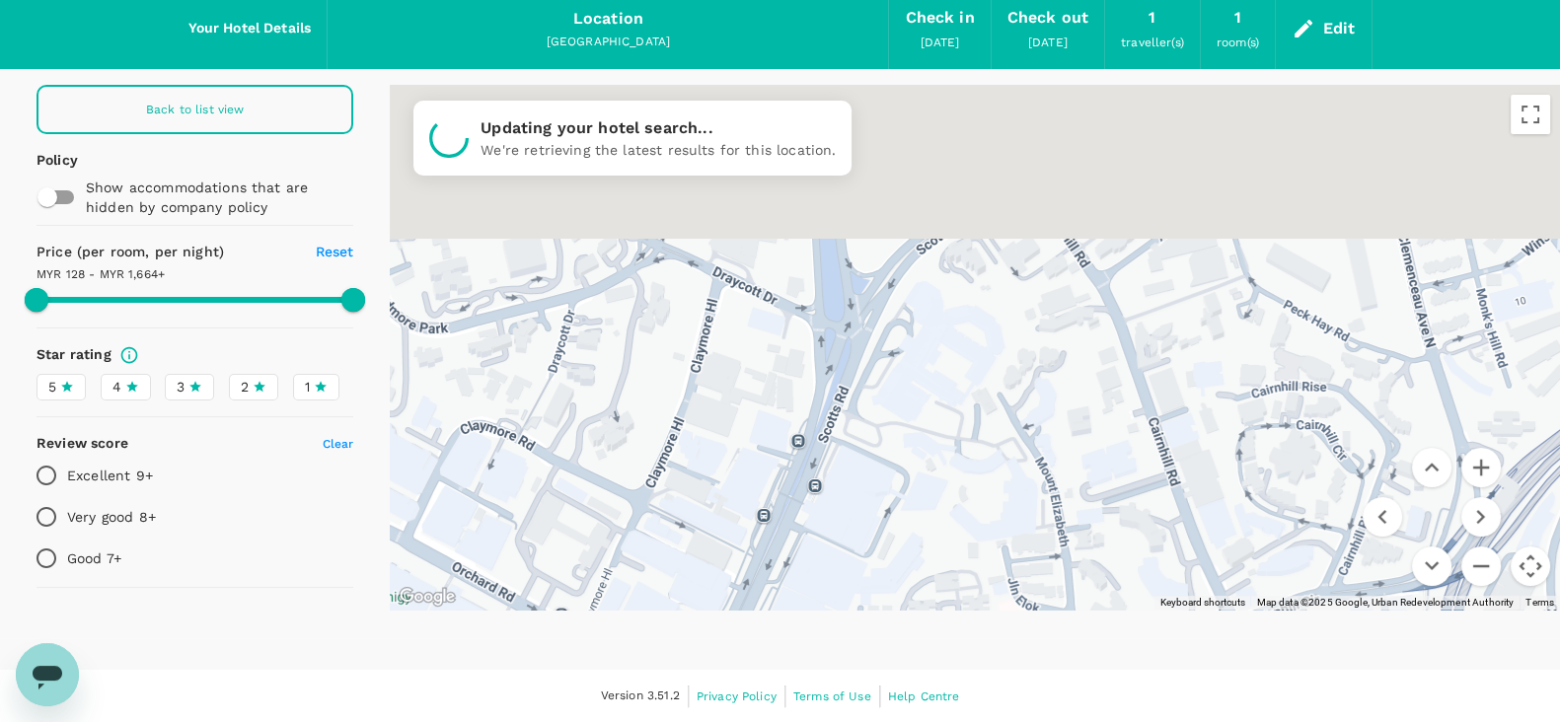
drag, startPoint x: 934, startPoint y: 371, endPoint x: 929, endPoint y: 587, distance: 216.2
click at [929, 587] on div at bounding box center [975, 347] width 1170 height 525
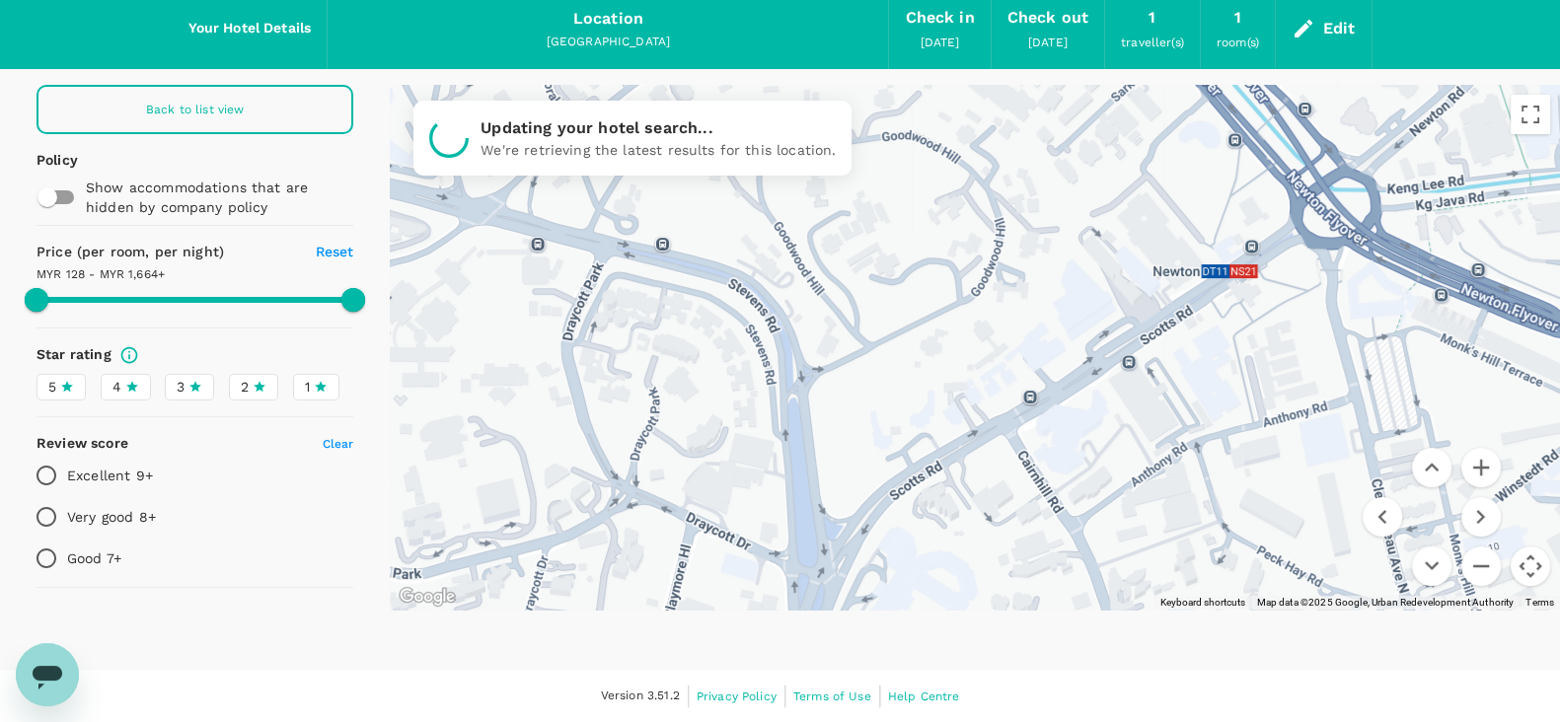
drag, startPoint x: 935, startPoint y: 335, endPoint x: 907, endPoint y: 461, distance: 128.5
click at [907, 461] on div at bounding box center [975, 347] width 1170 height 525
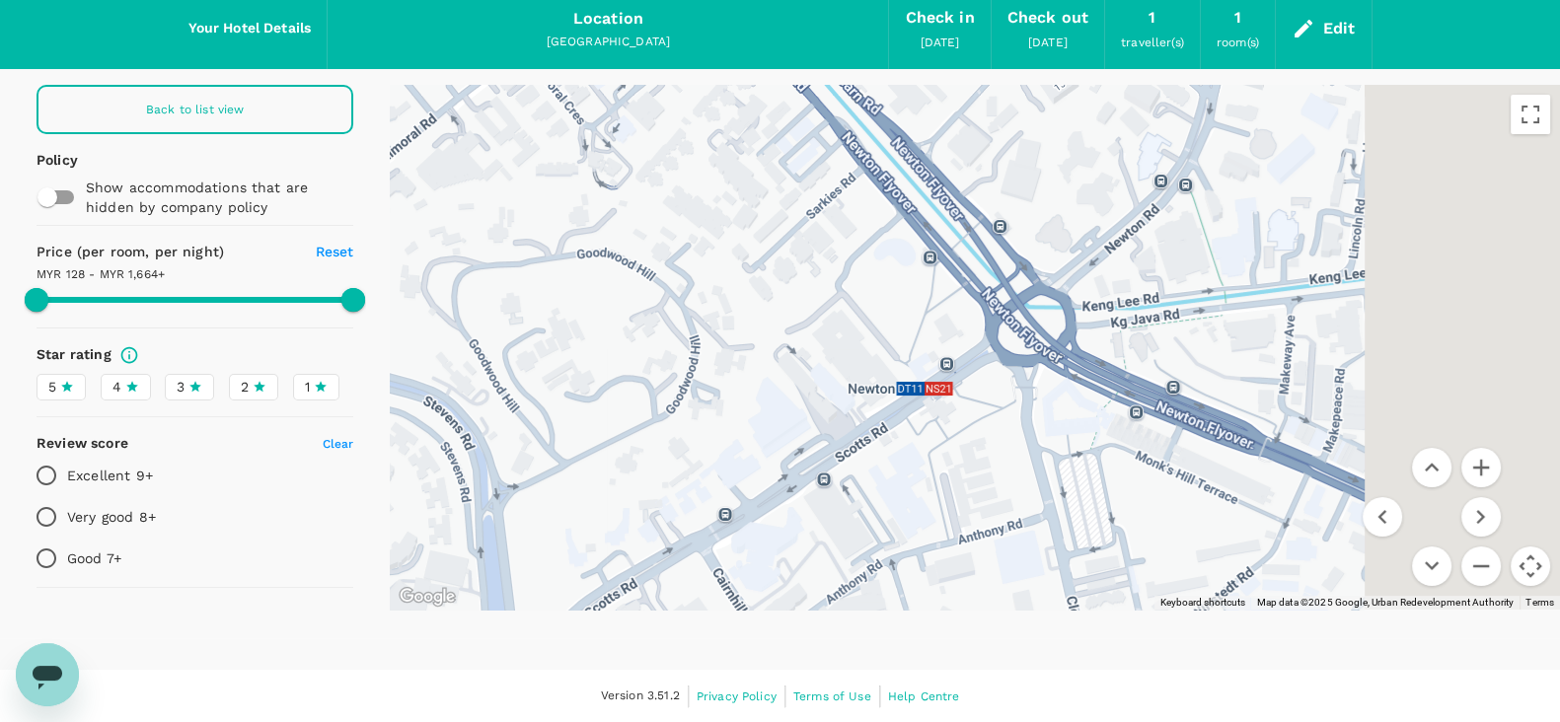
drag, startPoint x: 1078, startPoint y: 362, endPoint x: 786, endPoint y: 440, distance: 301.3
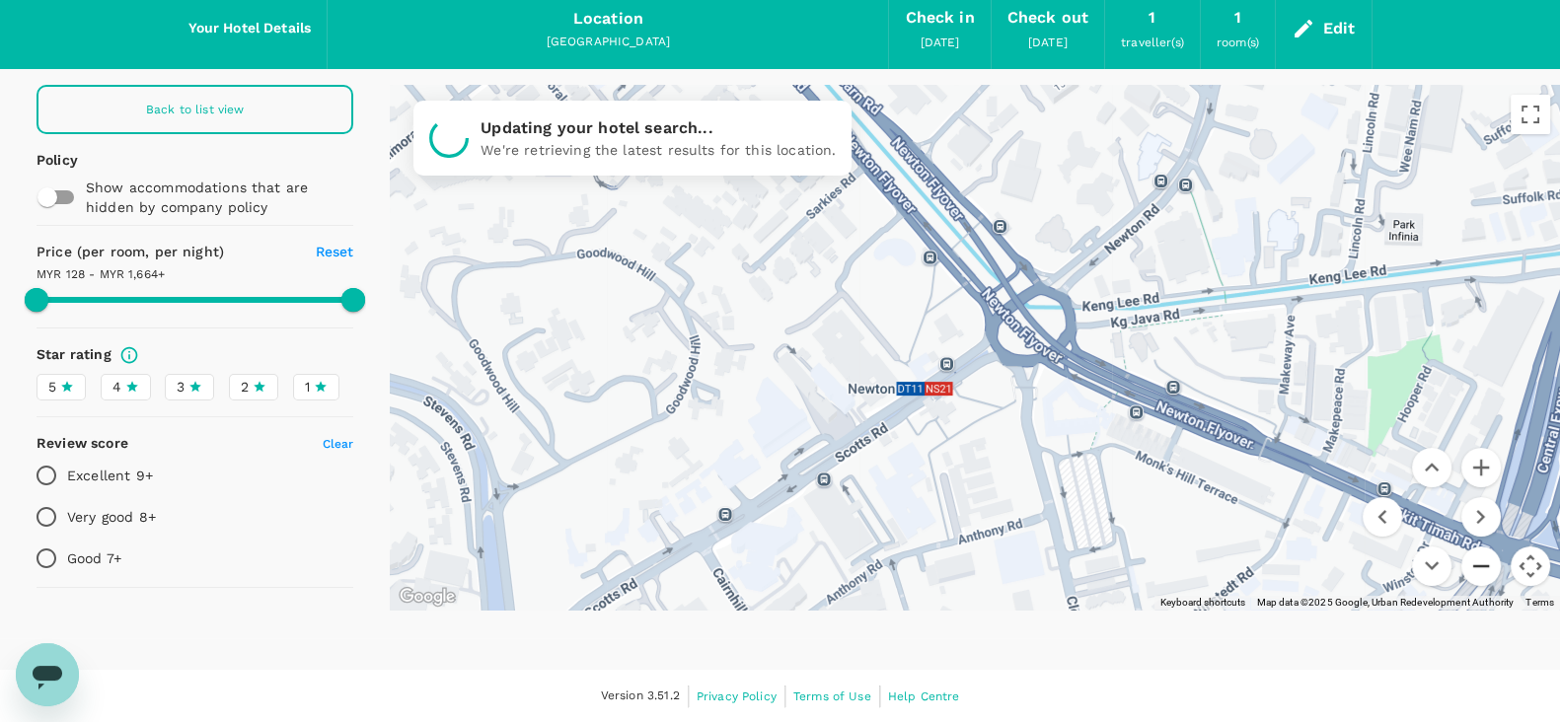
click at [1480, 555] on button "Zoom out" at bounding box center [1480, 566] width 39 height 39
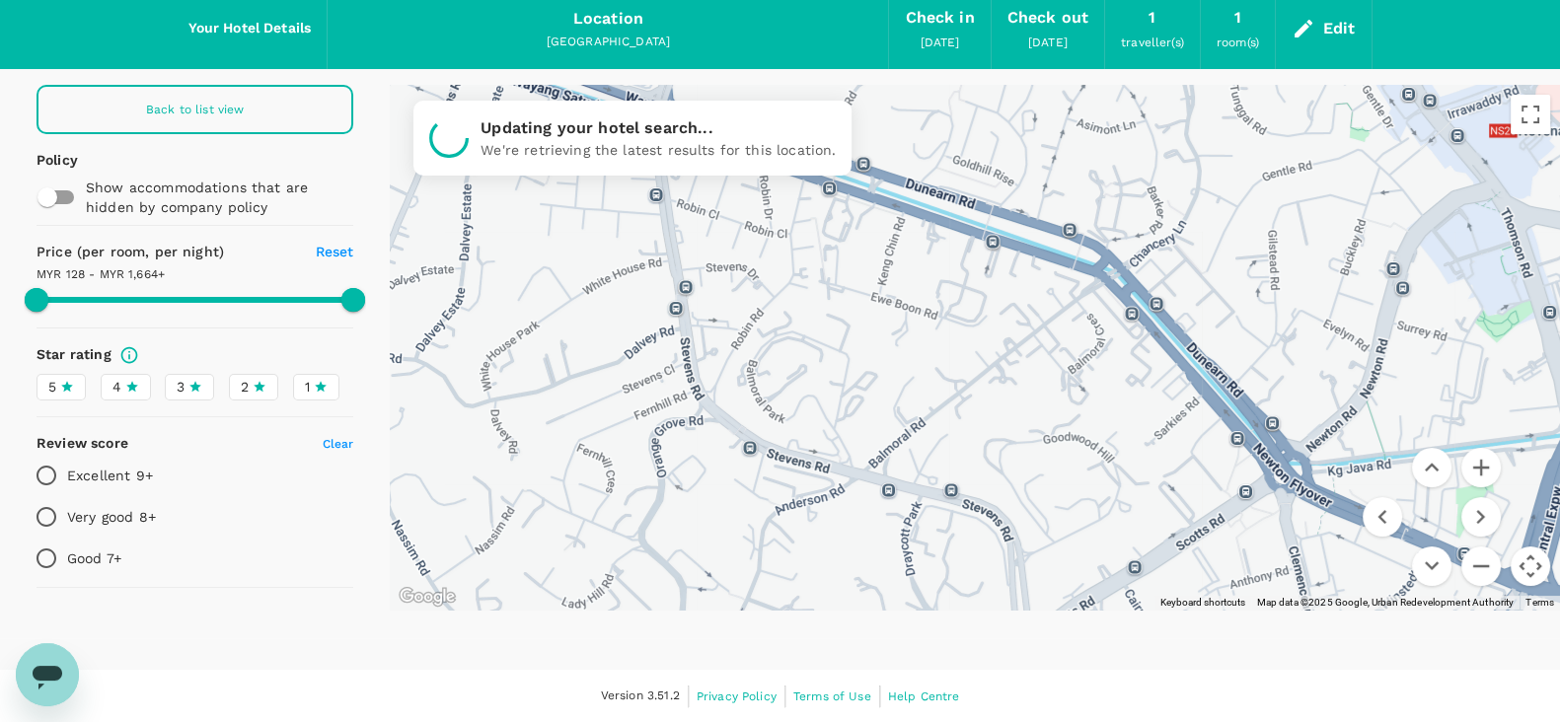
drag, startPoint x: 973, startPoint y: 377, endPoint x: 1216, endPoint y: 527, distance: 285.3
click at [1216, 527] on div at bounding box center [975, 347] width 1170 height 525
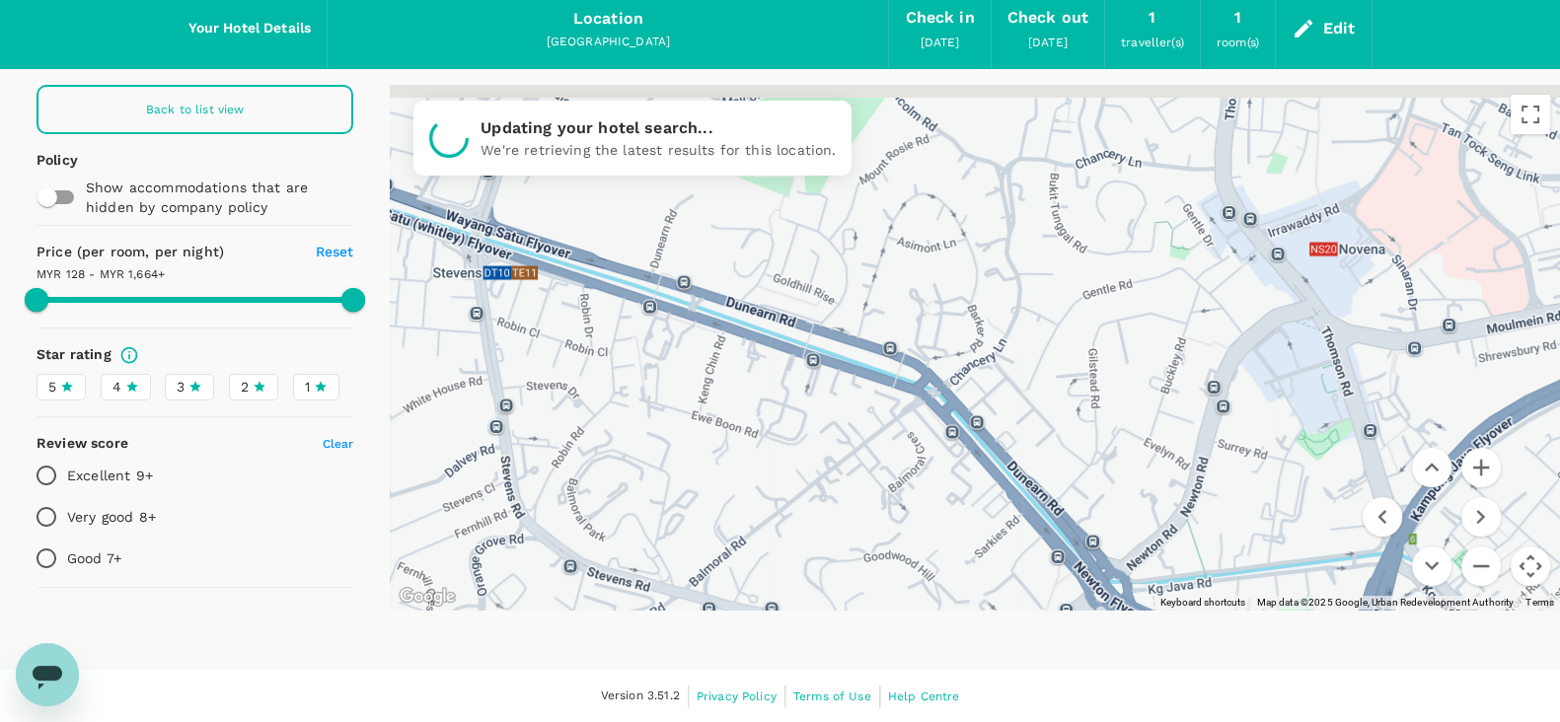
drag, startPoint x: 1188, startPoint y: 350, endPoint x: 1051, endPoint y: 440, distance: 163.9
click at [1051, 440] on div at bounding box center [975, 347] width 1170 height 525
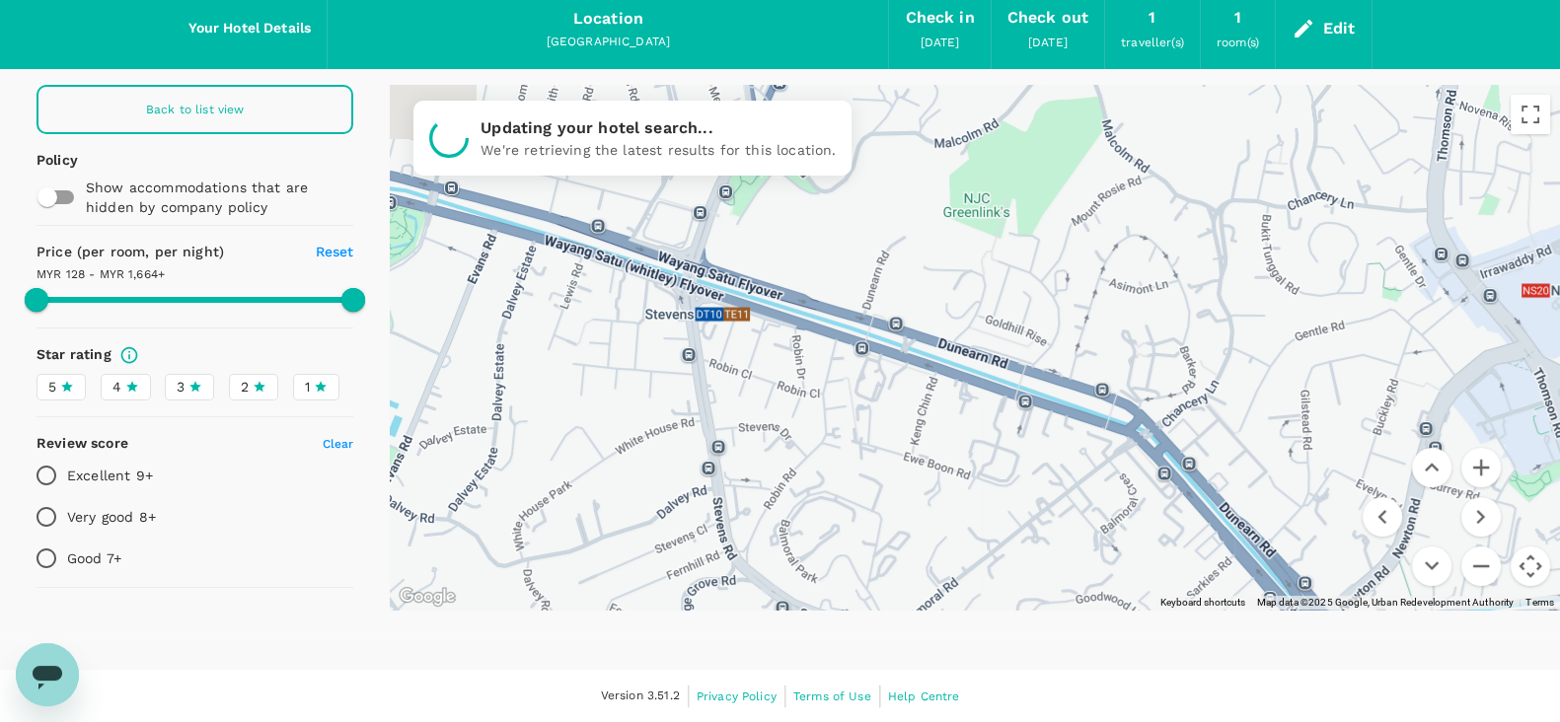
drag, startPoint x: 911, startPoint y: 347, endPoint x: 1232, endPoint y: 382, distance: 323.5
click at [1231, 382] on div at bounding box center [975, 347] width 1170 height 525
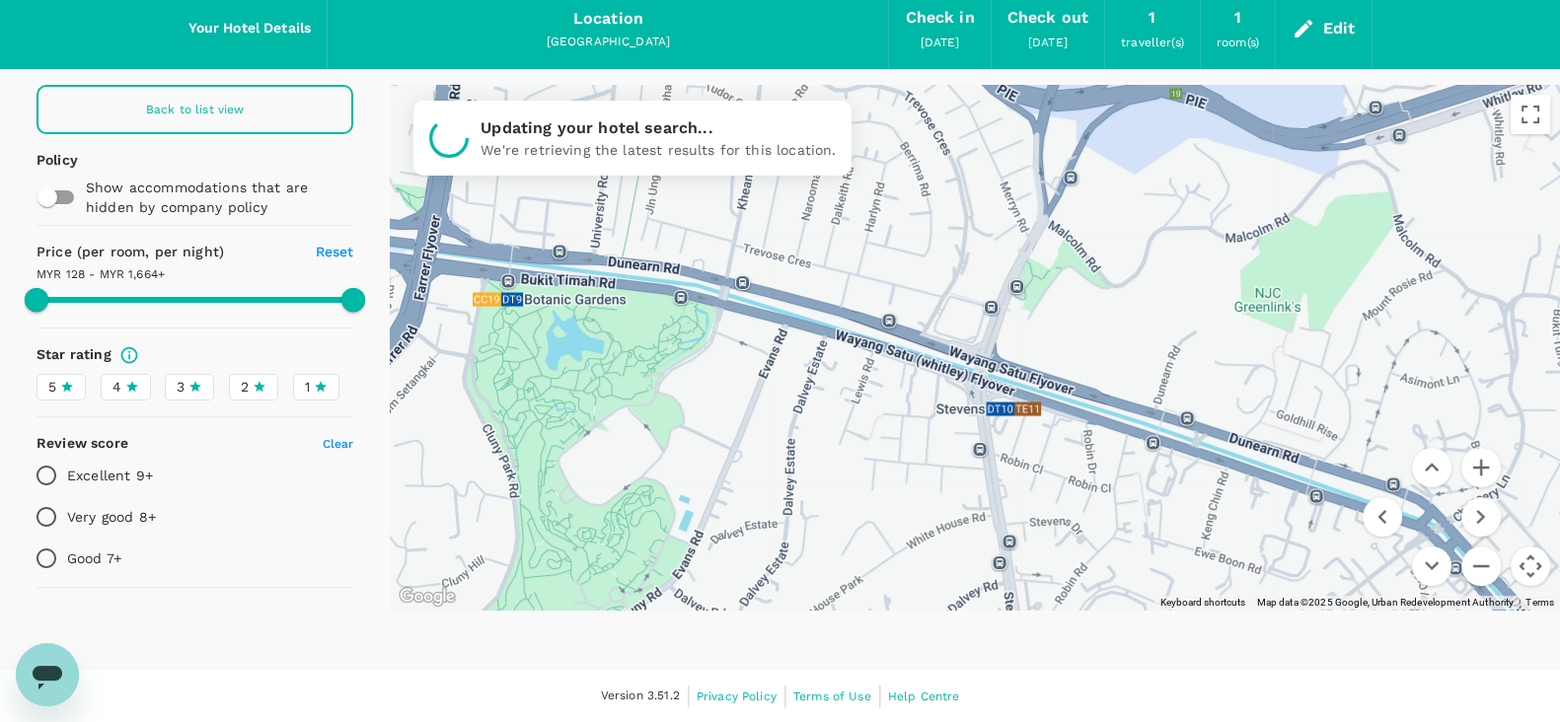
drag, startPoint x: 1011, startPoint y: 277, endPoint x: 1253, endPoint y: 362, distance: 256.2
click at [1253, 362] on div at bounding box center [975, 347] width 1170 height 525
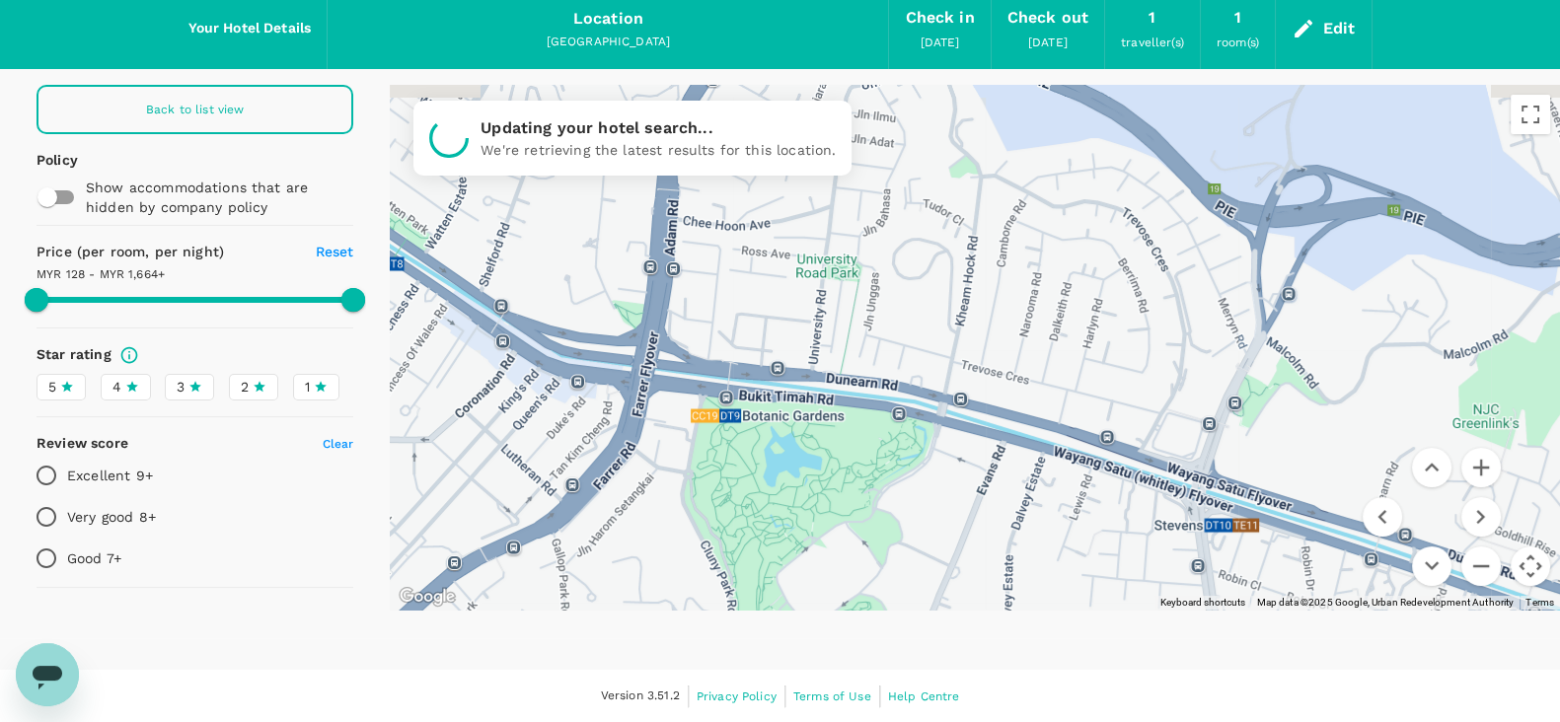
drag, startPoint x: 887, startPoint y: 355, endPoint x: 1069, endPoint y: 475, distance: 217.3
click at [1069, 475] on div at bounding box center [975, 347] width 1170 height 525
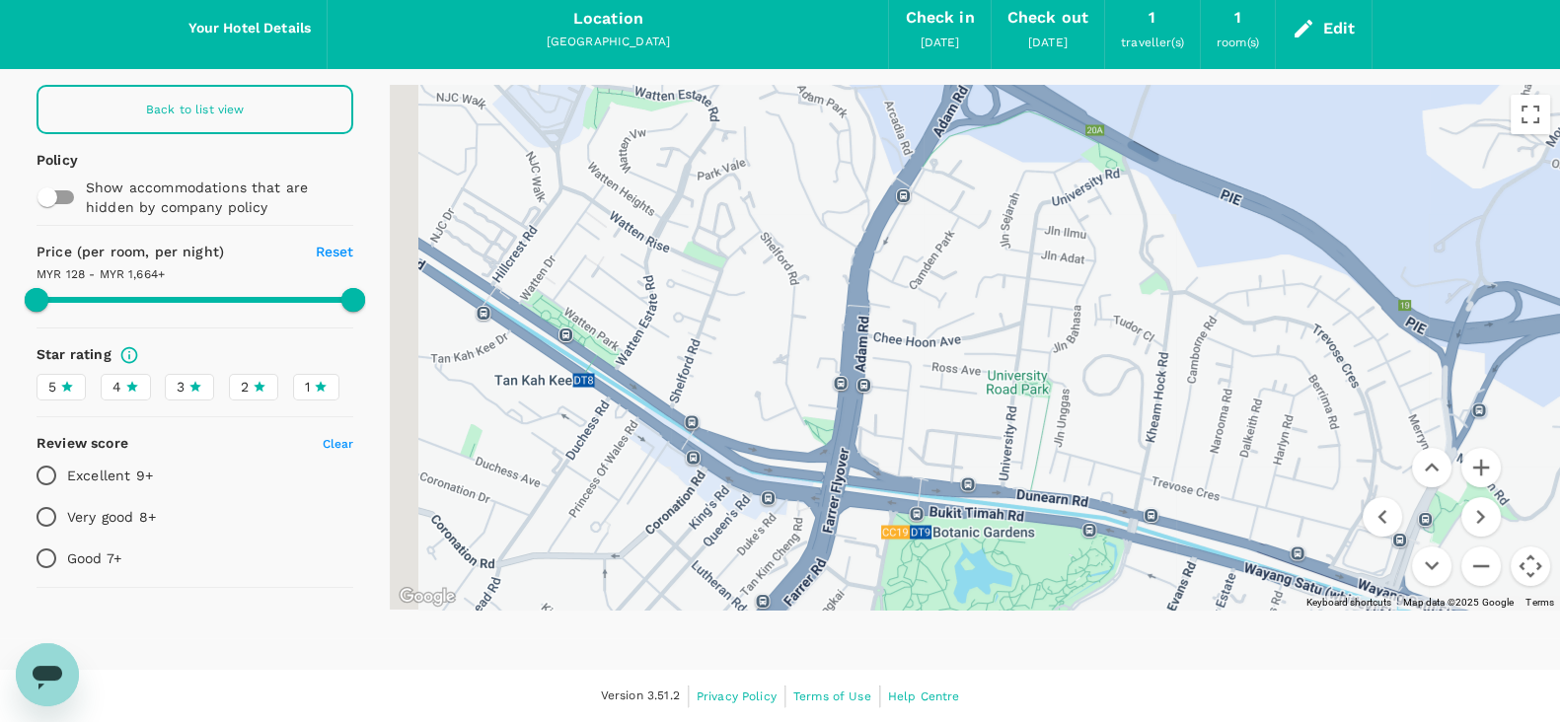
drag, startPoint x: 974, startPoint y: 280, endPoint x: 1167, endPoint y: 403, distance: 228.9
click at [1167, 403] on div at bounding box center [975, 347] width 1170 height 525
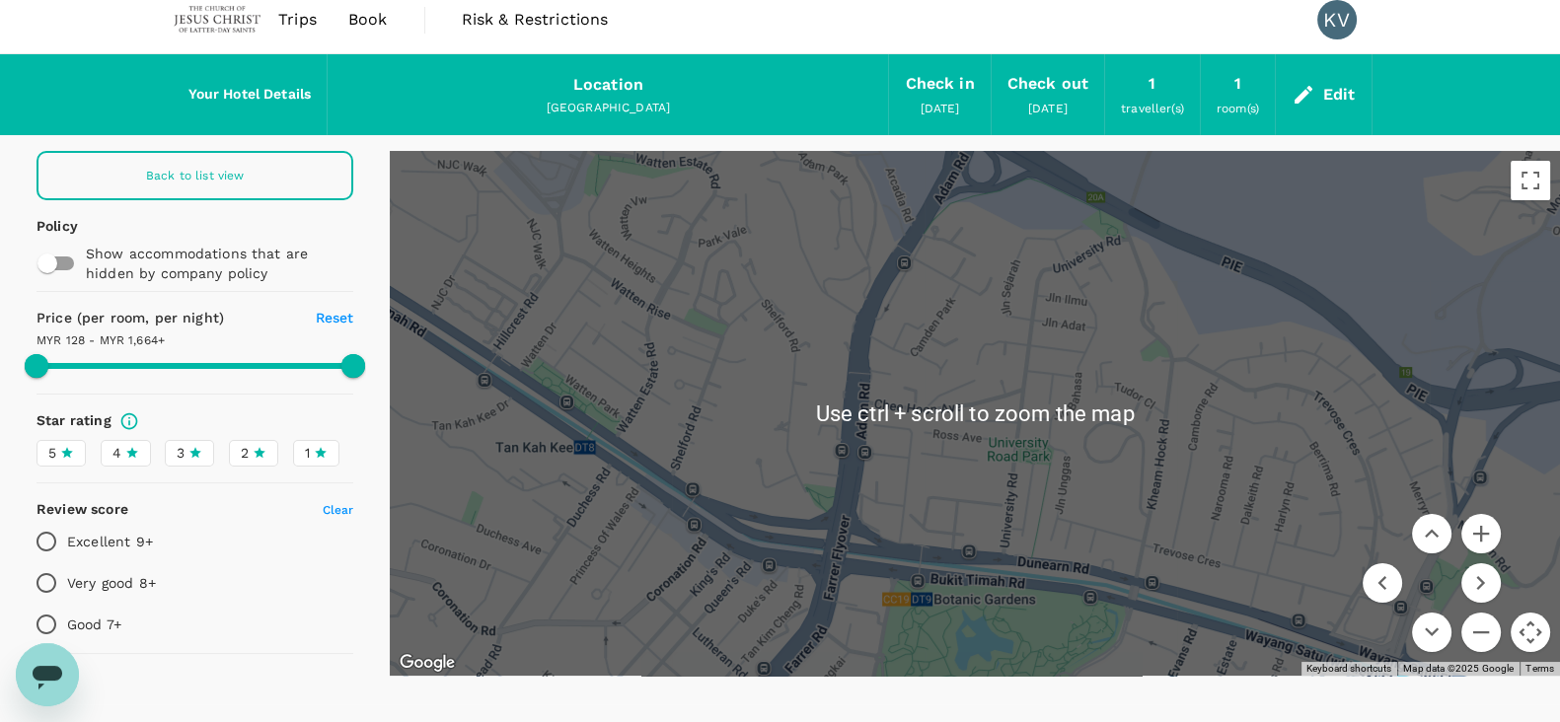
scroll to position [0, 0]
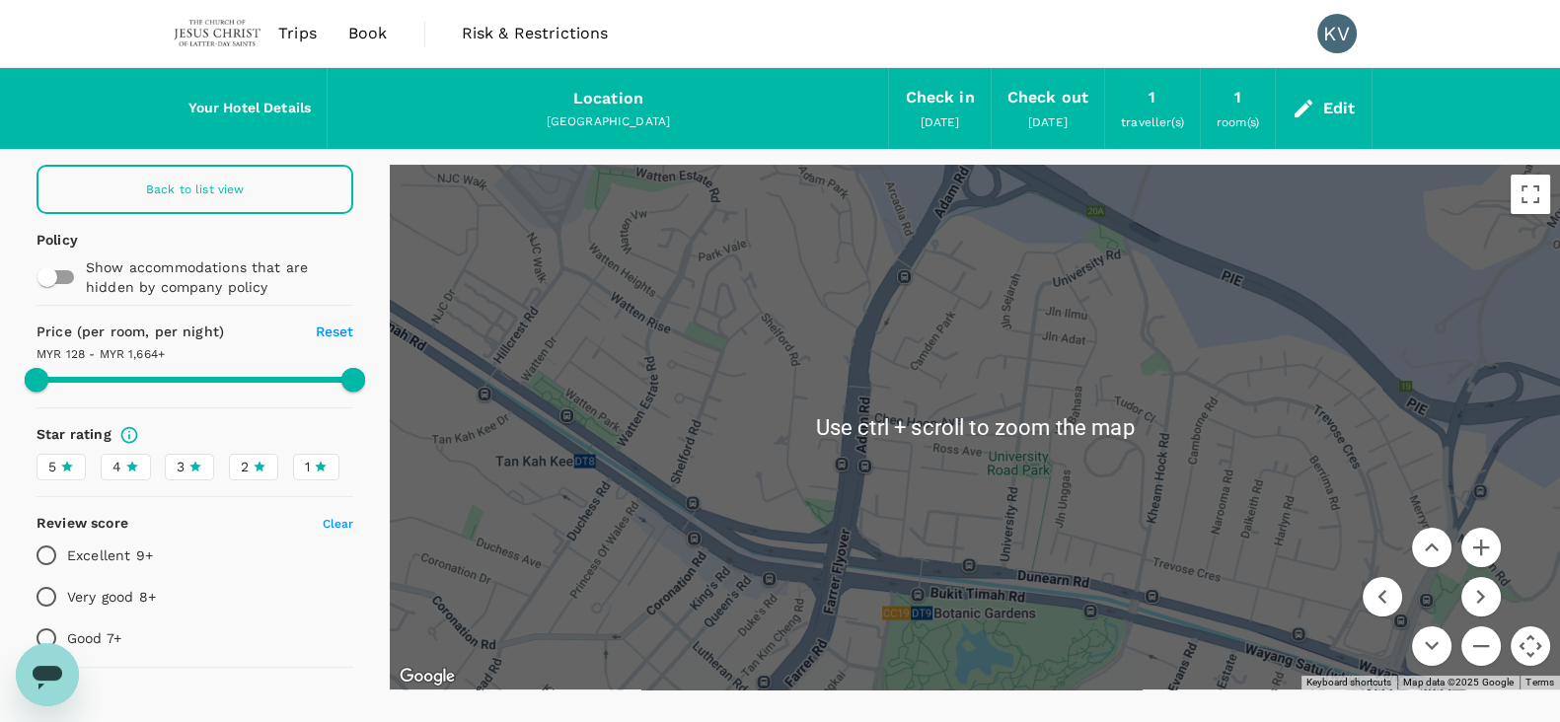
click at [254, 196] on div "Back to list view" at bounding box center [195, 189] width 317 height 49
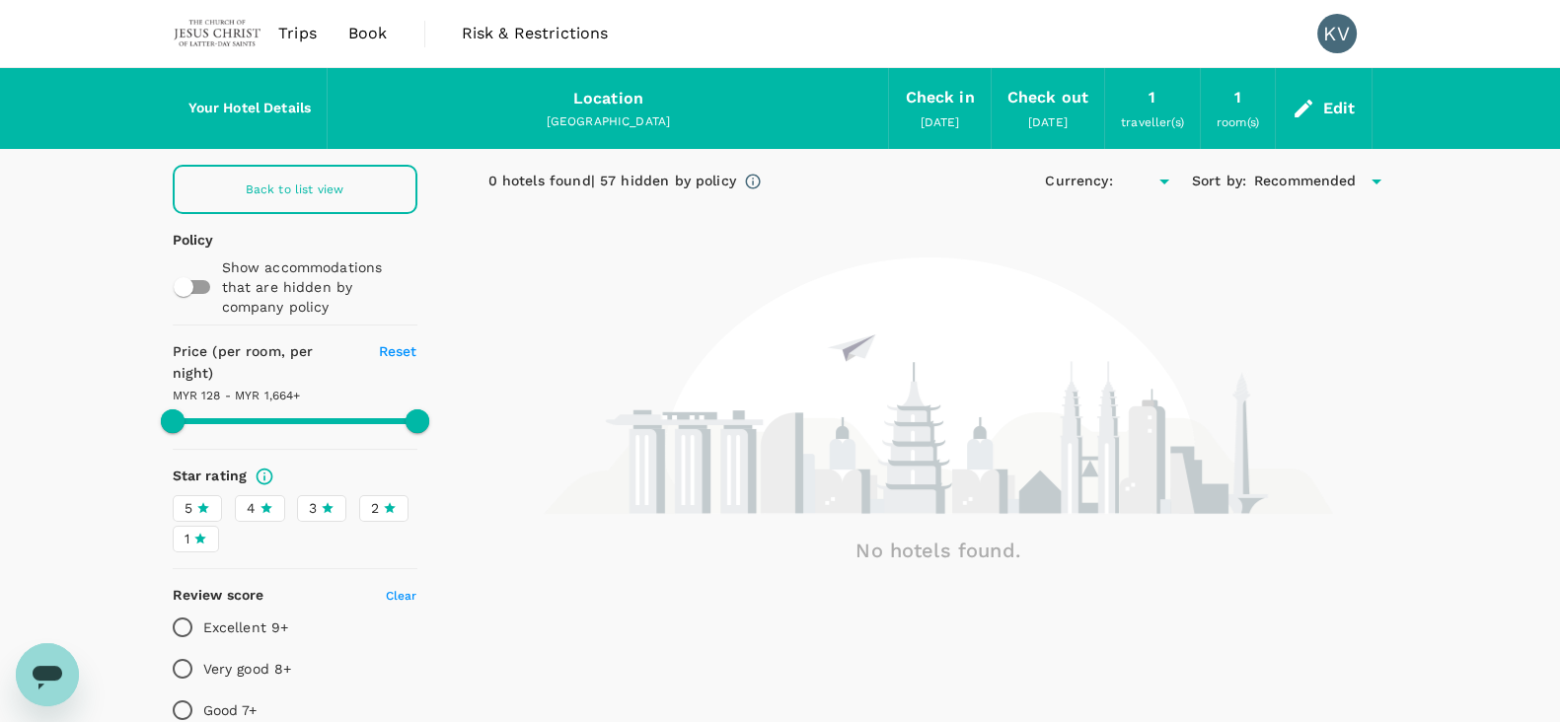
type input "1663.53"
type input "MYR"
click at [1298, 121] on div "Edit" at bounding box center [1324, 108] width 96 height 69
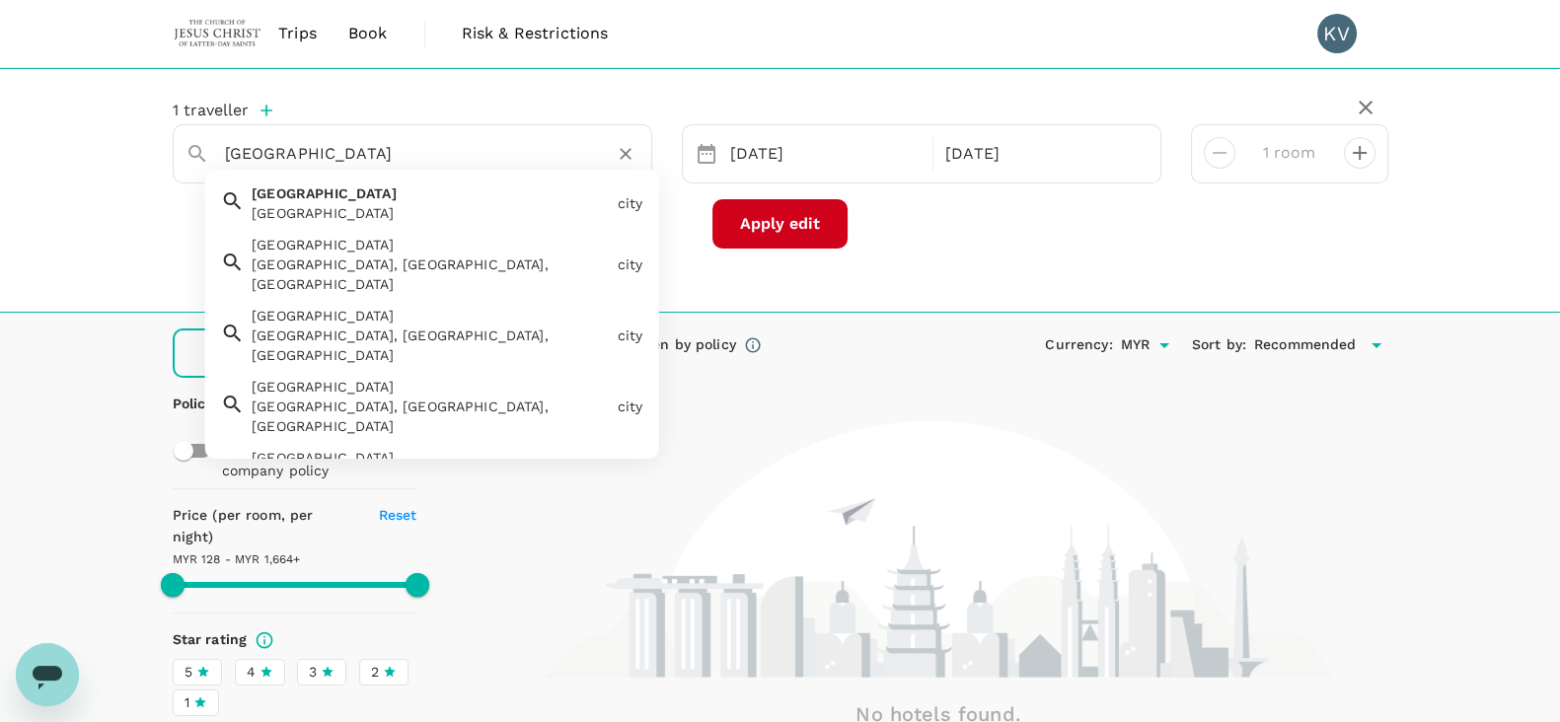
click at [468, 155] on input "Singapore" at bounding box center [404, 153] width 359 height 31
click at [384, 210] on div "Singapore" at bounding box center [430, 213] width 357 height 20
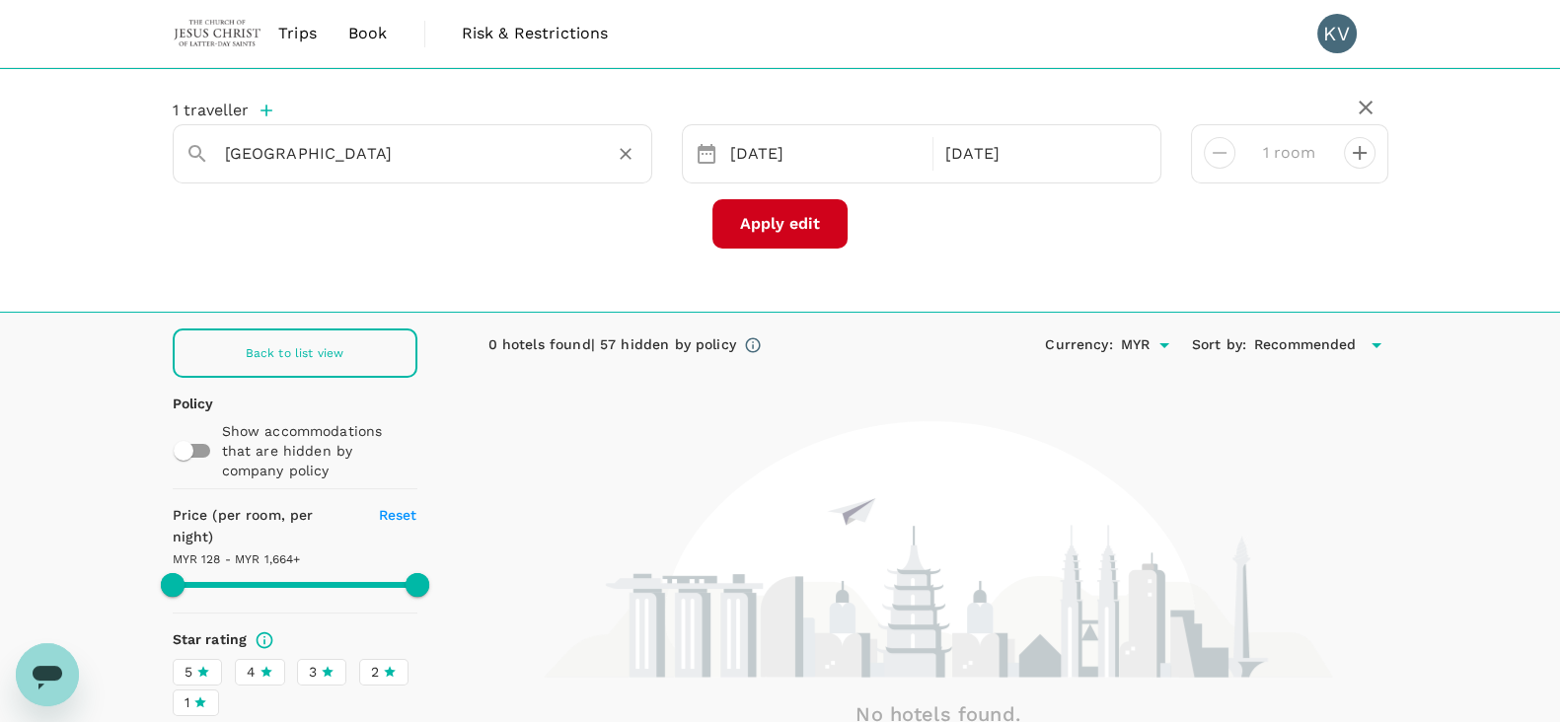
click at [776, 239] on button "Apply edit" at bounding box center [779, 223] width 135 height 49
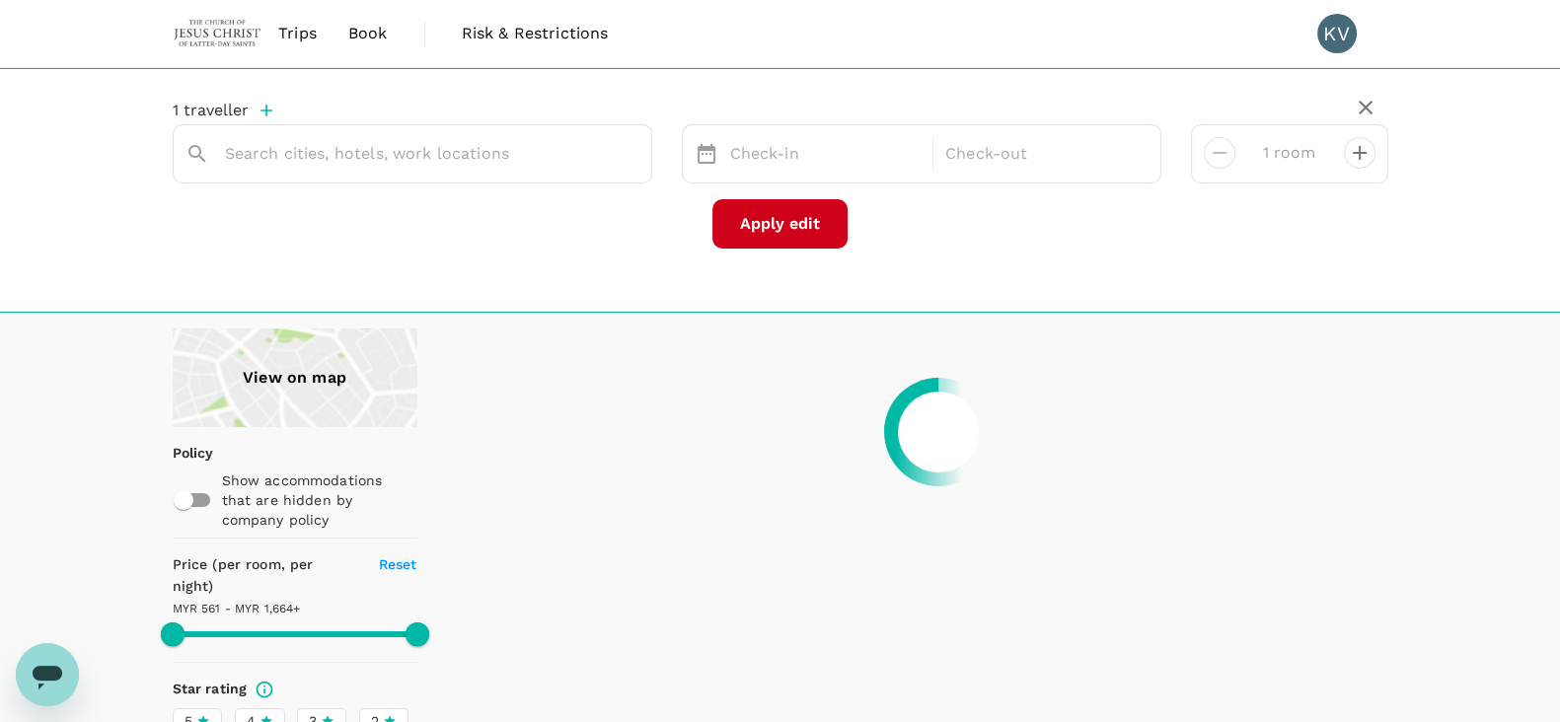
type input "Singapore"
type input "1663.46"
type input "137.46"
type input "1663.57"
type input "127.57"
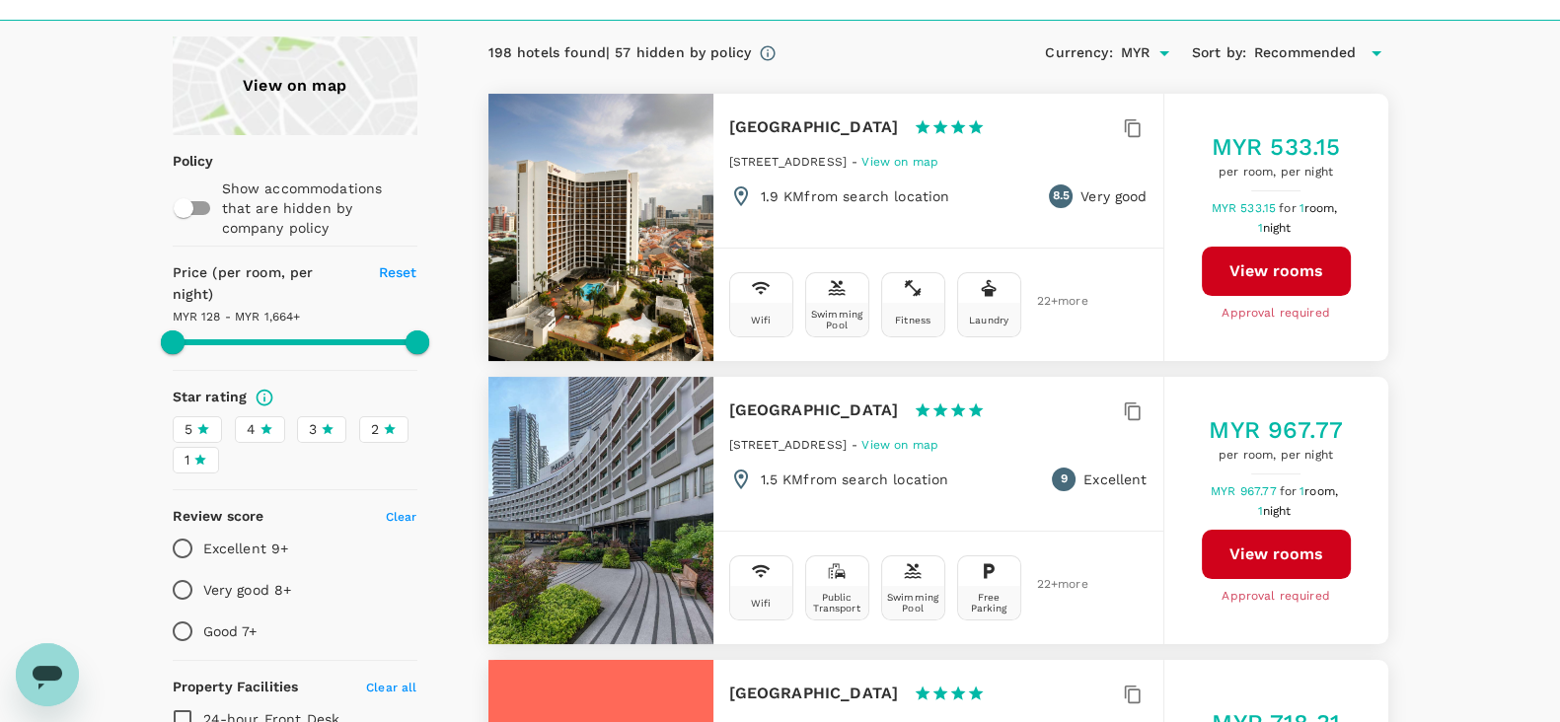
scroll to position [183, 0]
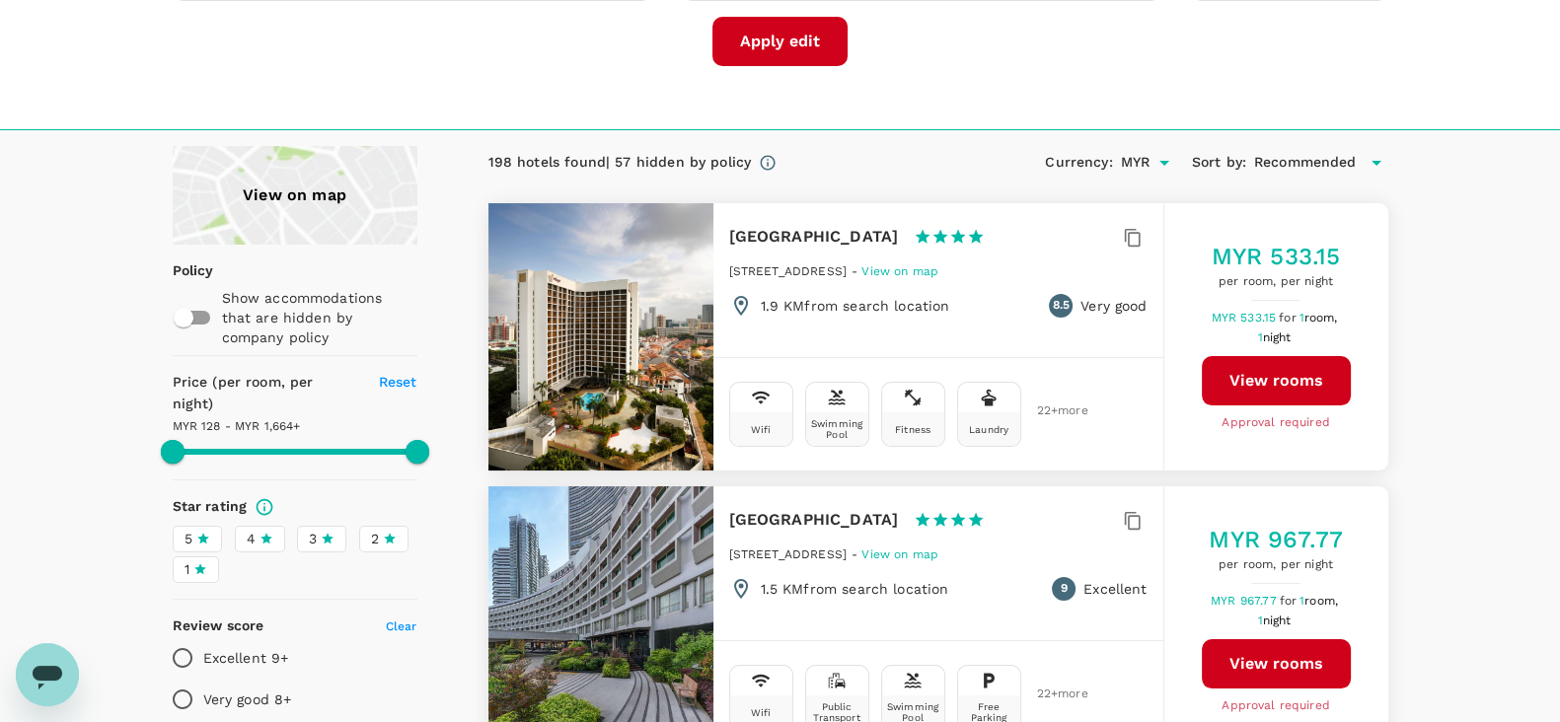
click at [249, 529] on span "4" at bounding box center [251, 539] width 9 height 21
click at [0, 0] on input "4" at bounding box center [0, 0] width 0 height 0
type input "1663.57"
type input "MYR"
click at [1302, 162] on span "Recommended" at bounding box center [1305, 163] width 103 height 22
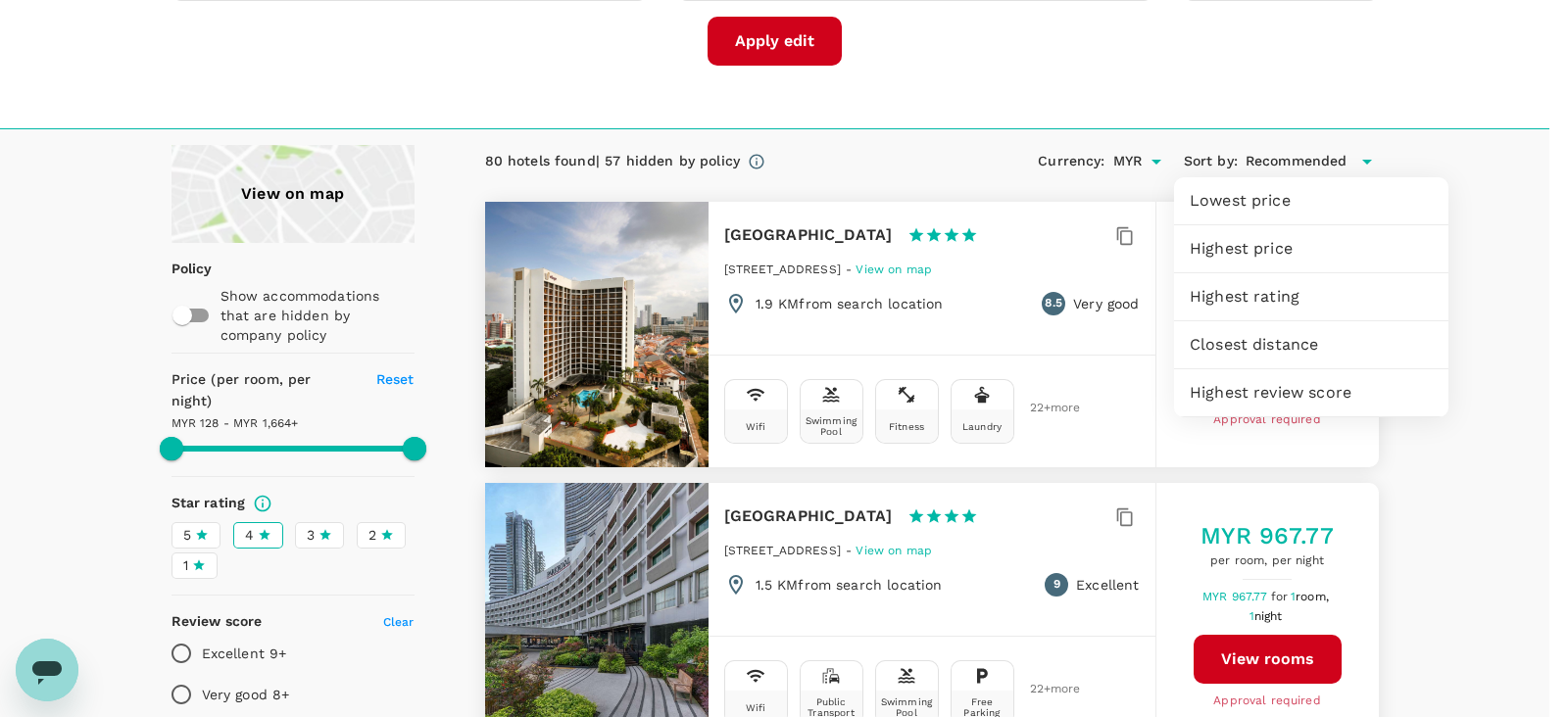
click at [1264, 207] on span "Lowest price" at bounding box center [1311, 201] width 243 height 24
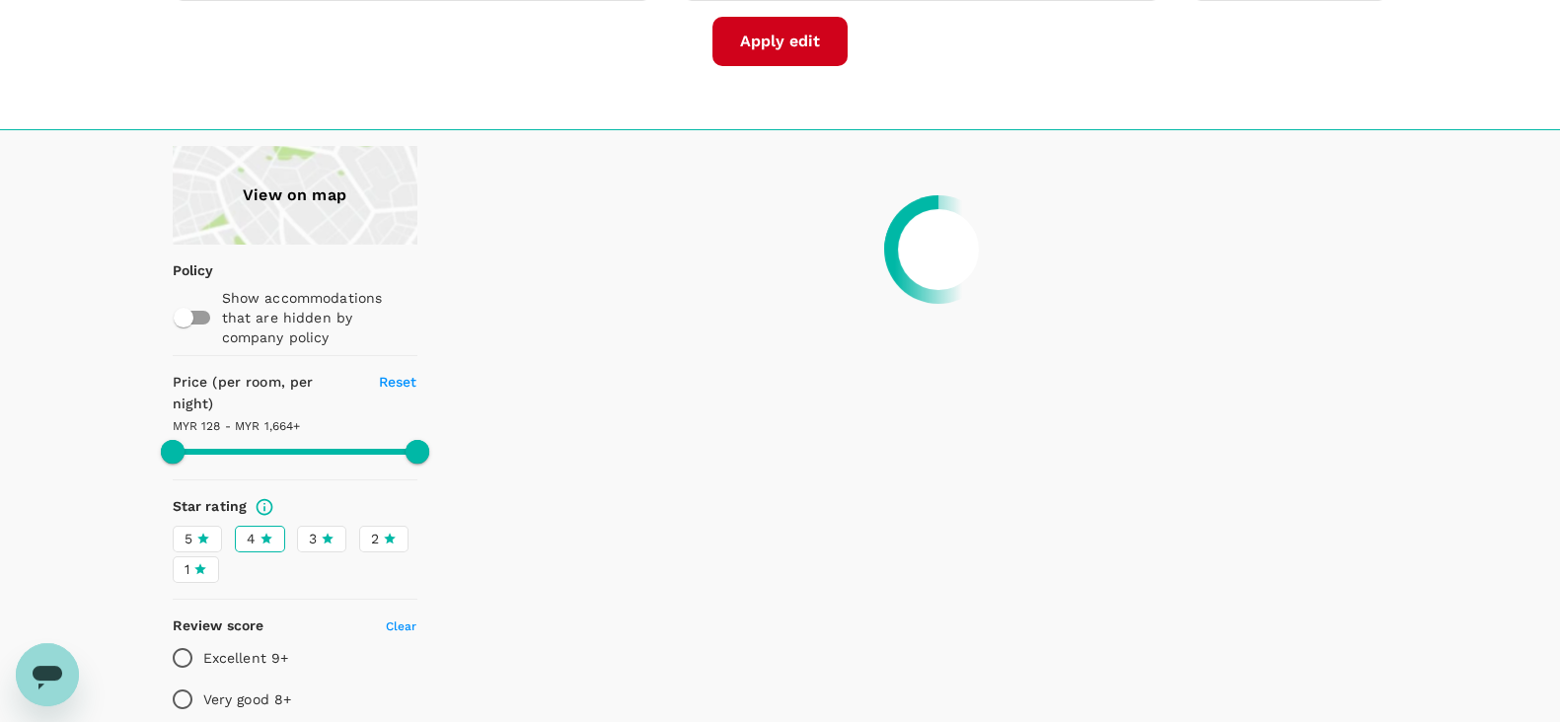
type input "1663.57"
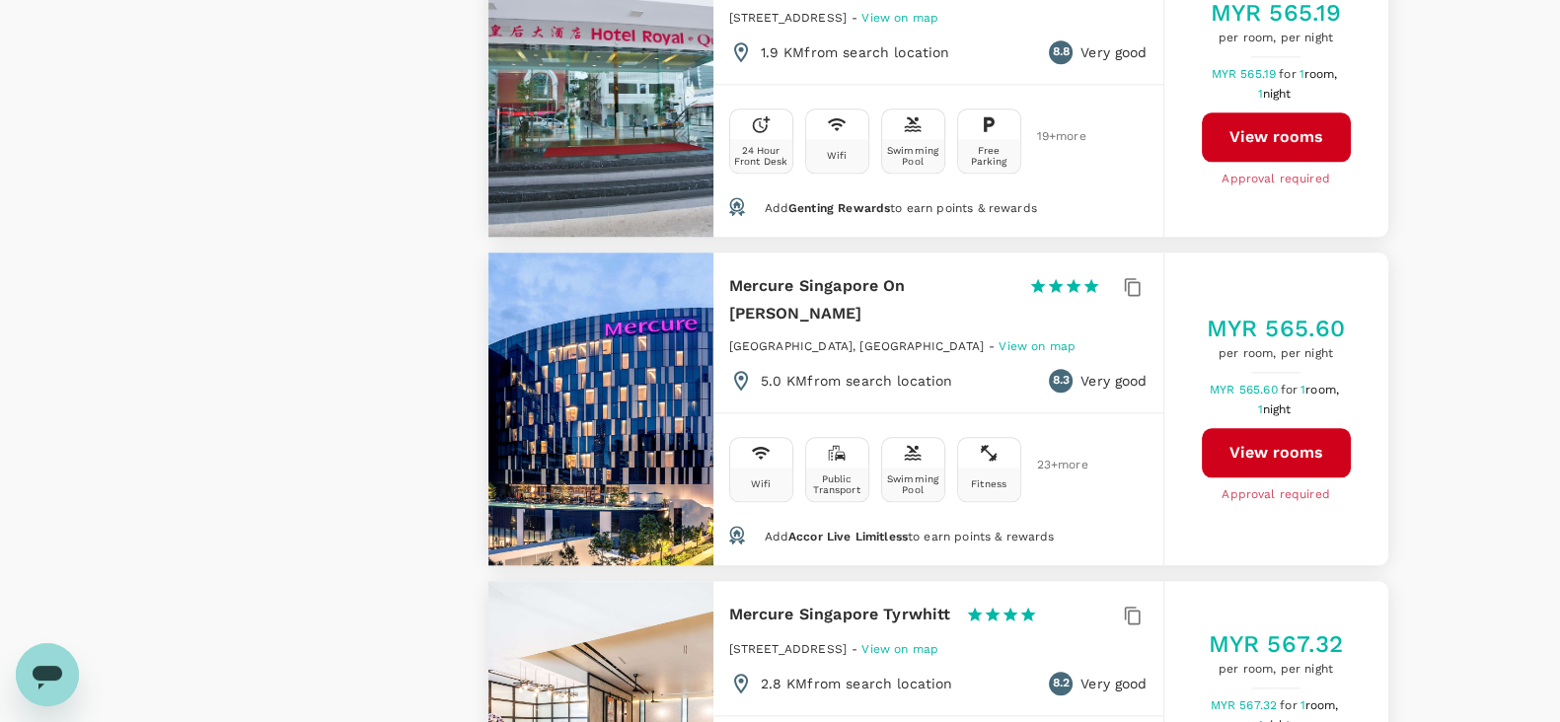
scroll to position [2773, 0]
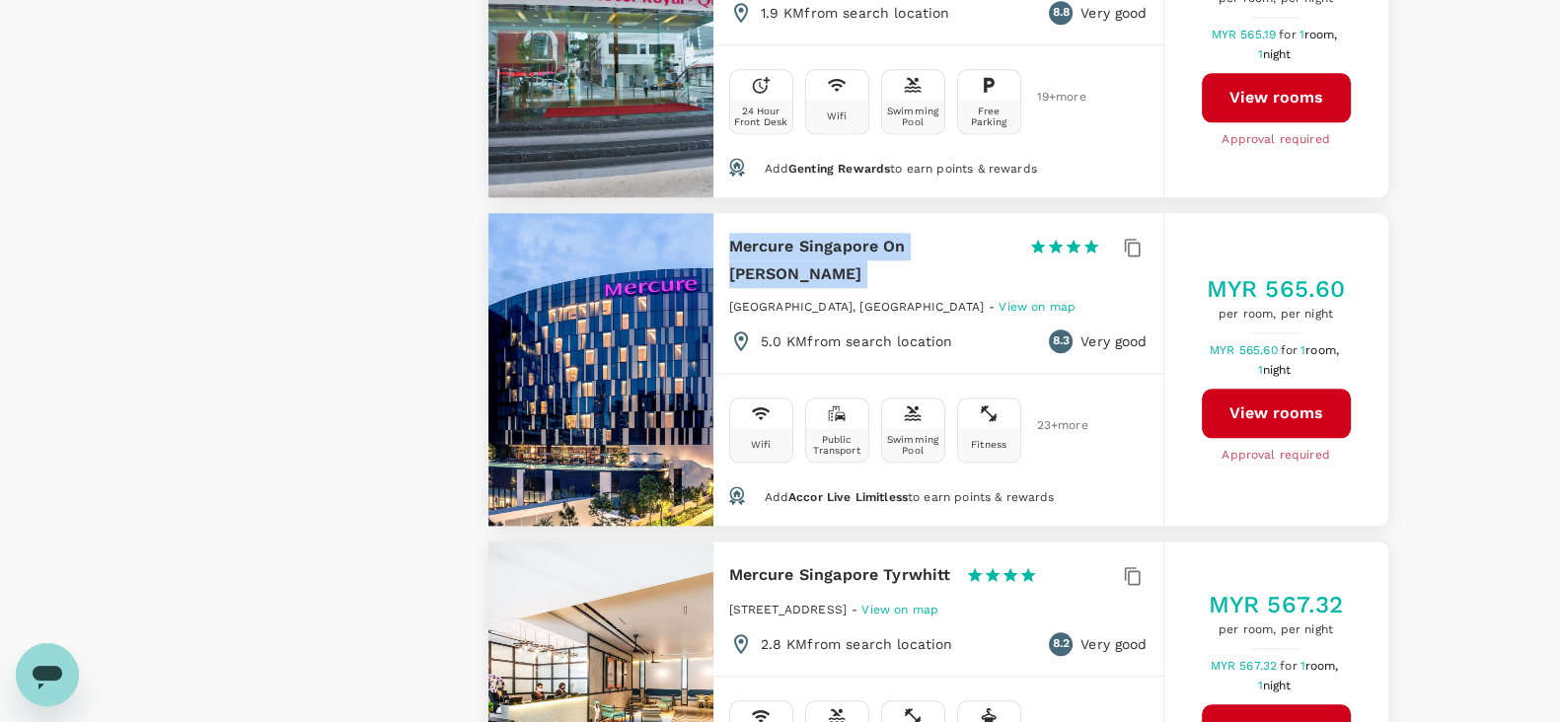
drag, startPoint x: 730, startPoint y: 228, endPoint x: 982, endPoint y: 237, distance: 251.8
click at [982, 237] on div "Mercure Singapore On Stevens 1 Star 2 Stars 3 Stars 4 Stars 5 Stars" at bounding box center [923, 260] width 389 height 55
copy div "Mercure Singapore On Stevens"
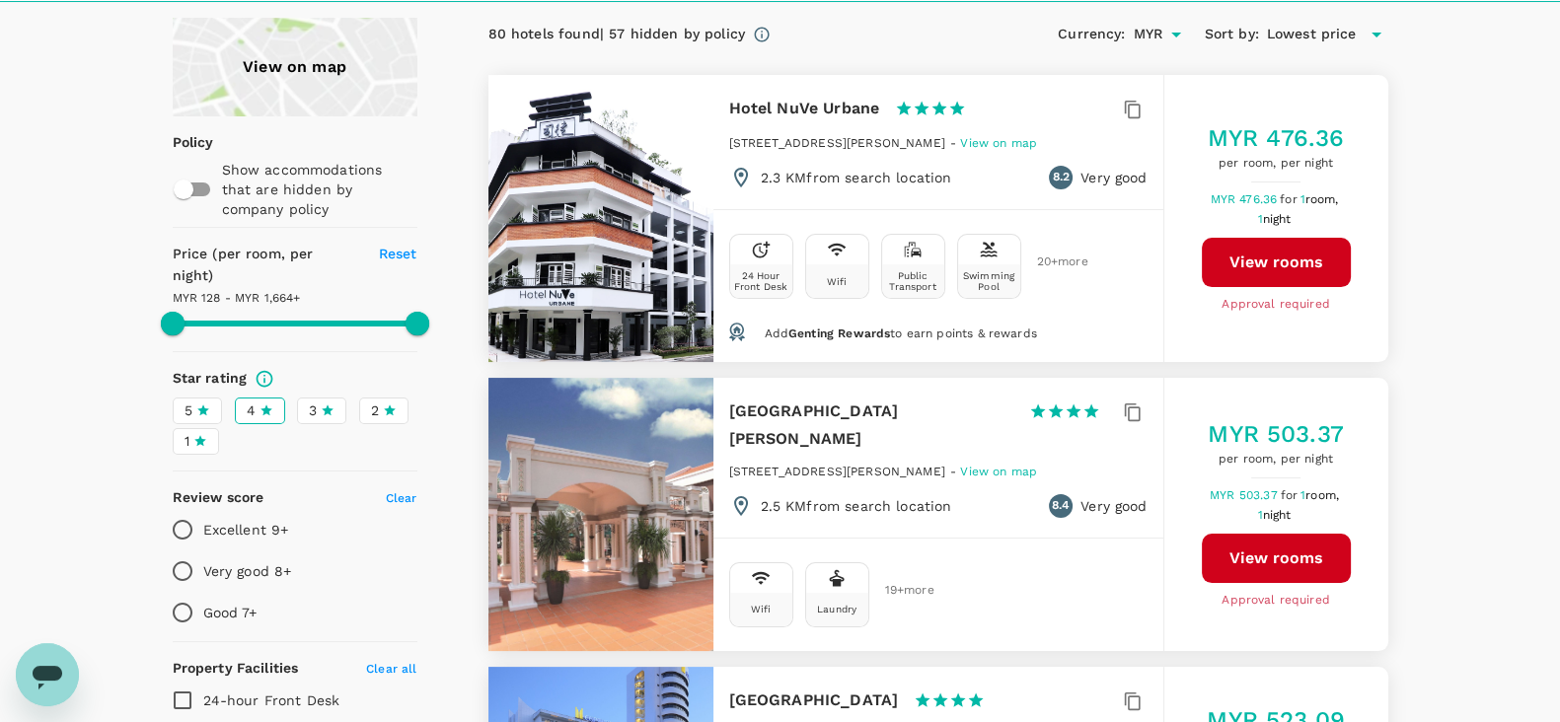
scroll to position [69, 0]
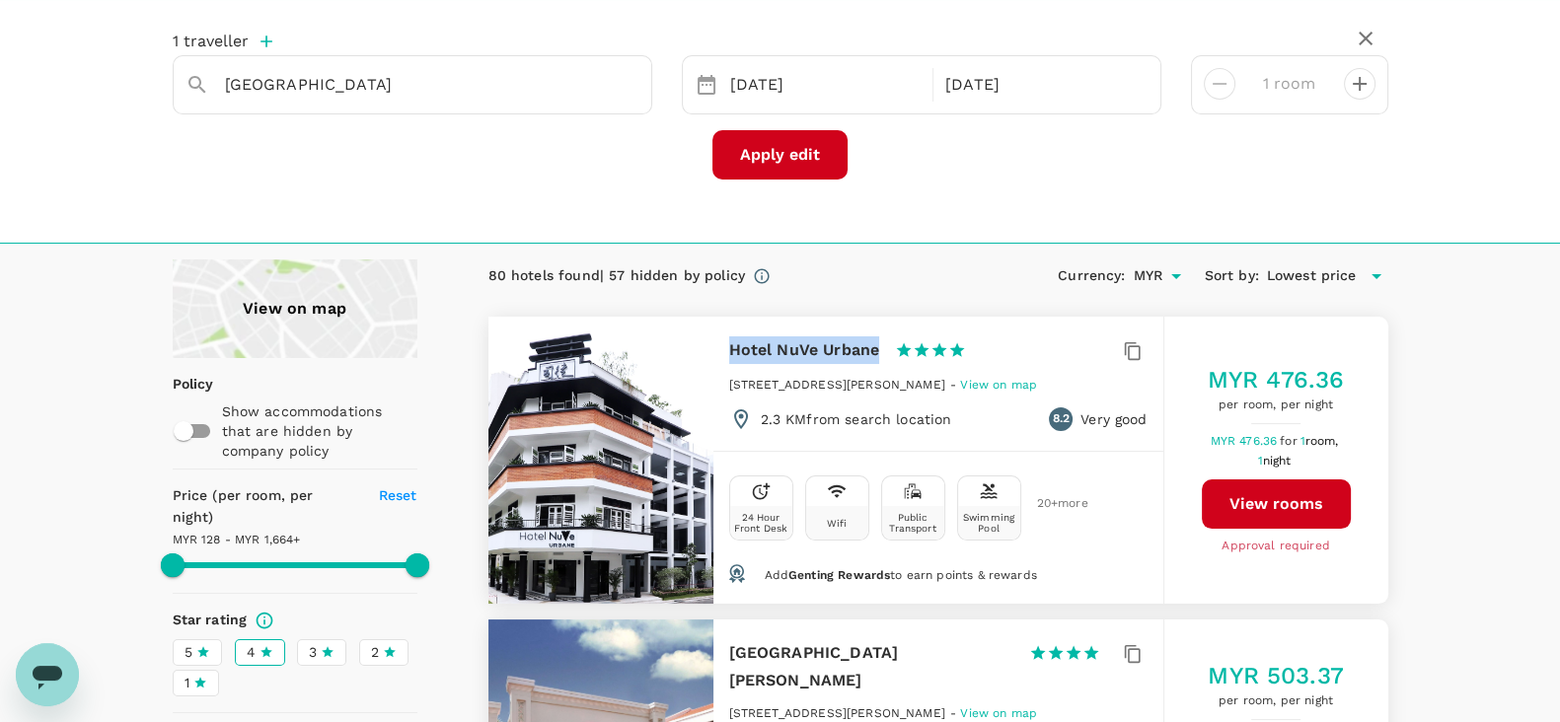
drag, startPoint x: 729, startPoint y: 348, endPoint x: 878, endPoint y: 344, distance: 149.0
click at [878, 344] on div "Hotel NuVe Urbane 1 Star 2 Stars 3 Stars 4 Stars 5 Stars" at bounding box center [857, 350] width 256 height 28
copy h6 "Hotel NuVe Urbane"
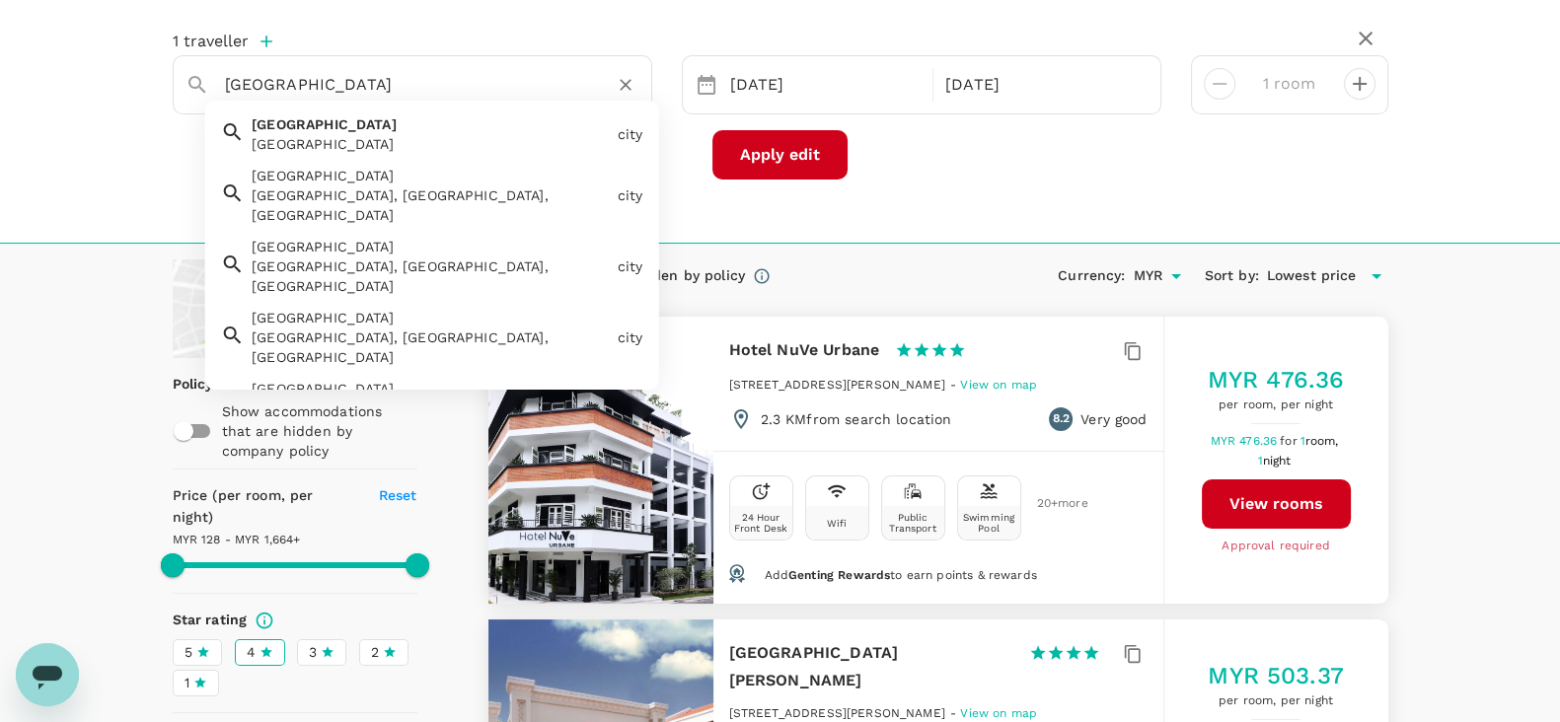
click at [474, 72] on input "Singapore" at bounding box center [404, 84] width 359 height 31
click at [483, 76] on input "Singapore" at bounding box center [404, 84] width 359 height 31
click at [420, 85] on input "Singapore" at bounding box center [404, 84] width 359 height 31
click at [311, 80] on input "Singapore" at bounding box center [404, 84] width 359 height 31
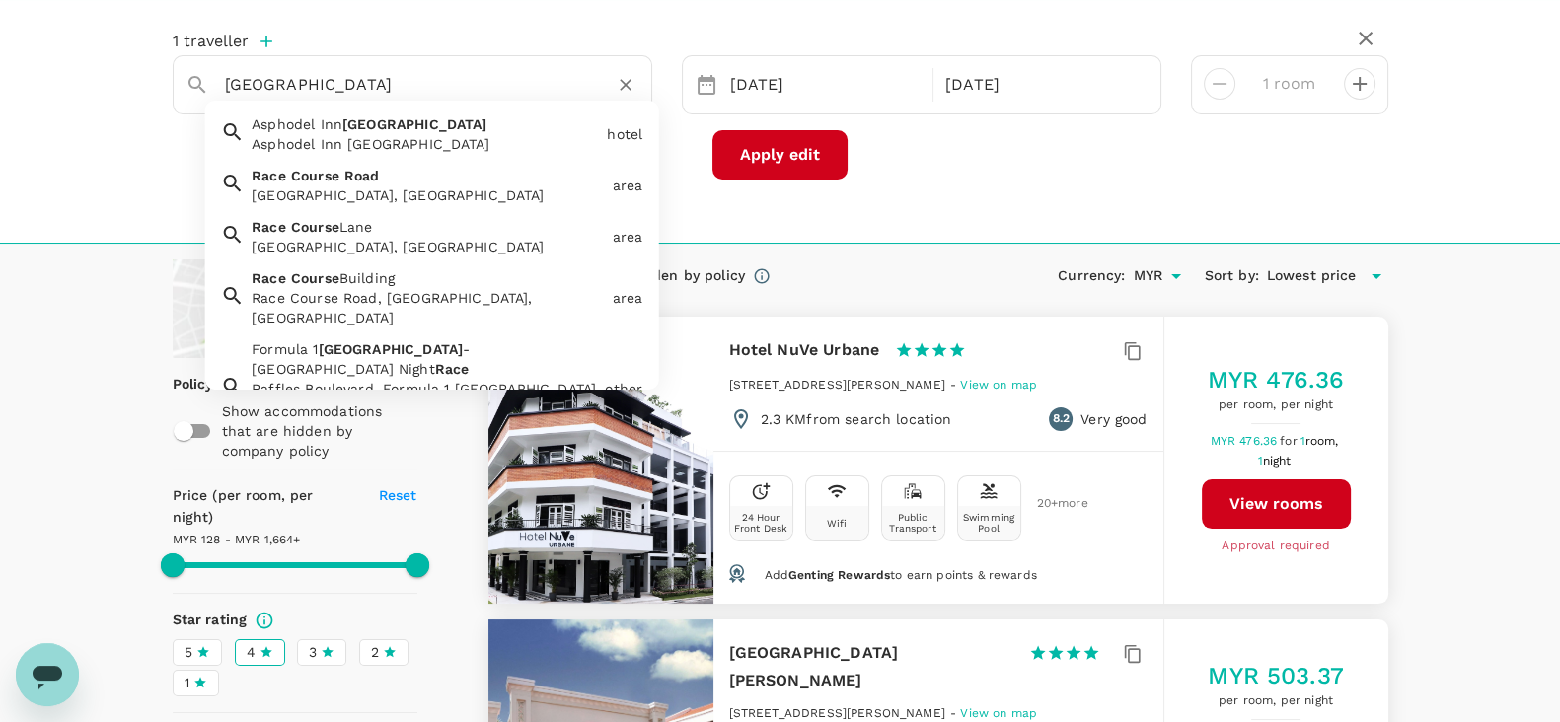
type input "Asphodel Inn Singapore"
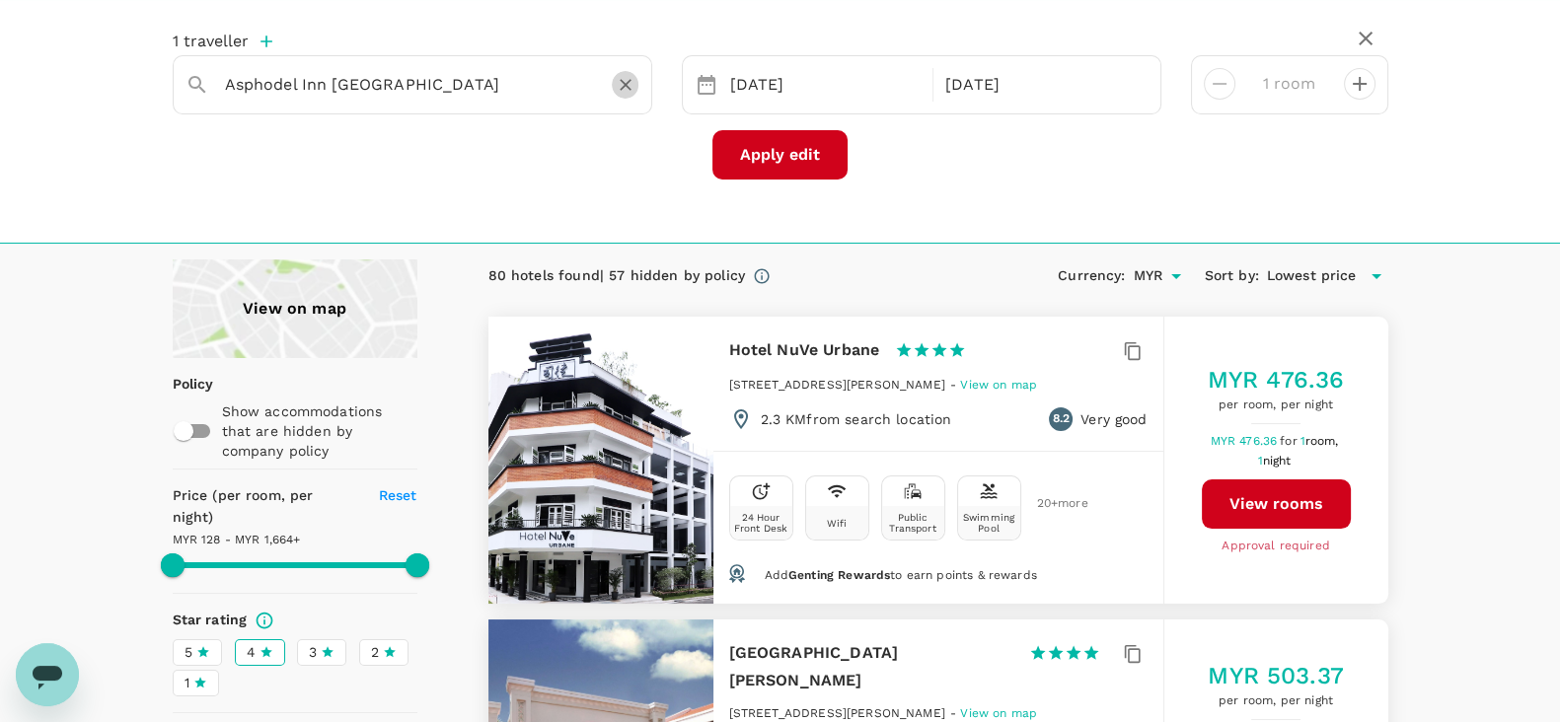
click at [630, 94] on icon "Clear" at bounding box center [626, 85] width 20 height 20
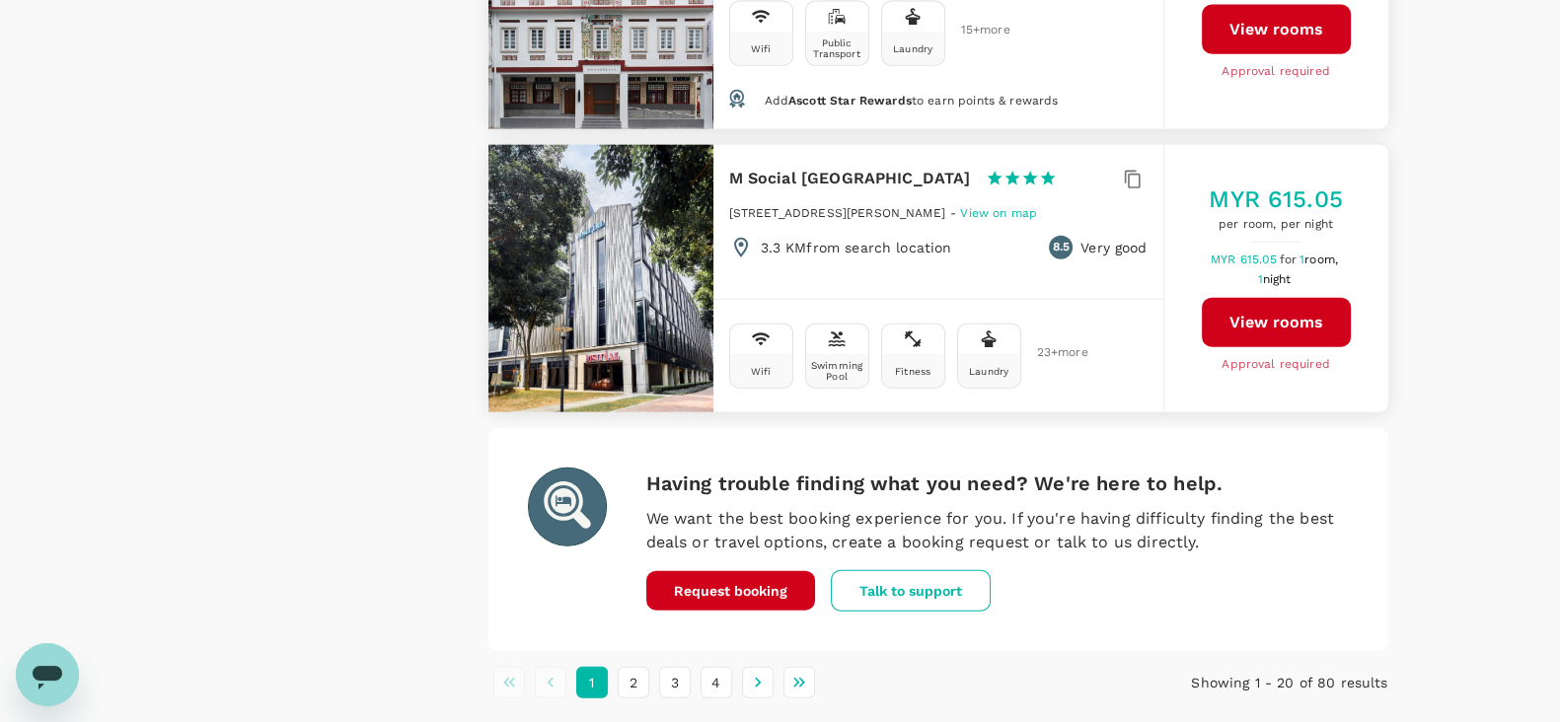
scroll to position [5866, 0]
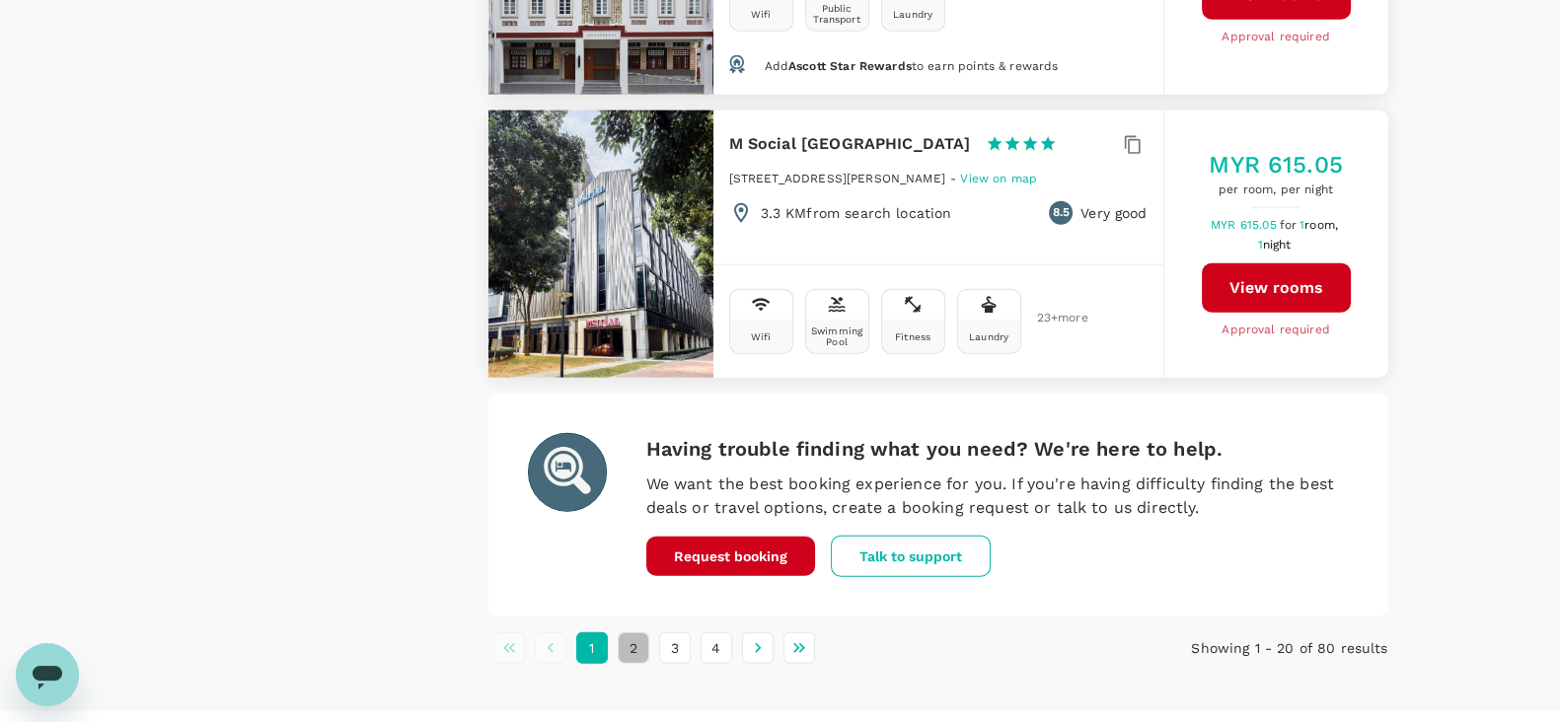
click at [629, 632] on button "2" at bounding box center [634, 648] width 32 height 32
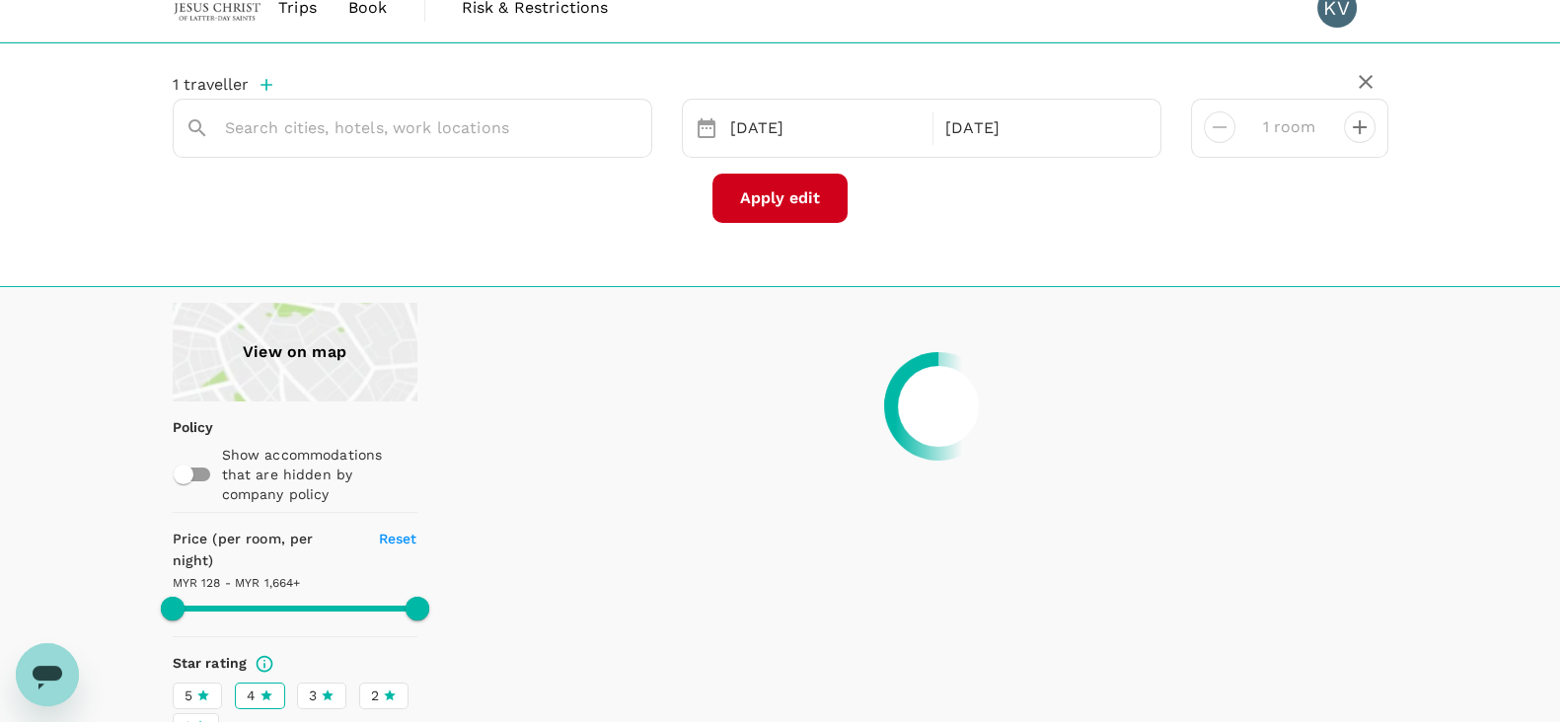
scroll to position [0, 0]
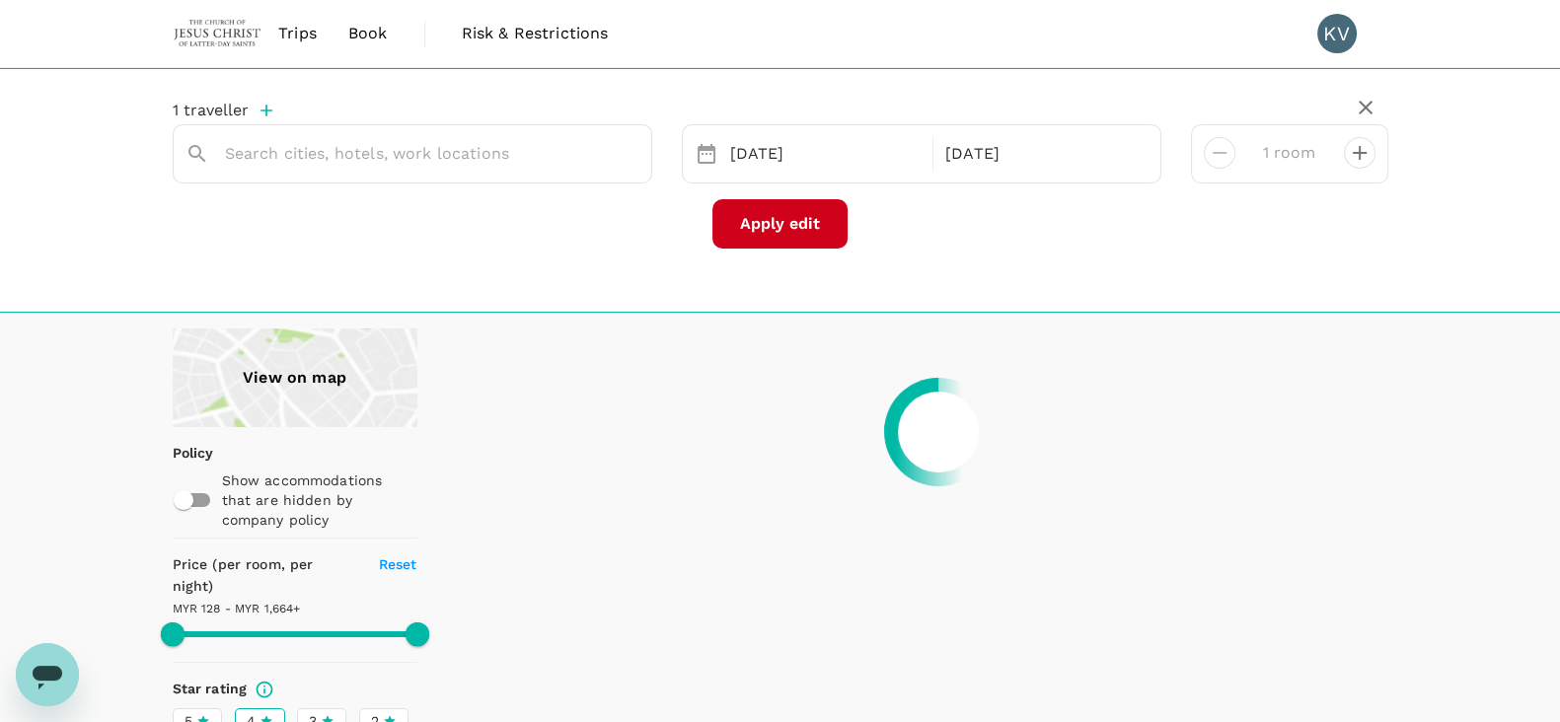
type input "1663.57"
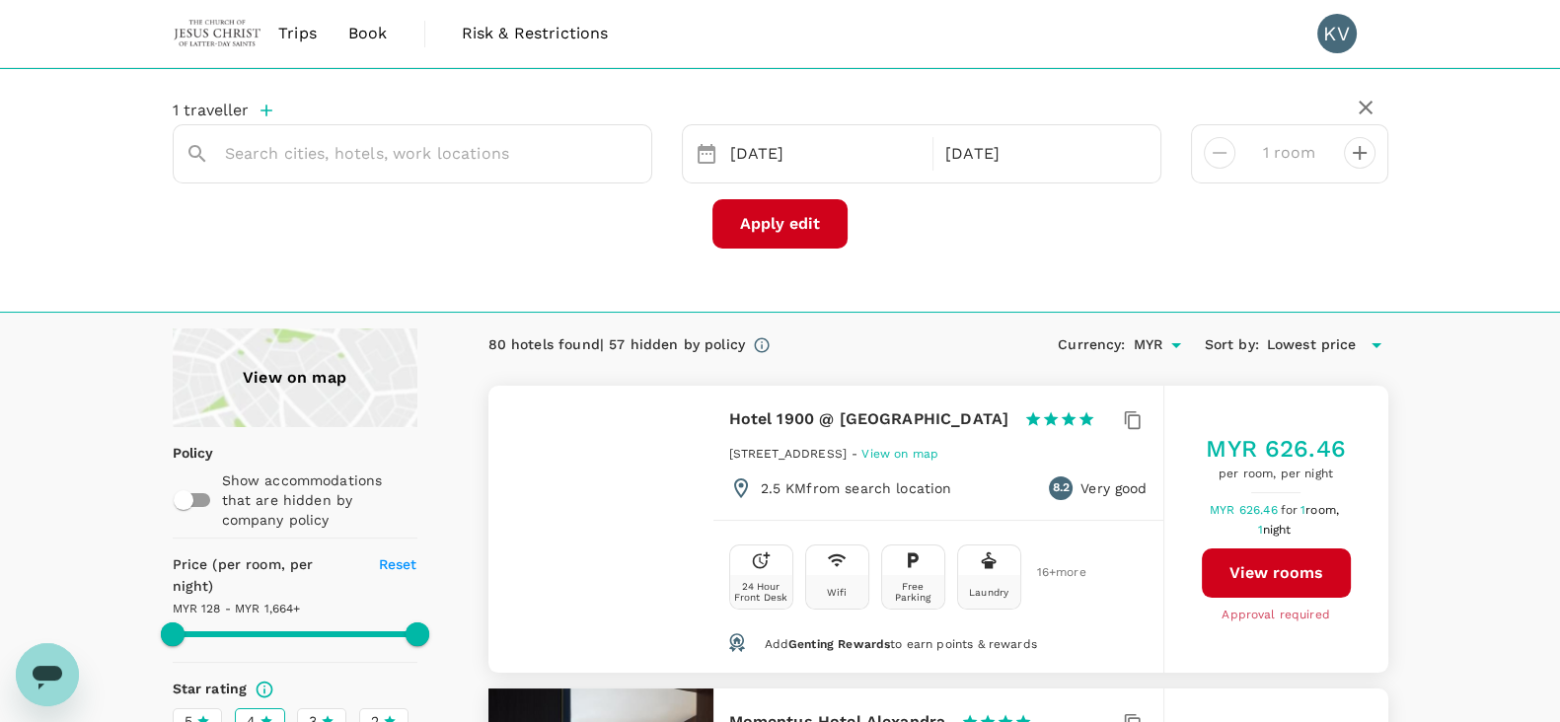
type input "MYR"
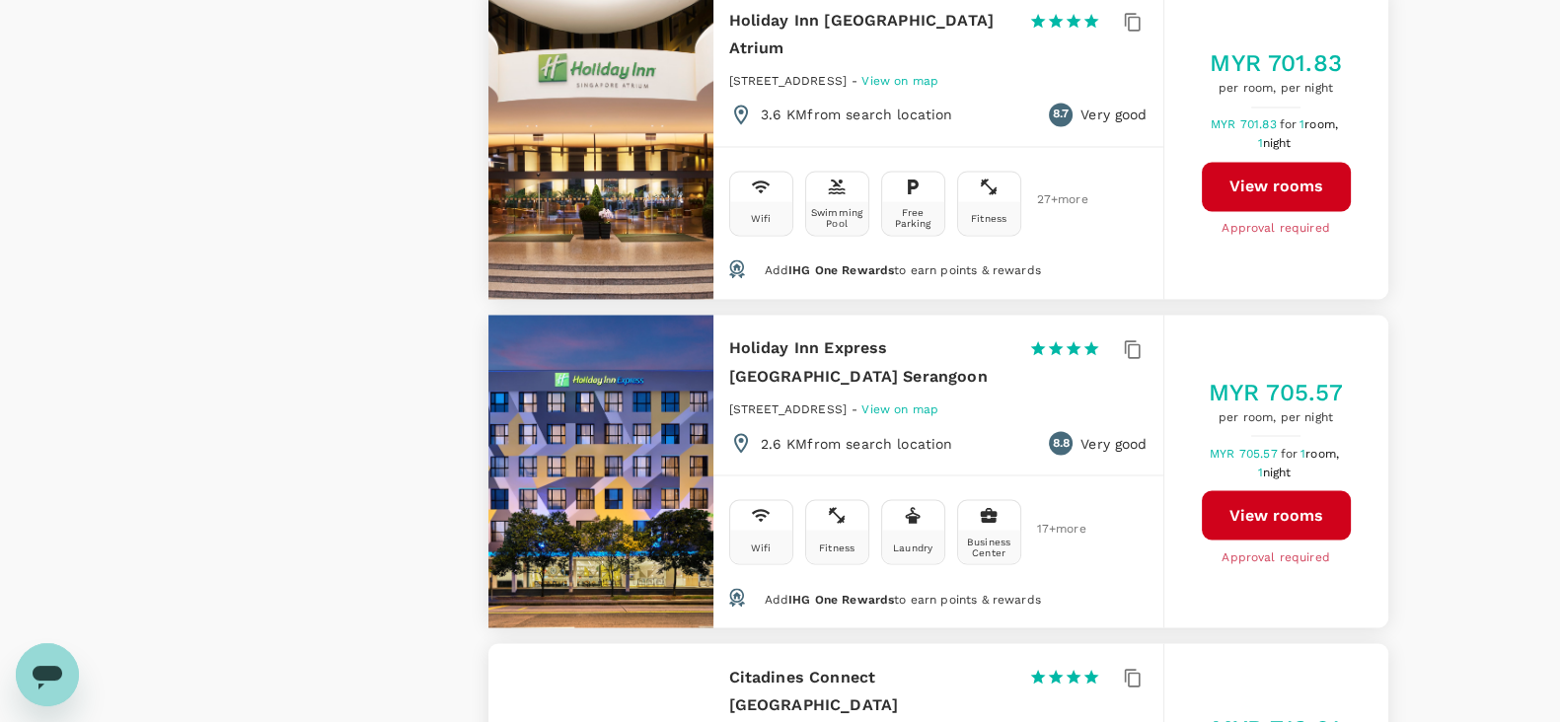
scroll to position [4440, 0]
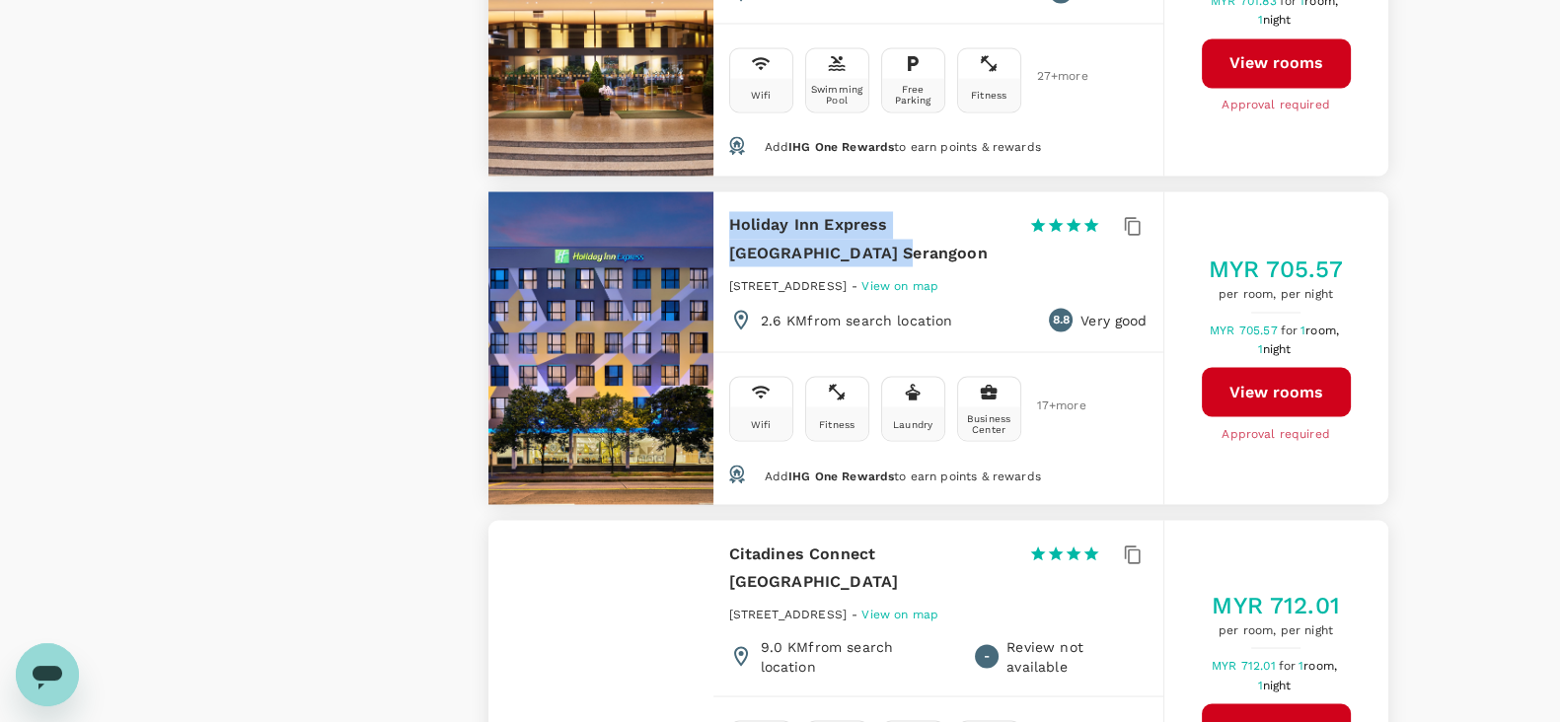
drag, startPoint x: 729, startPoint y: 132, endPoint x: 834, endPoint y: 185, distance: 116.9
click at [834, 211] on div "Holiday Inn Express Singapore Serangoon 1 Star 2 Stars 3 Stars 4 Stars 5 Stars" at bounding box center [938, 242] width 418 height 63
copy h6 "Holiday Inn Express Singapore Serangoon"
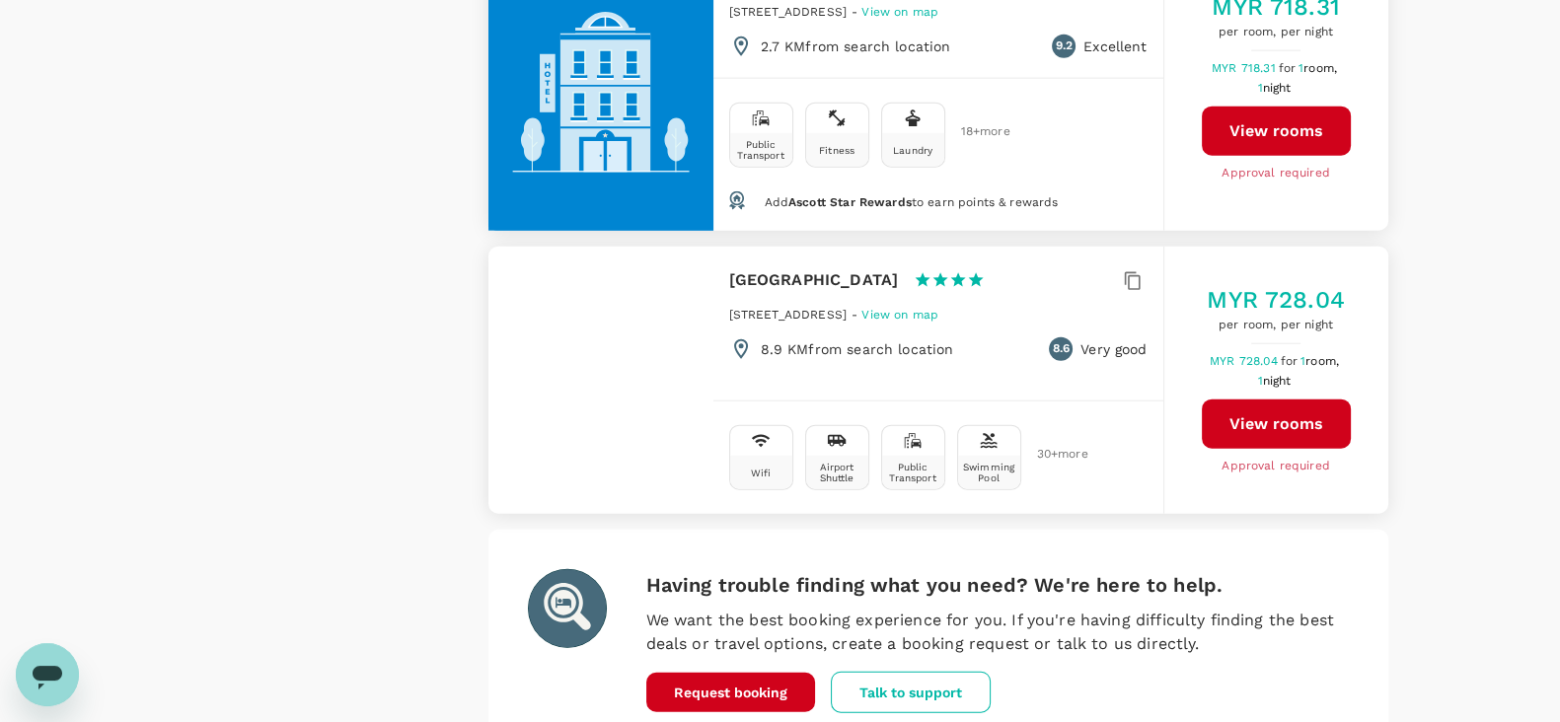
scroll to position [6024, 0]
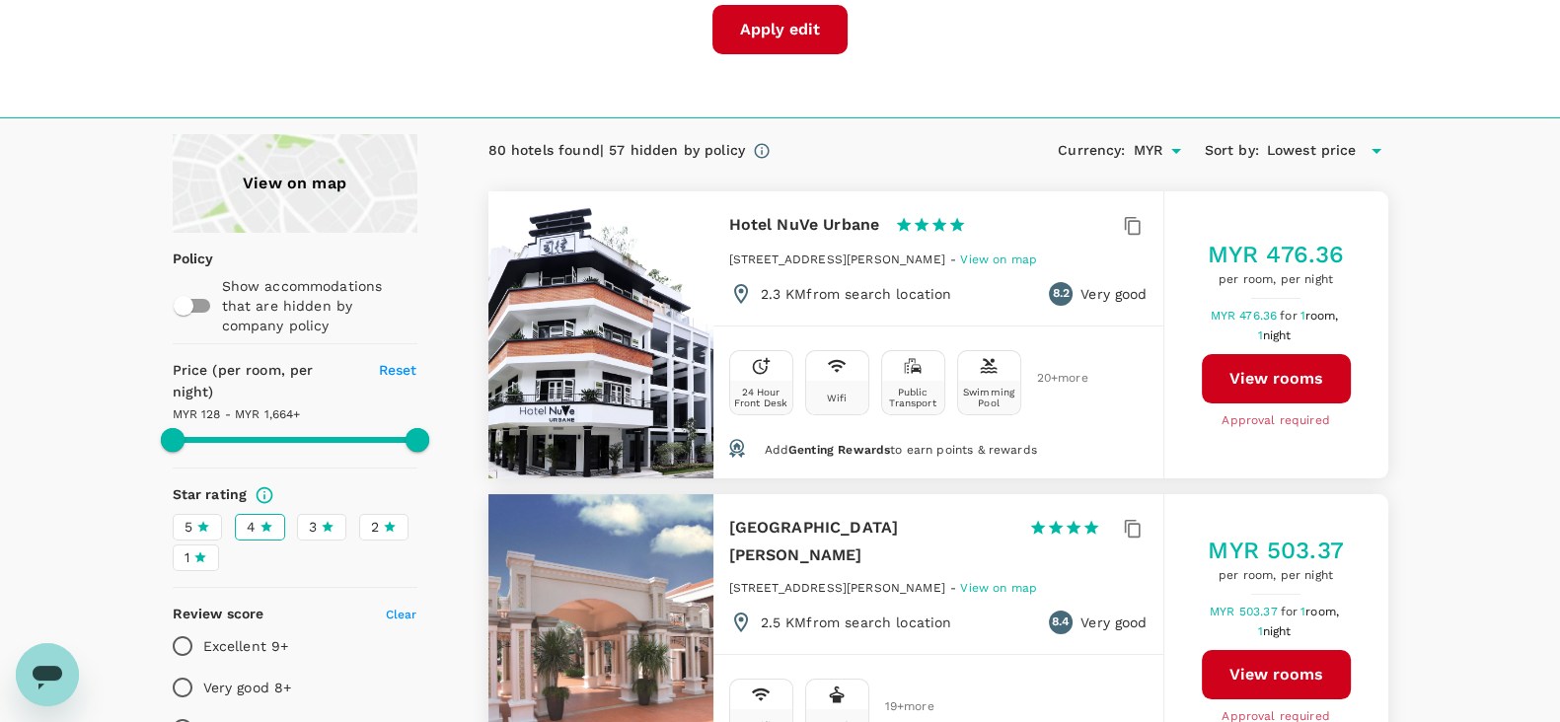
scroll to position [370, 0]
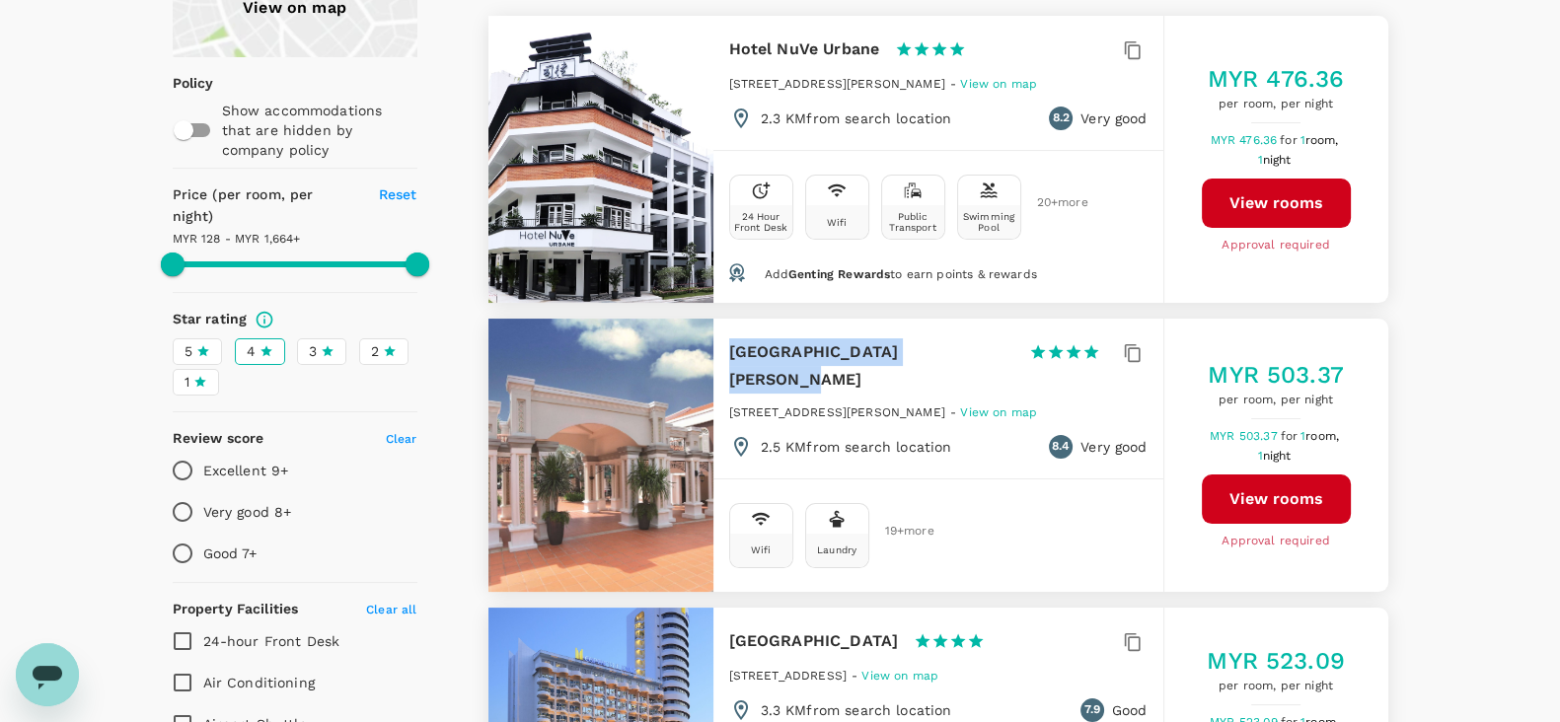
drag, startPoint x: 731, startPoint y: 342, endPoint x: 932, endPoint y: 347, distance: 201.4
click at [932, 347] on div "Village Hotel Albert Court 1 Star 2 Stars 3 Stars 4 Stars 5 Stars" at bounding box center [923, 365] width 389 height 55
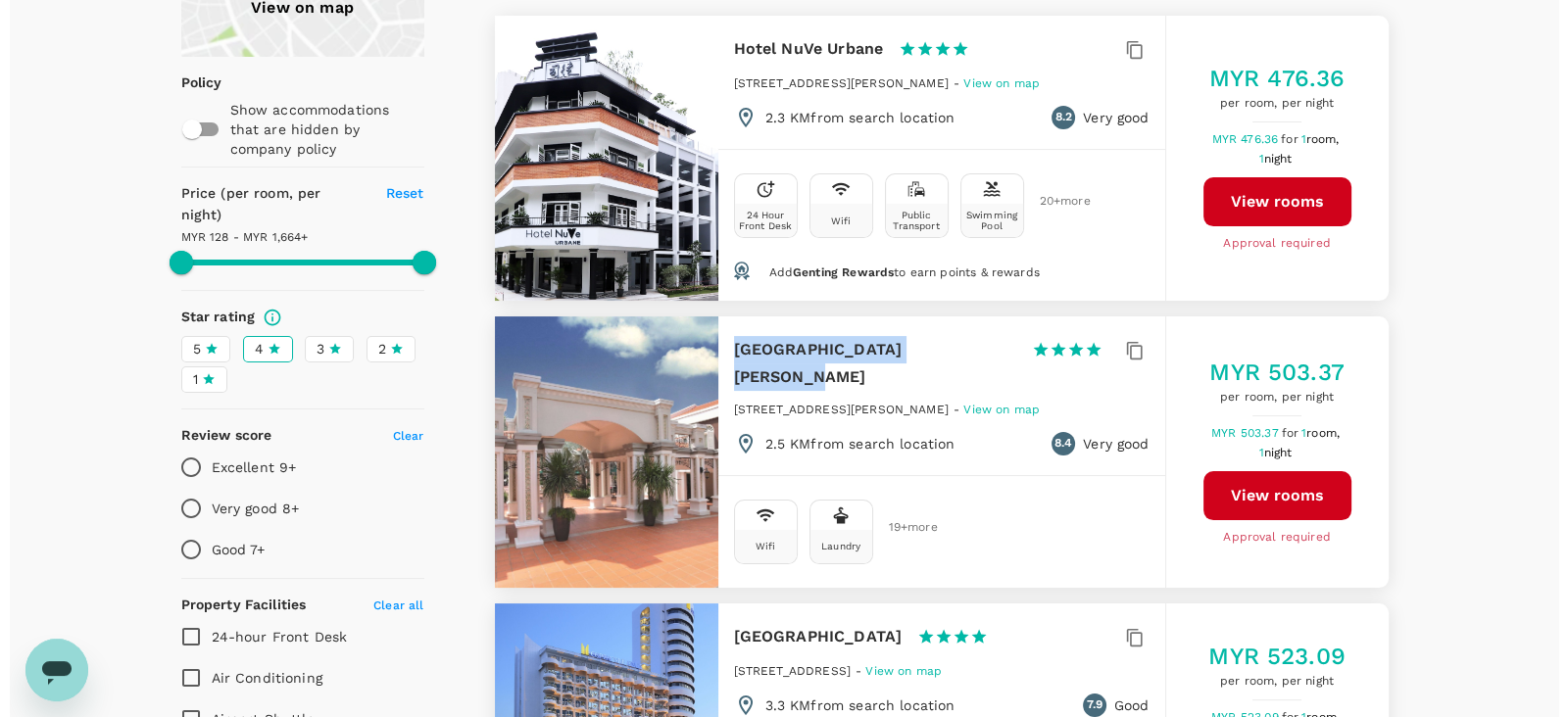
scroll to position [735, 0]
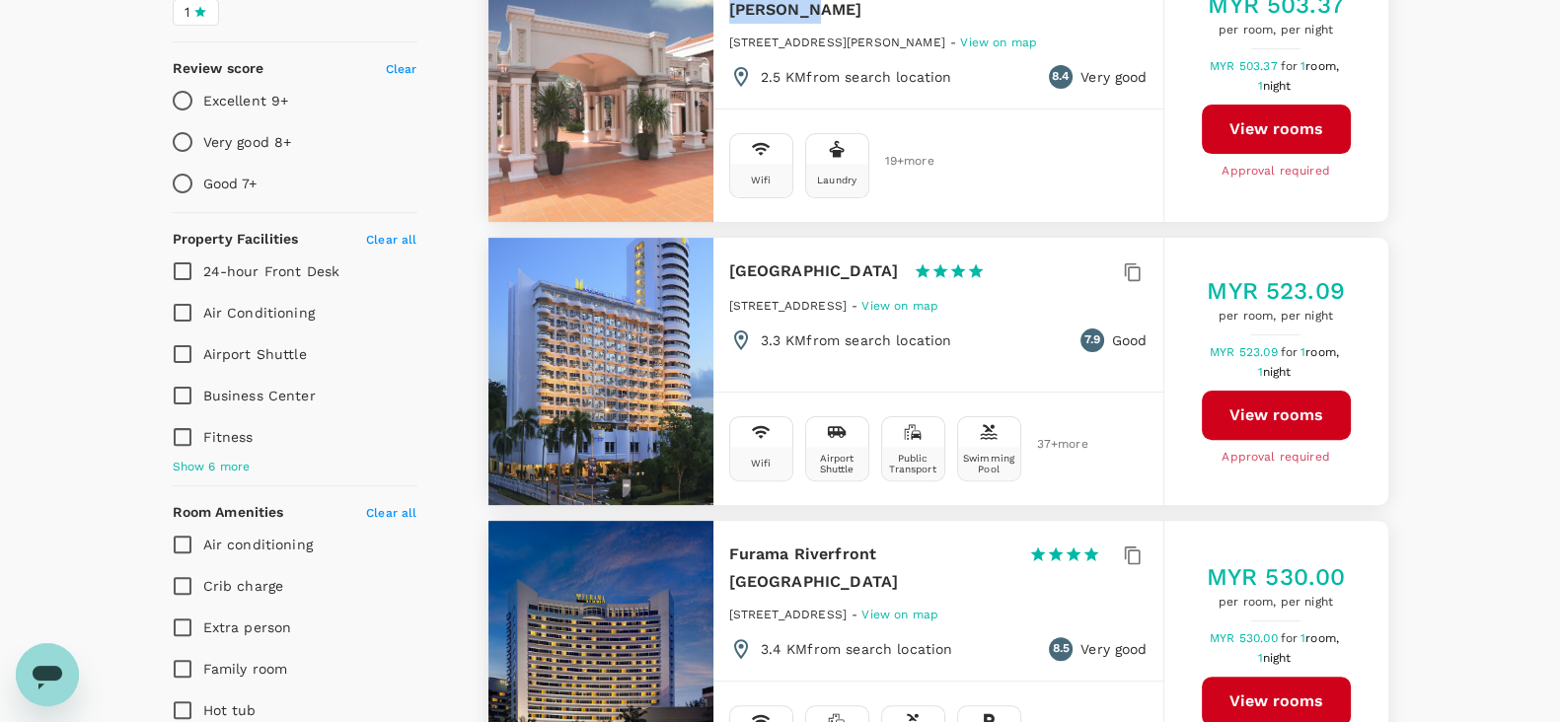
drag, startPoint x: 730, startPoint y: 263, endPoint x: 907, endPoint y: 260, distance: 176.7
click at [899, 260] on h6 "Copthorne Kings Hotel" at bounding box center [814, 272] width 170 height 28
type input "1663.57"
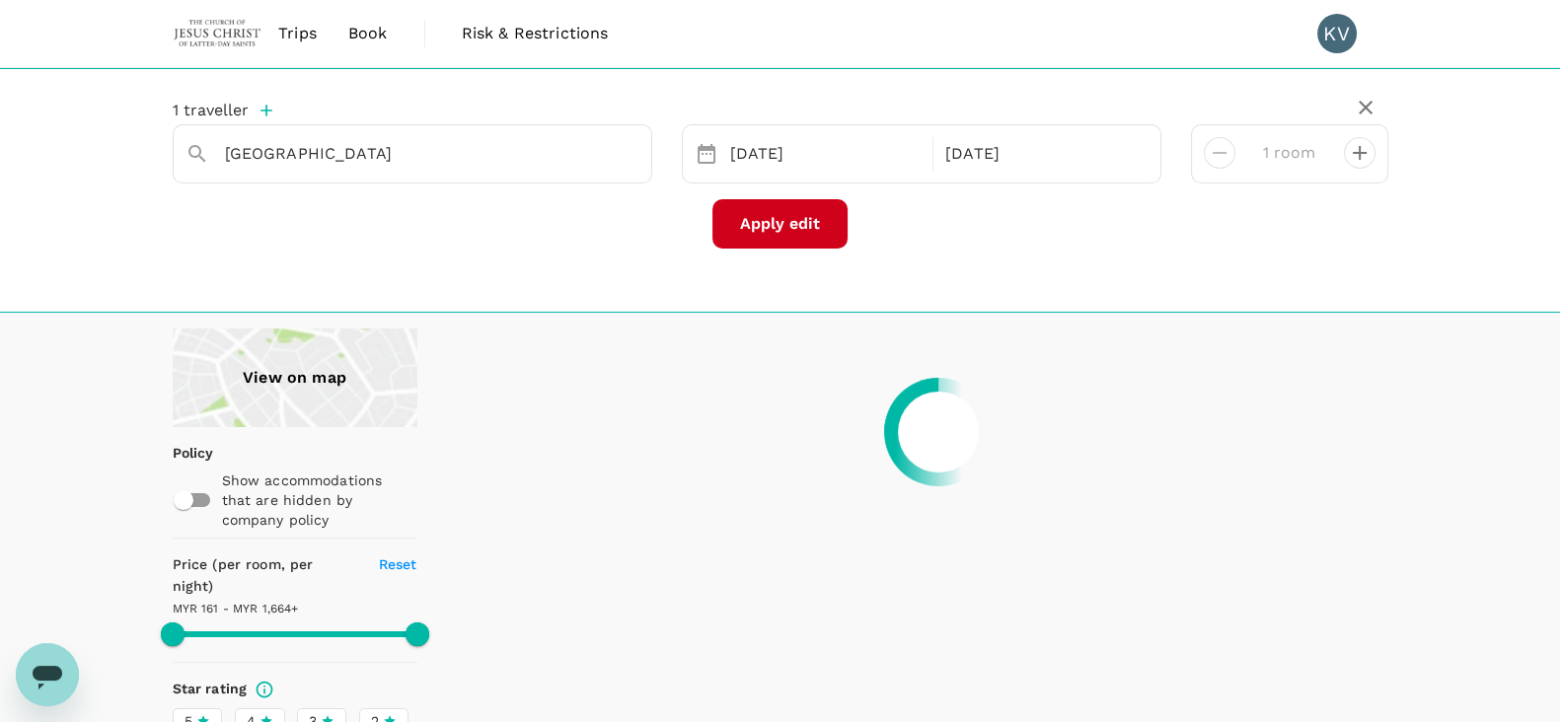
type input "1663.57"
type input "127.57"
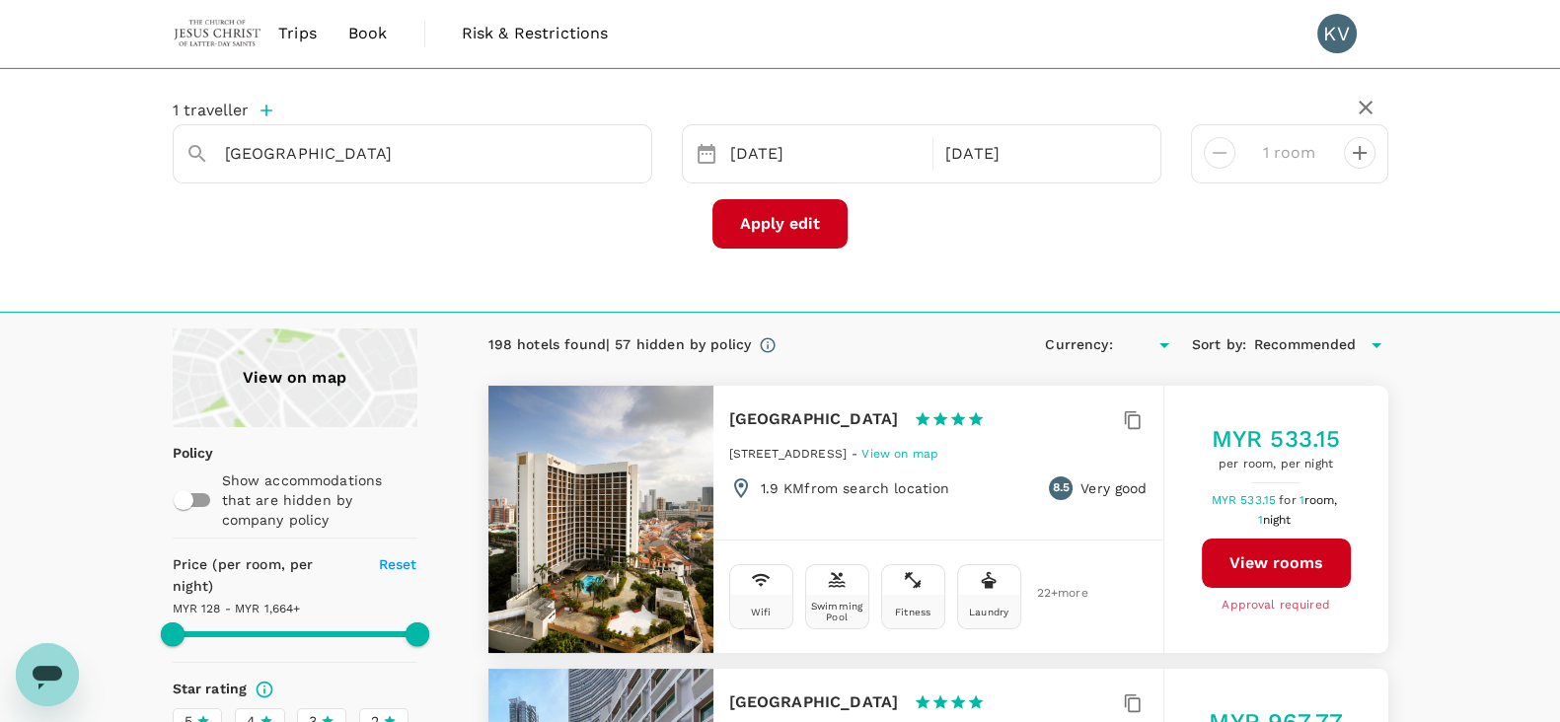
type input "1663.57"
type input "MYR"
type input "1663.57"
